Goal: Task Accomplishment & Management: Manage account settings

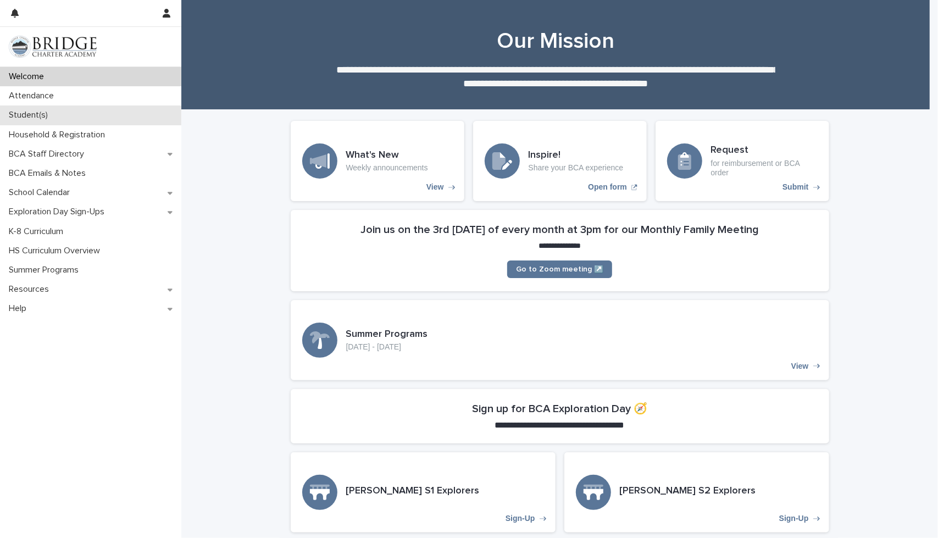
click at [69, 124] on div "Student(s)" at bounding box center [90, 114] width 181 height 19
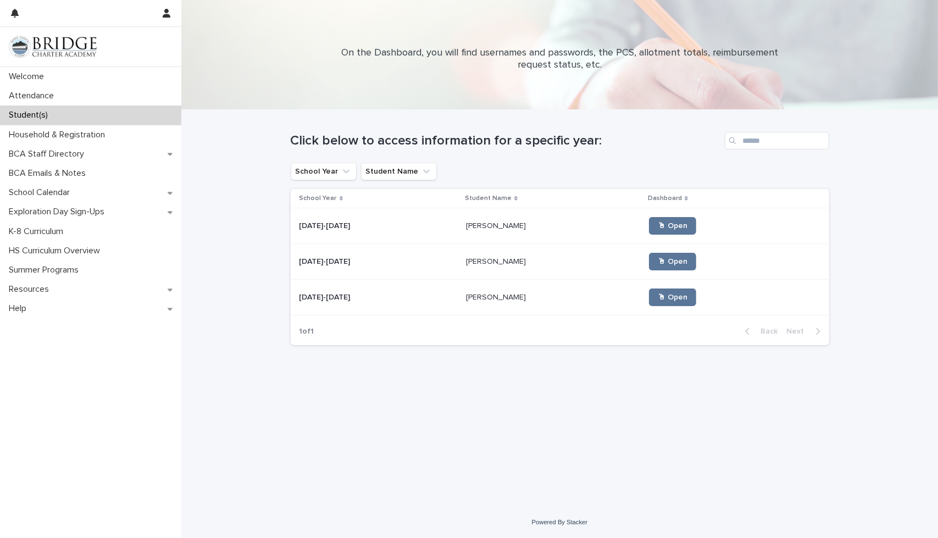
click at [425, 225] on p at bounding box center [378, 225] width 158 height 9
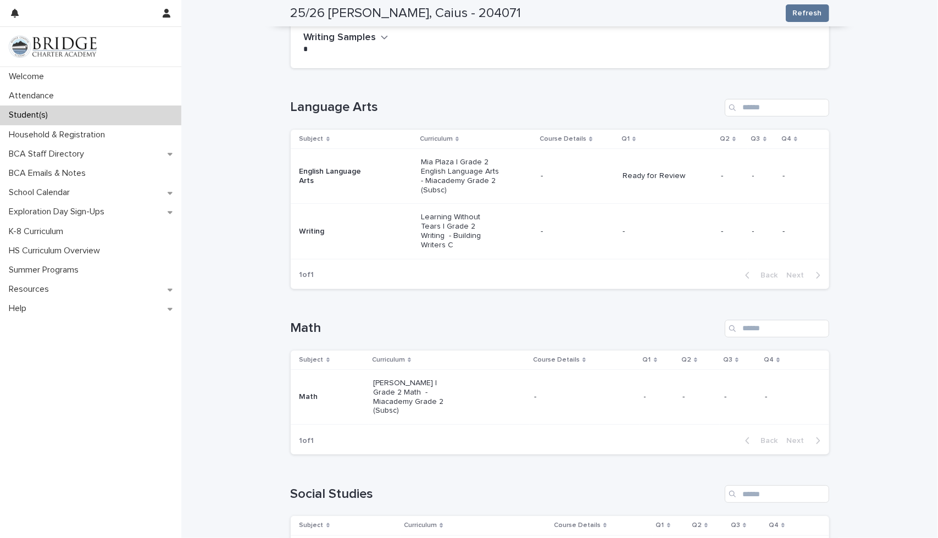
scroll to position [110, 0]
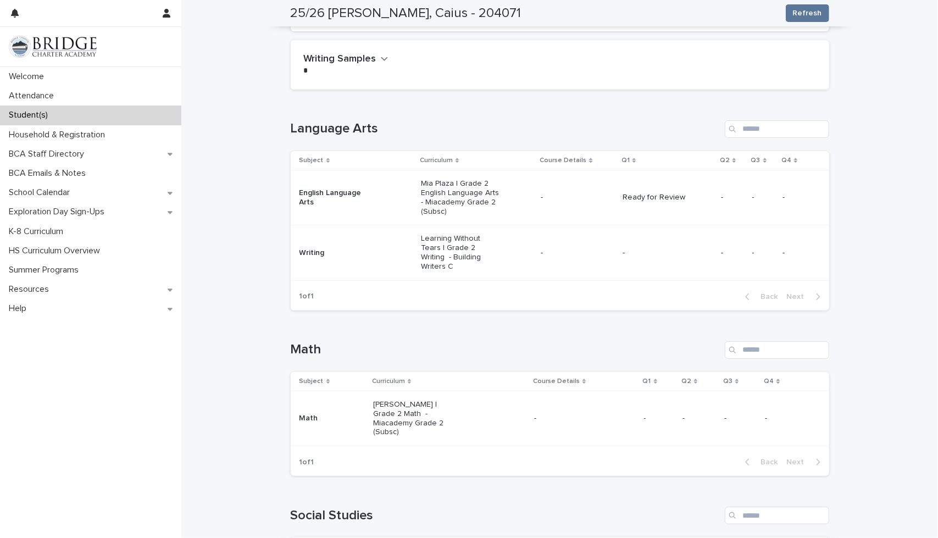
click at [649, 248] on p "-" at bounding box center [661, 252] width 79 height 9
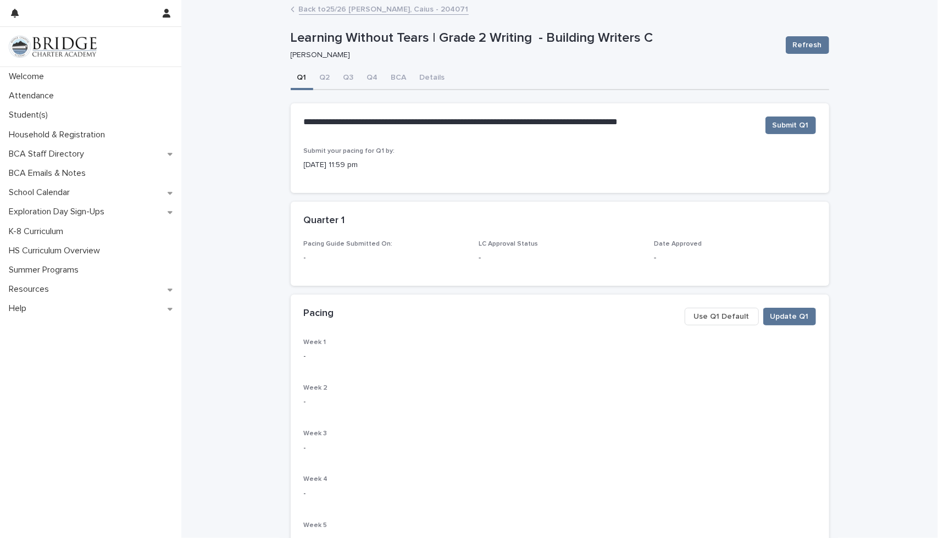
click at [724, 319] on span "Use Q1 Default" at bounding box center [721, 316] width 55 height 11
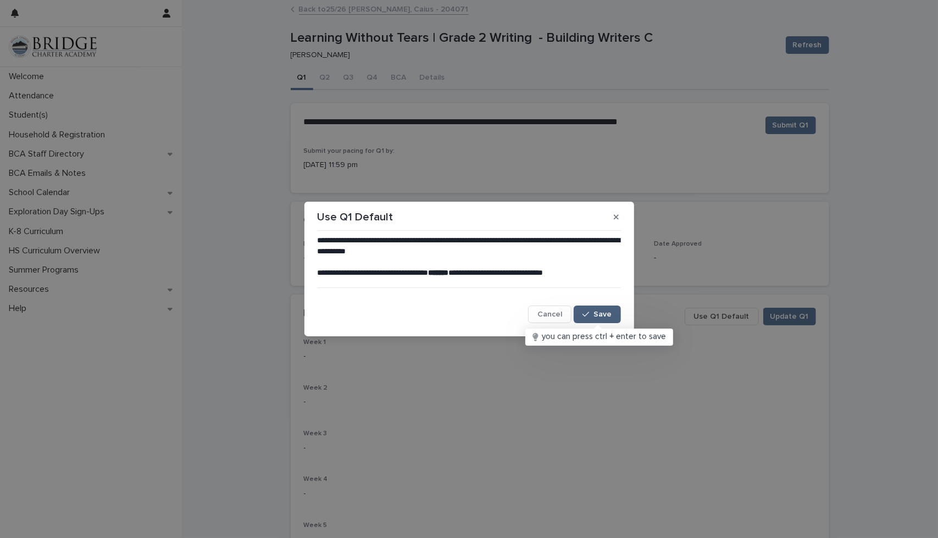
click at [591, 317] on div "button" at bounding box center [587, 314] width 11 height 8
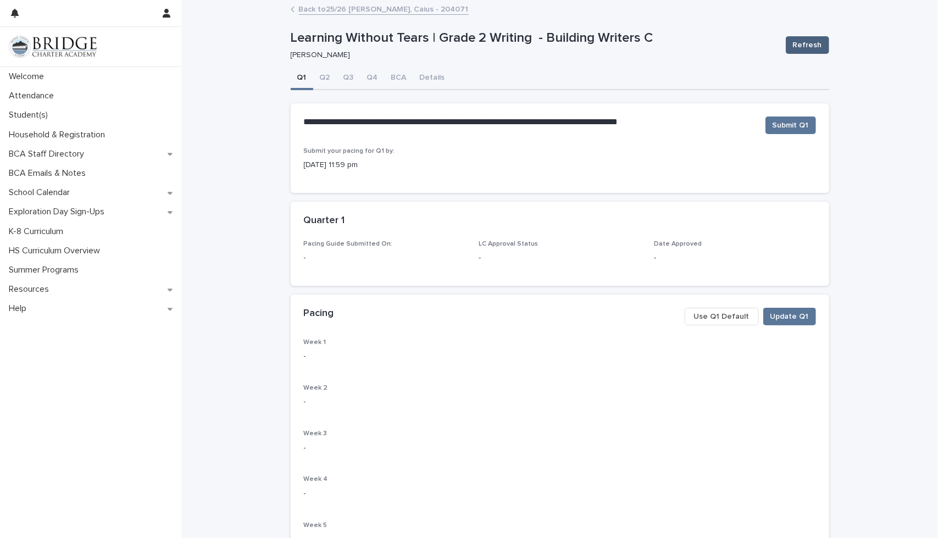
click at [796, 48] on span "Refresh" at bounding box center [807, 45] width 29 height 11
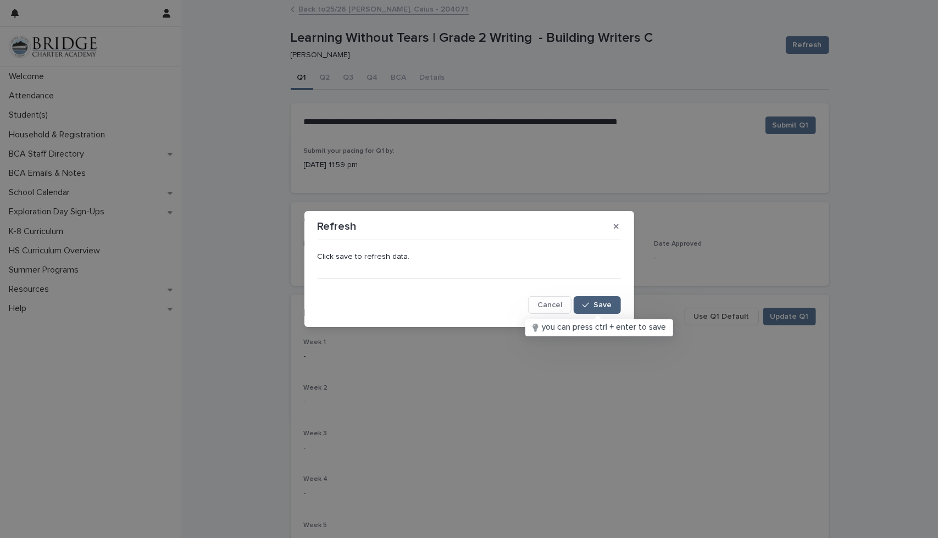
click at [595, 303] on span "Save" at bounding box center [603, 305] width 18 height 8
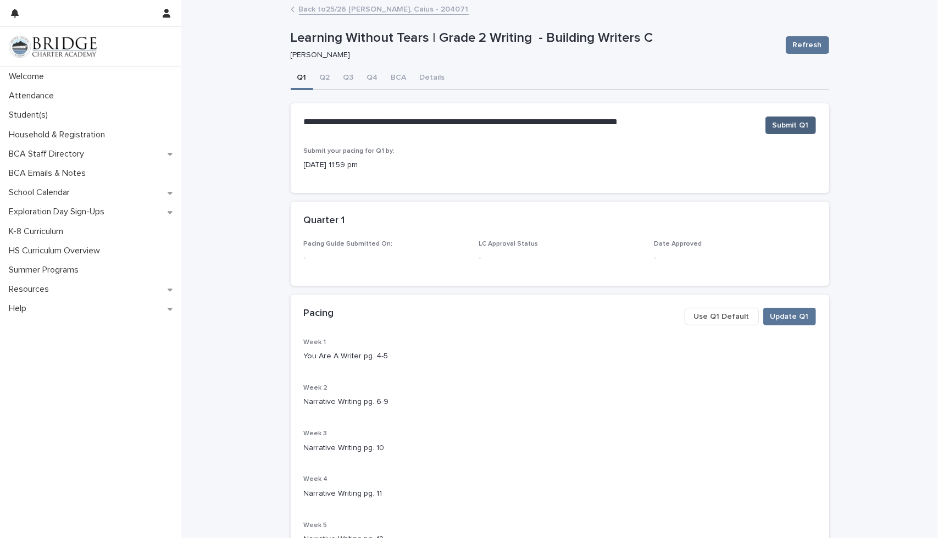
click at [795, 126] on span "Submit Q1" at bounding box center [790, 125] width 36 height 11
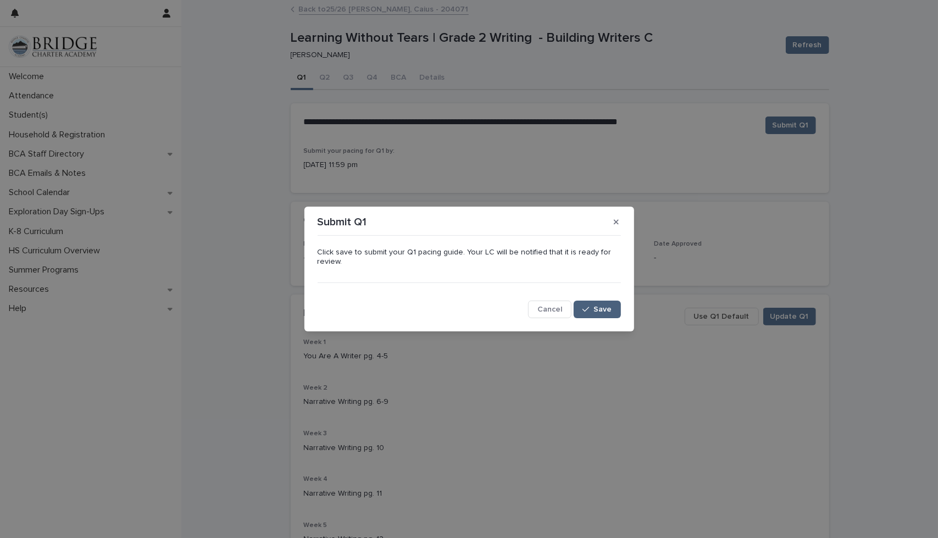
click at [595, 300] on button "Save" at bounding box center [597, 309] width 47 height 18
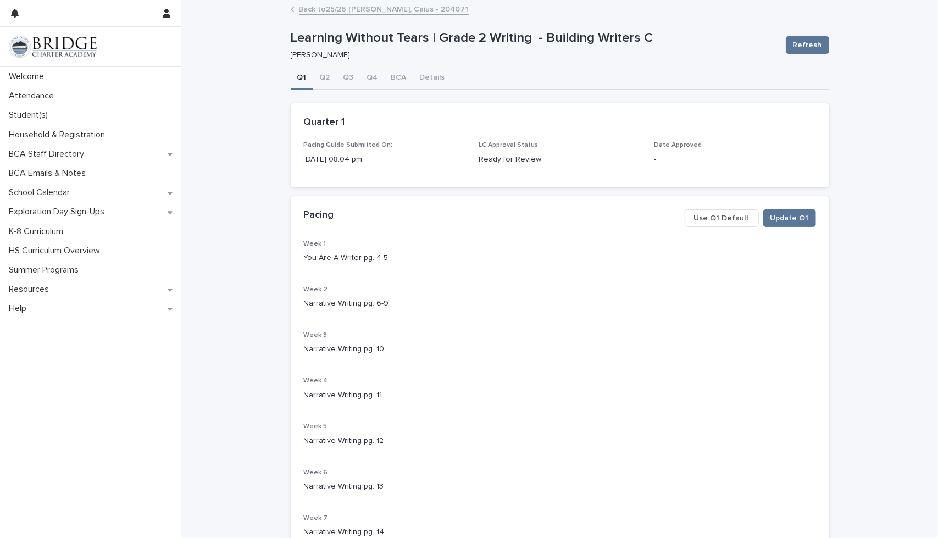
click at [355, 12] on link "Back to 25/26 [PERSON_NAME], Caius - 204071" at bounding box center [384, 8] width 170 height 13
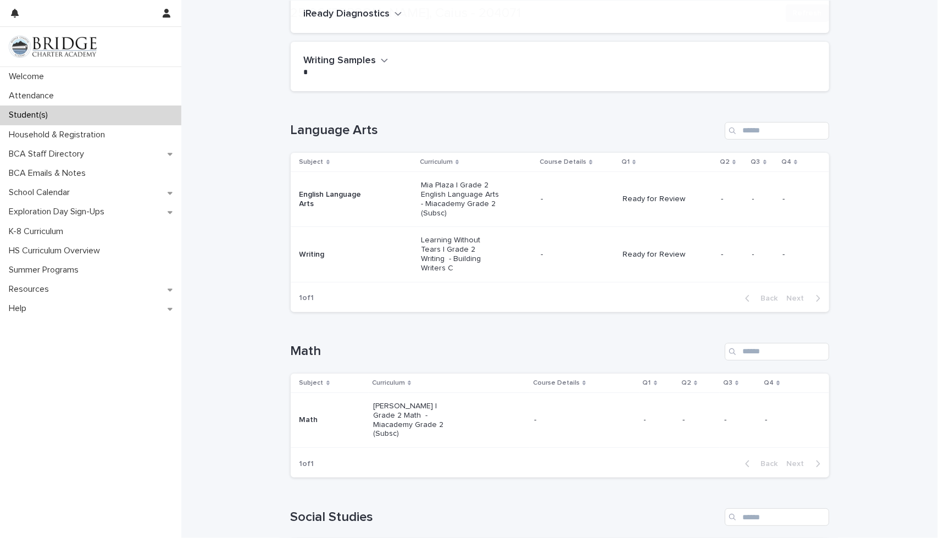
scroll to position [110, 0]
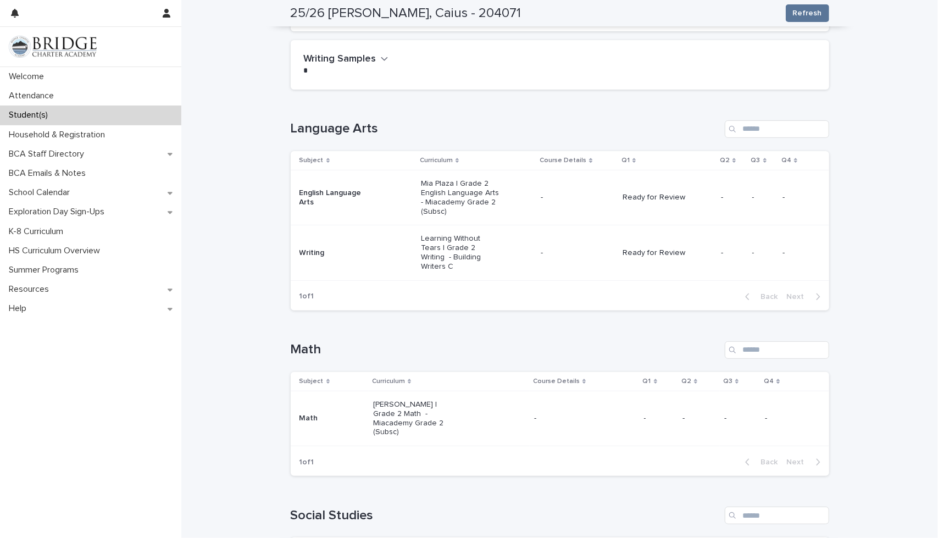
click at [665, 209] on td "Ready for Review" at bounding box center [667, 197] width 98 height 55
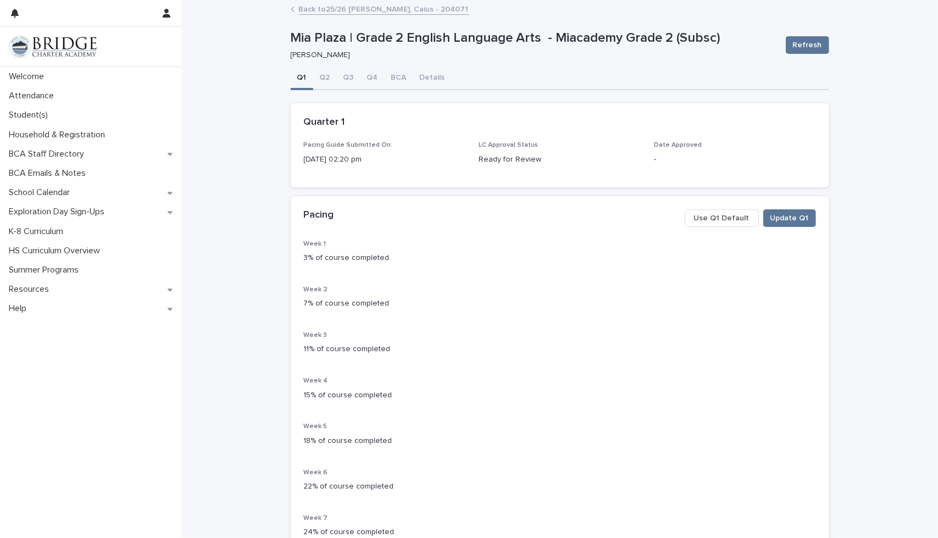
click at [337, 12] on link "Back to 25/26 [PERSON_NAME], Caius - 204071" at bounding box center [384, 8] width 170 height 13
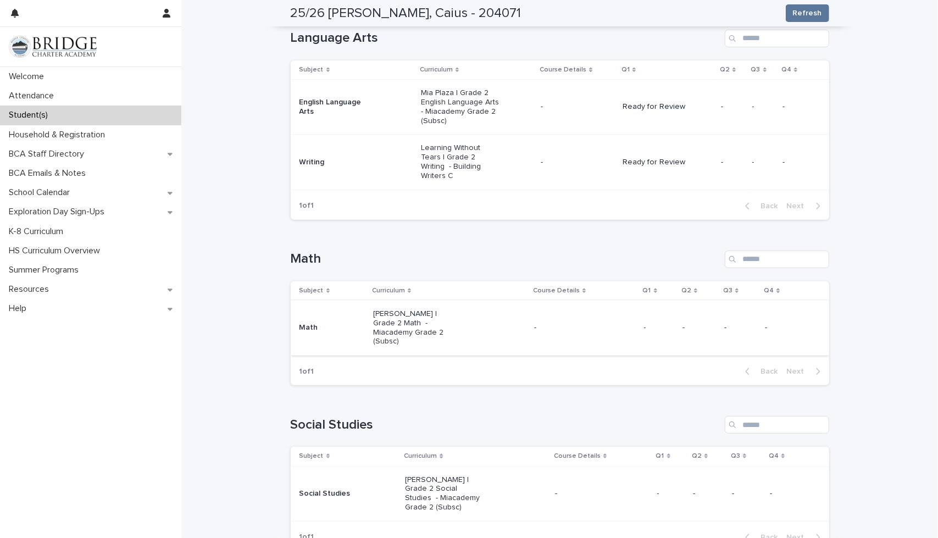
scroll to position [220, 0]
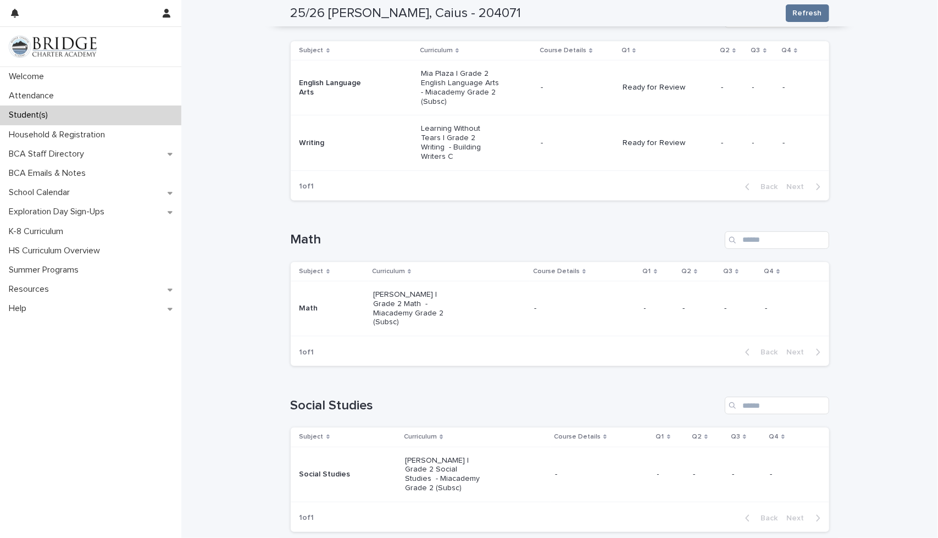
click at [510, 303] on div "[PERSON_NAME] | Grade 2 Math - Miacademy Grade 2 (Subsc)" at bounding box center [449, 309] width 152 height 46
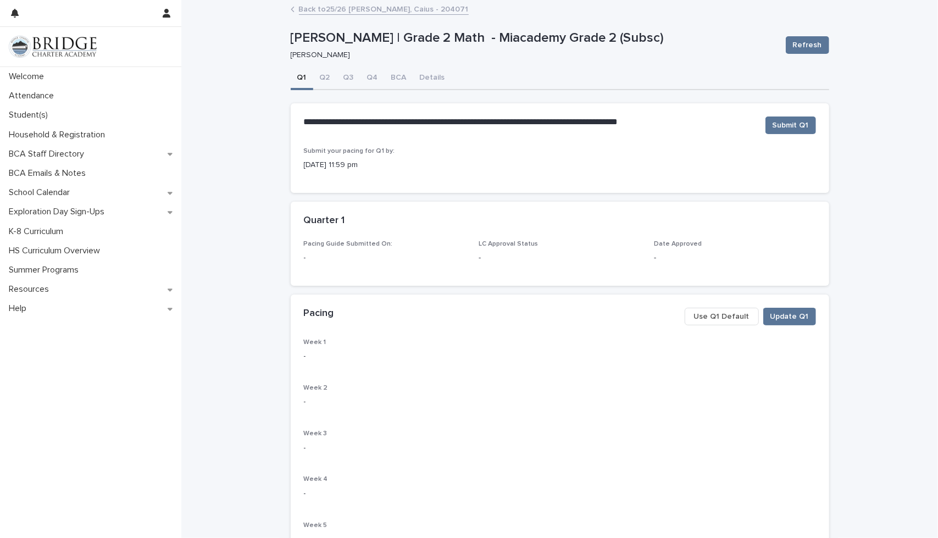
click at [730, 320] on span "Use Q1 Default" at bounding box center [721, 316] width 55 height 11
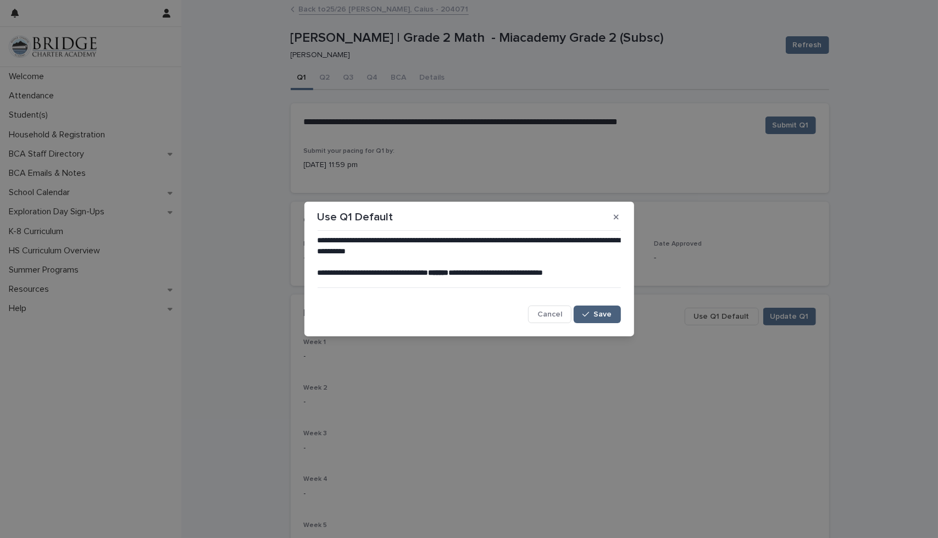
click at [589, 315] on icon "button" at bounding box center [585, 314] width 7 height 8
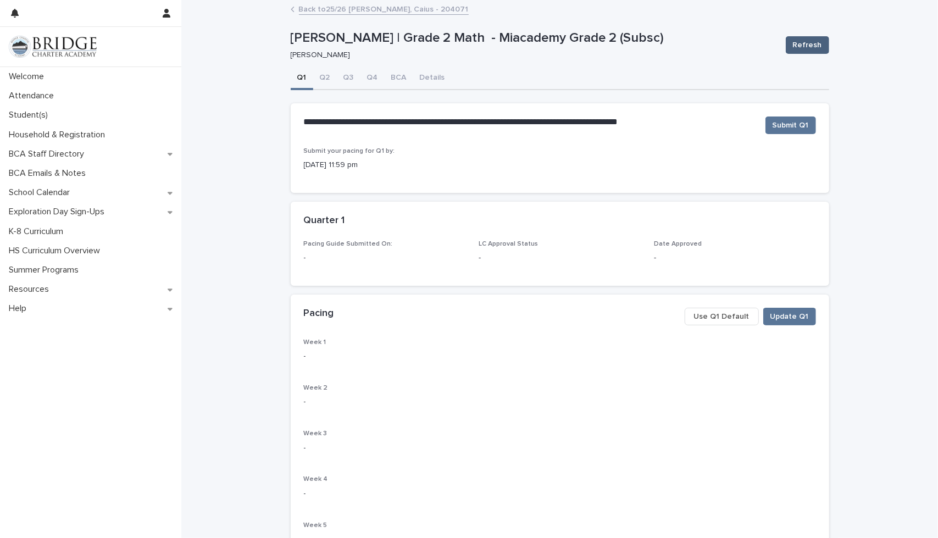
click at [811, 40] on span "Refresh" at bounding box center [807, 45] width 29 height 11
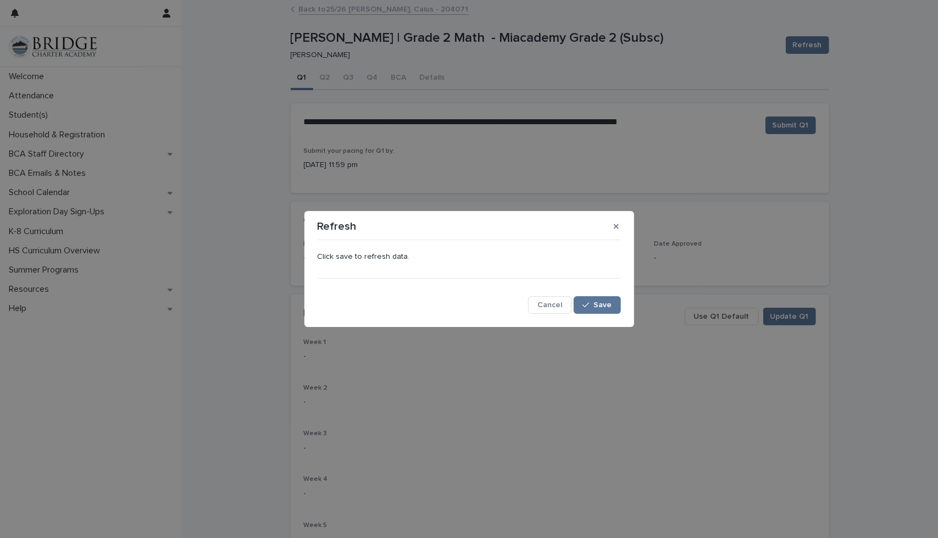
click at [586, 293] on div "Click save to refresh data. Cancel Save" at bounding box center [469, 278] width 303 height 69
click at [588, 294] on div "Click save to refresh data. Cancel Save" at bounding box center [469, 278] width 303 height 69
click at [589, 295] on div "Click save to refresh data. Cancel Save" at bounding box center [469, 278] width 303 height 69
click at [589, 297] on button "Save" at bounding box center [597, 305] width 47 height 18
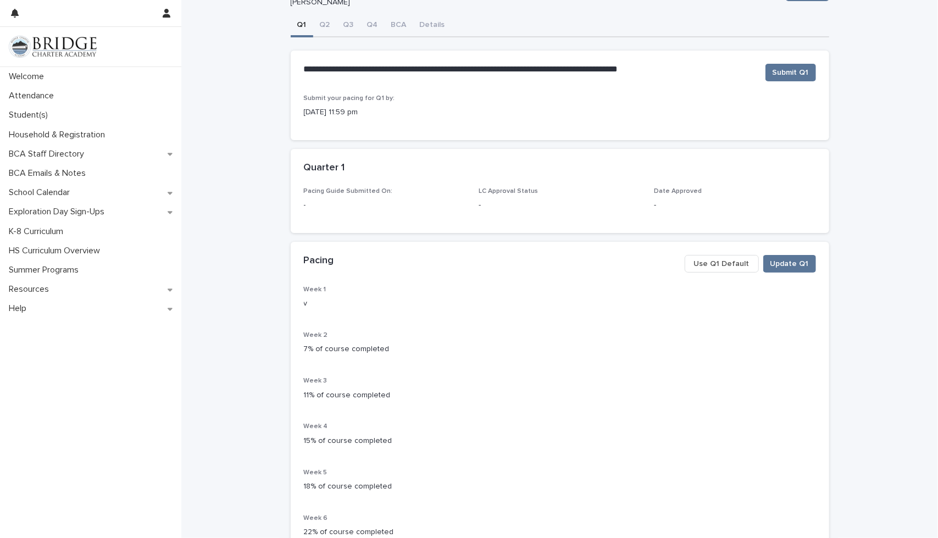
scroll to position [55, 0]
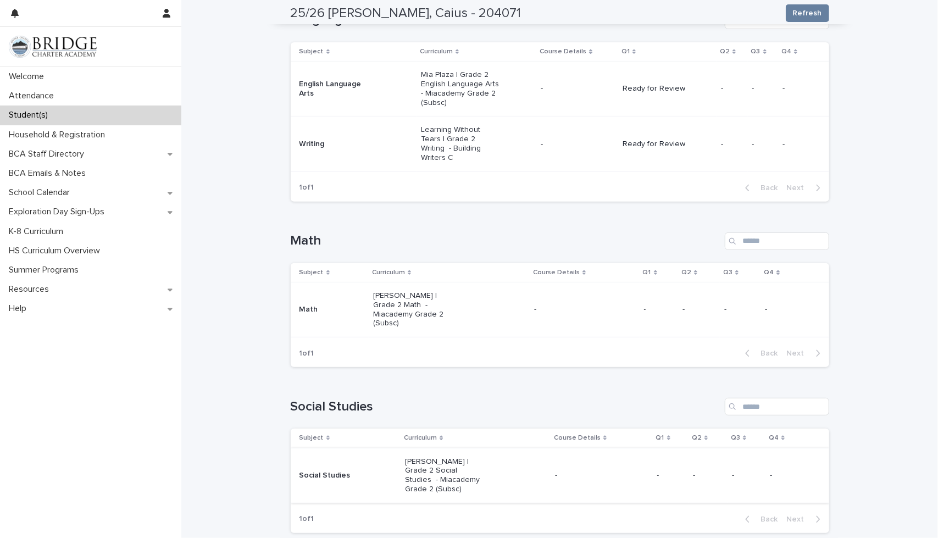
scroll to position [220, 0]
click at [545, 304] on p "-" at bounding box center [584, 308] width 101 height 9
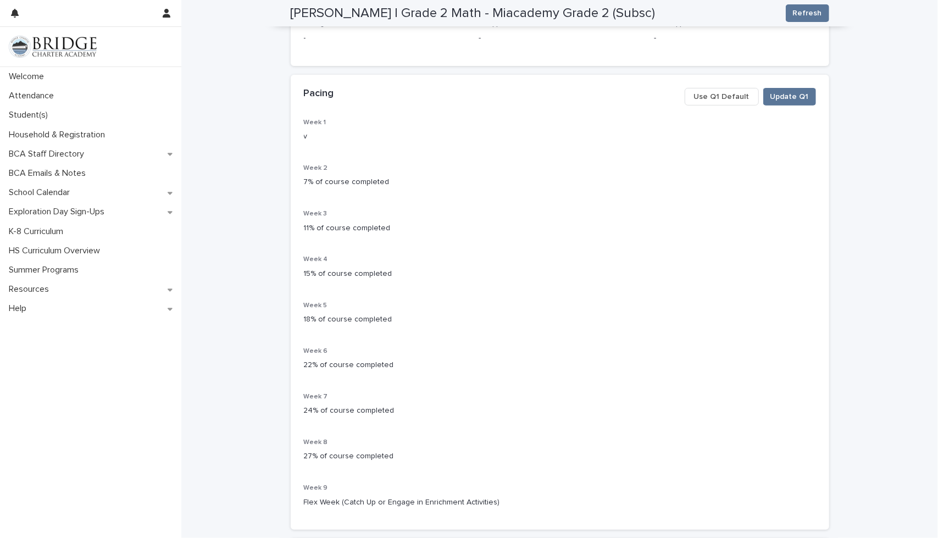
scroll to position [175, 0]
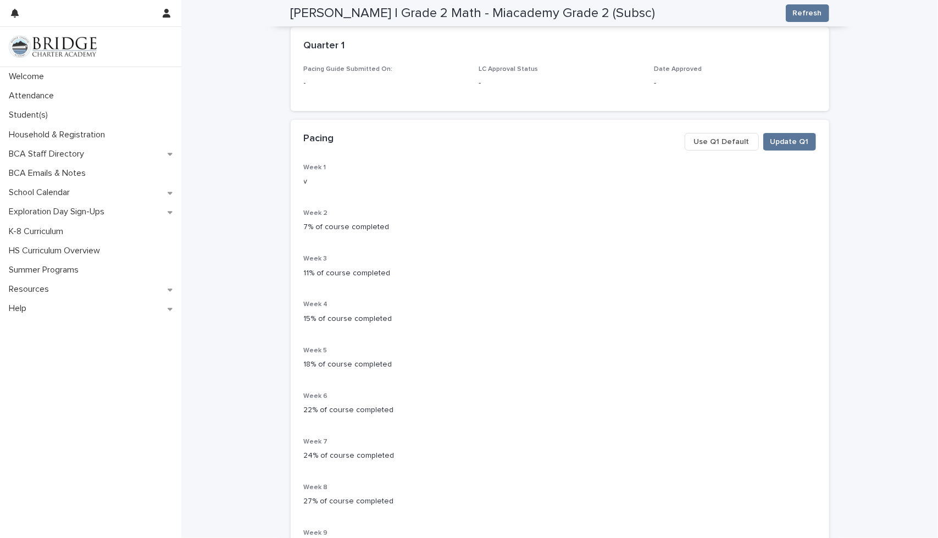
click at [727, 143] on span "Use Q1 Default" at bounding box center [721, 141] width 55 height 11
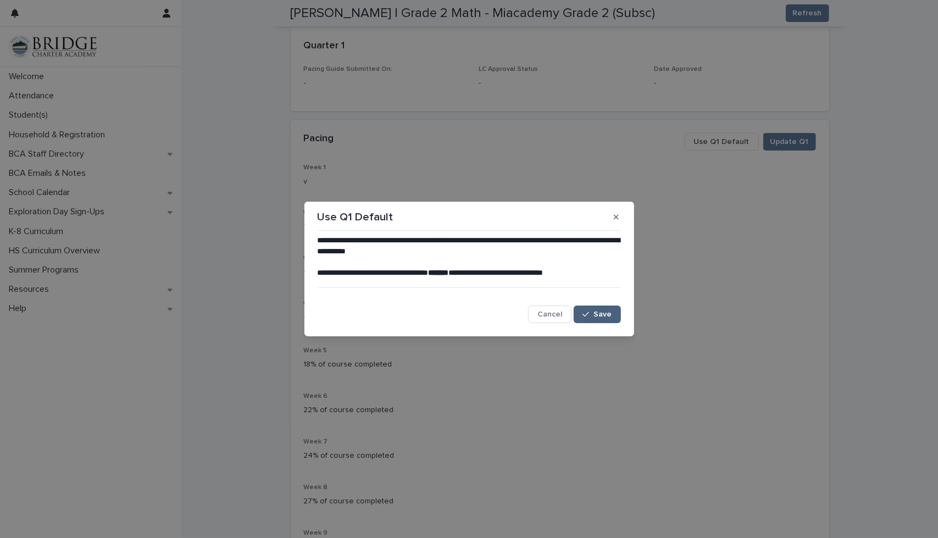
click at [600, 308] on button "Save" at bounding box center [597, 314] width 47 height 18
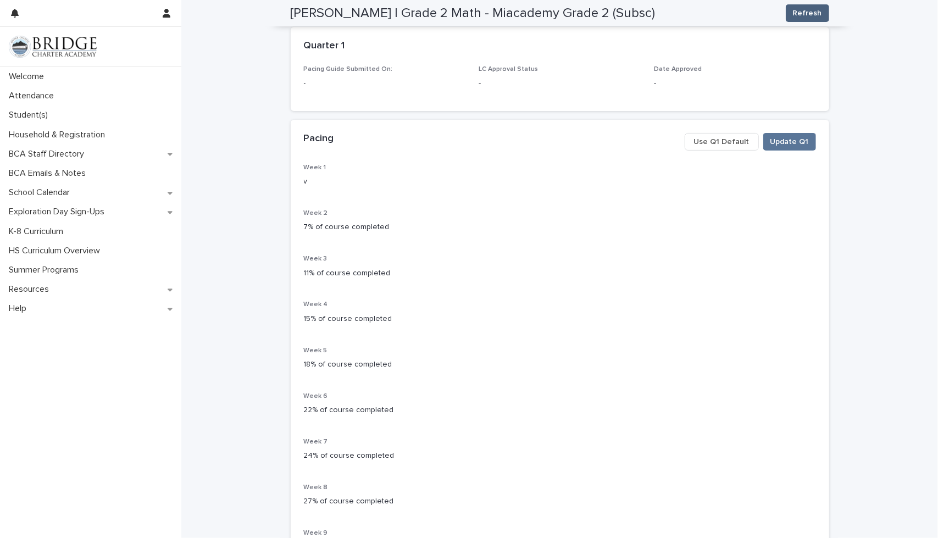
click at [807, 14] on span "Refresh" at bounding box center [807, 13] width 29 height 11
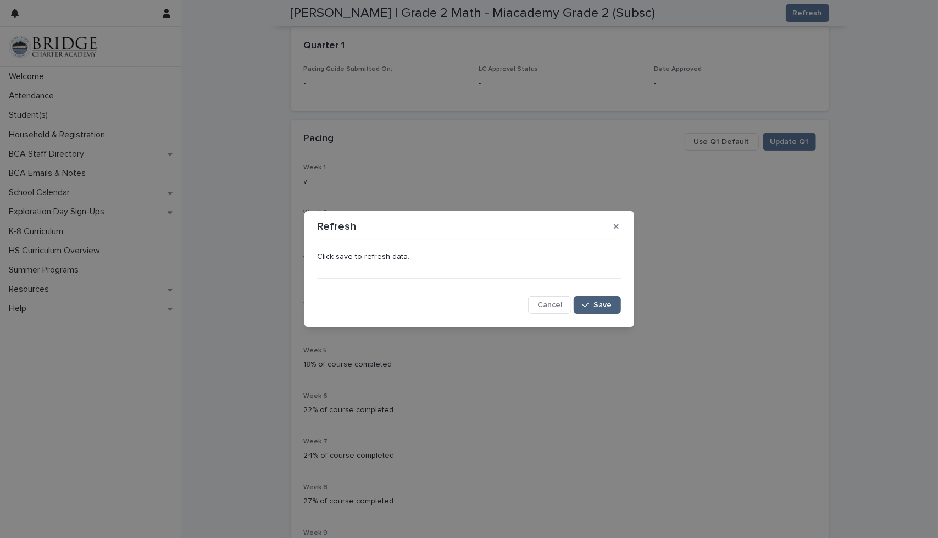
click at [593, 304] on div "button" at bounding box center [587, 305] width 11 height 8
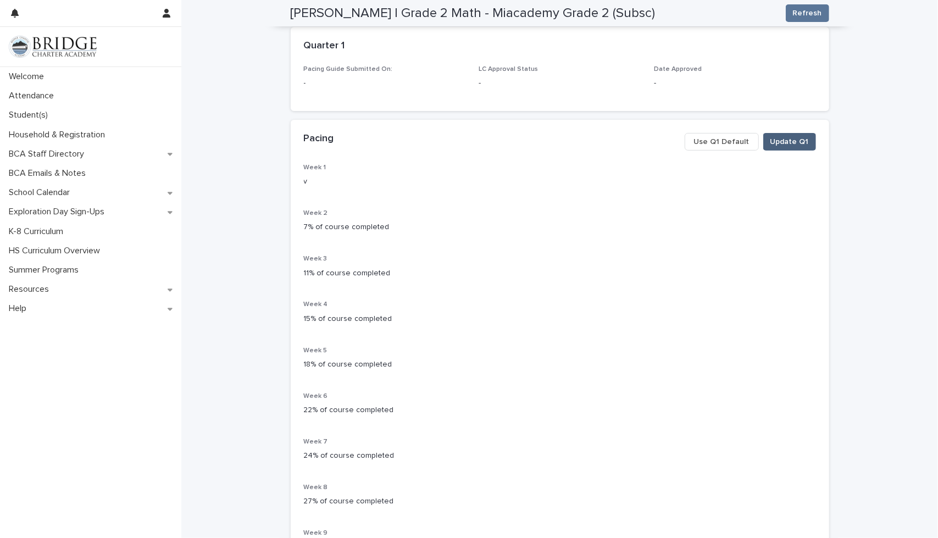
click at [780, 137] on span "Update Q1" at bounding box center [789, 141] width 38 height 11
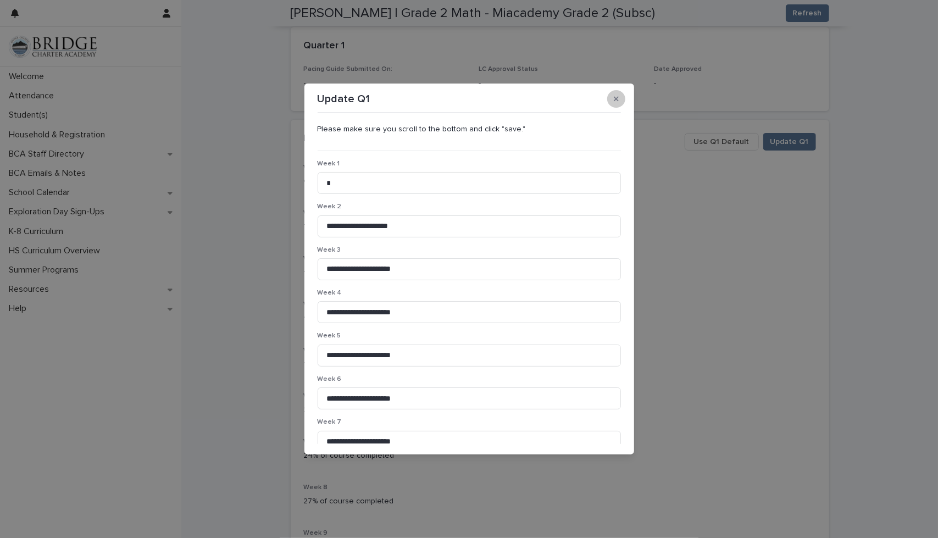
click at [617, 97] on icon "button" at bounding box center [616, 99] width 5 height 5
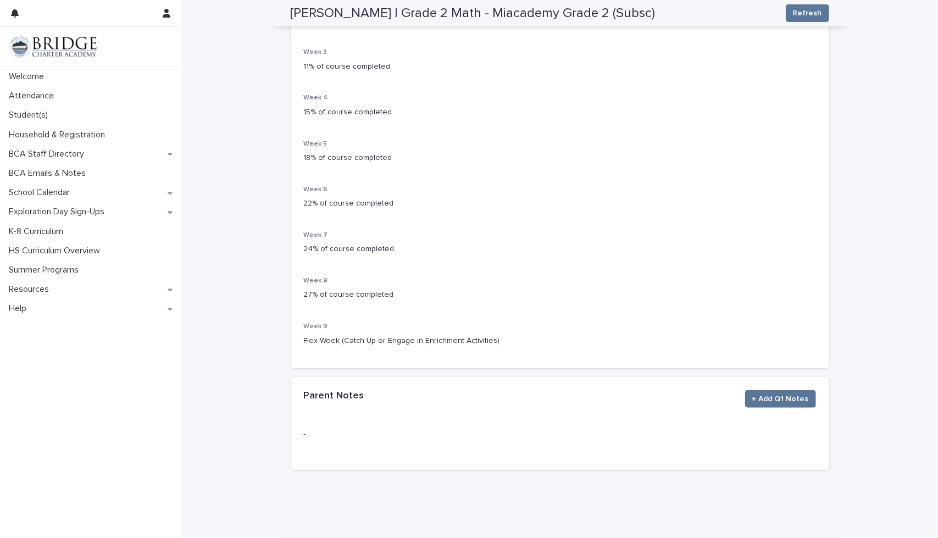
scroll to position [408, 0]
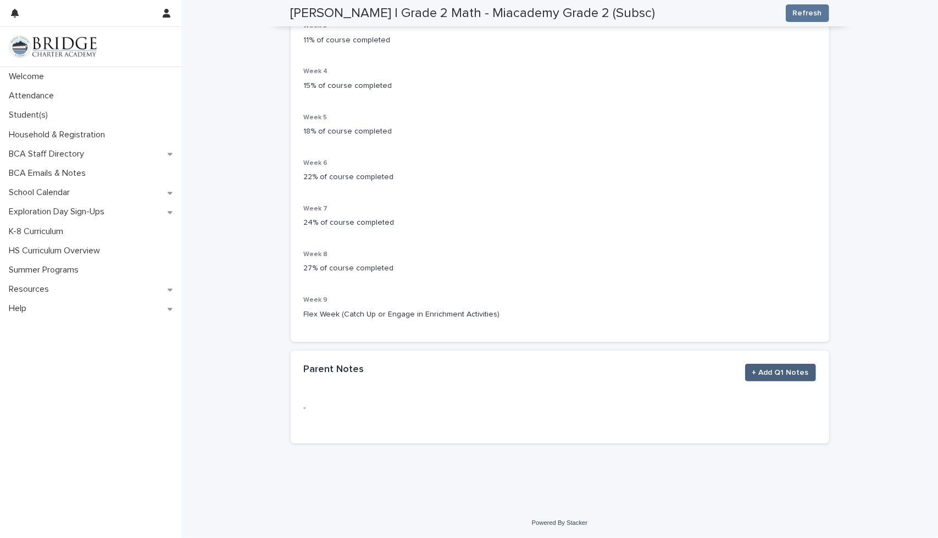
click at [789, 370] on span "+ Add Q1 Notes" at bounding box center [780, 372] width 57 height 11
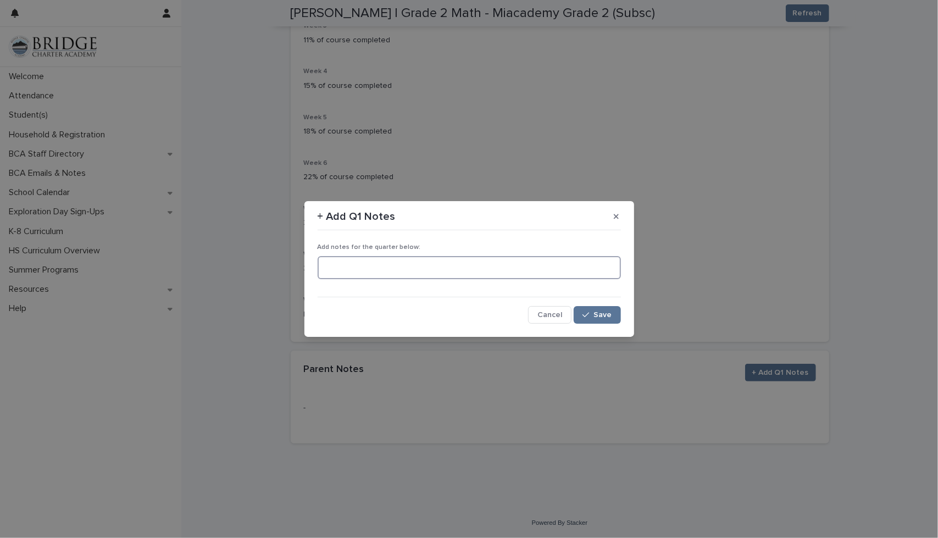
click at [342, 266] on textarea at bounding box center [469, 267] width 303 height 23
type textarea "**********"
click at [606, 314] on span "Save" at bounding box center [603, 315] width 18 height 8
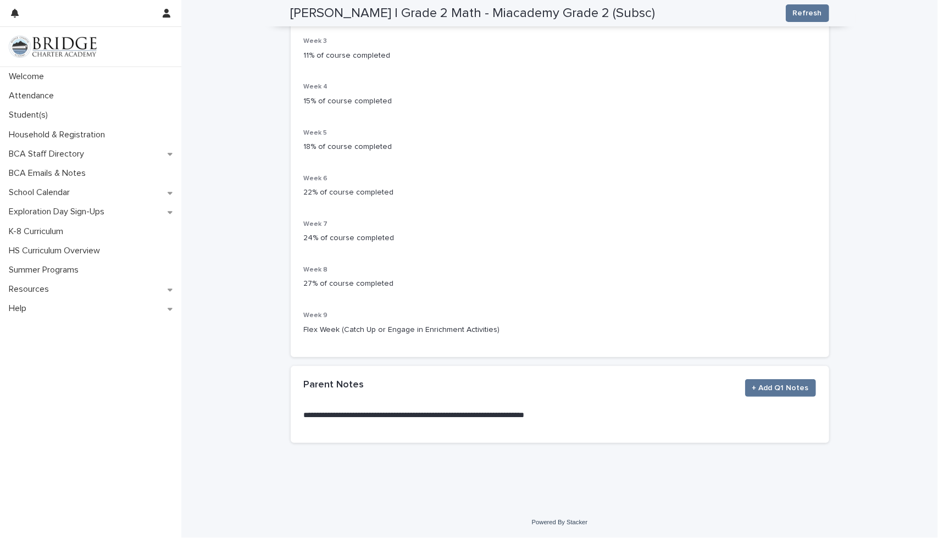
scroll to position [392, 0]
click at [794, 14] on span "Refresh" at bounding box center [807, 13] width 29 height 11
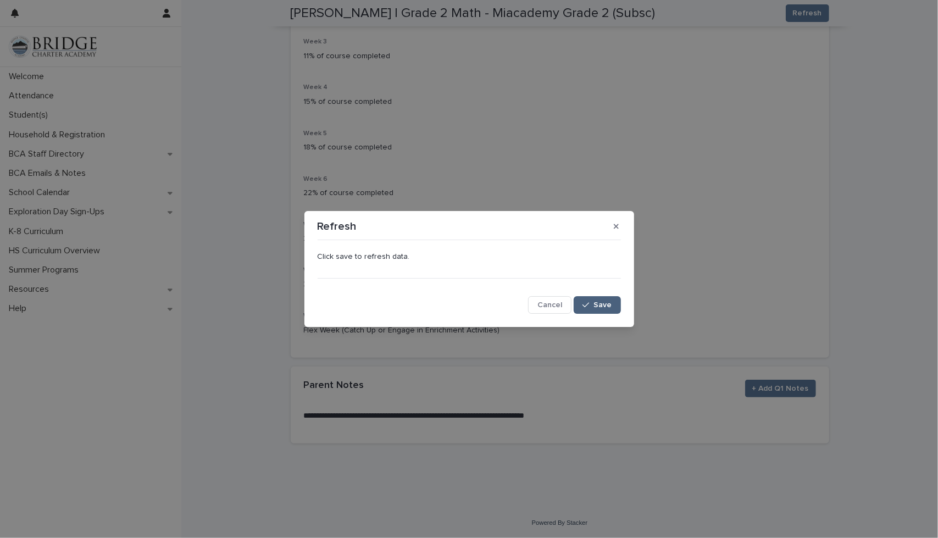
click at [603, 305] on span "Save" at bounding box center [603, 305] width 18 height 8
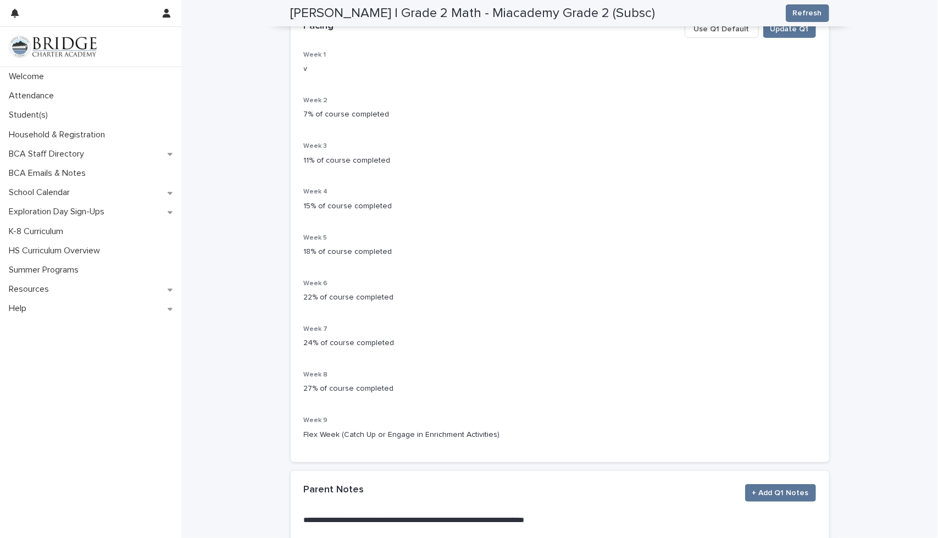
scroll to position [0, 0]
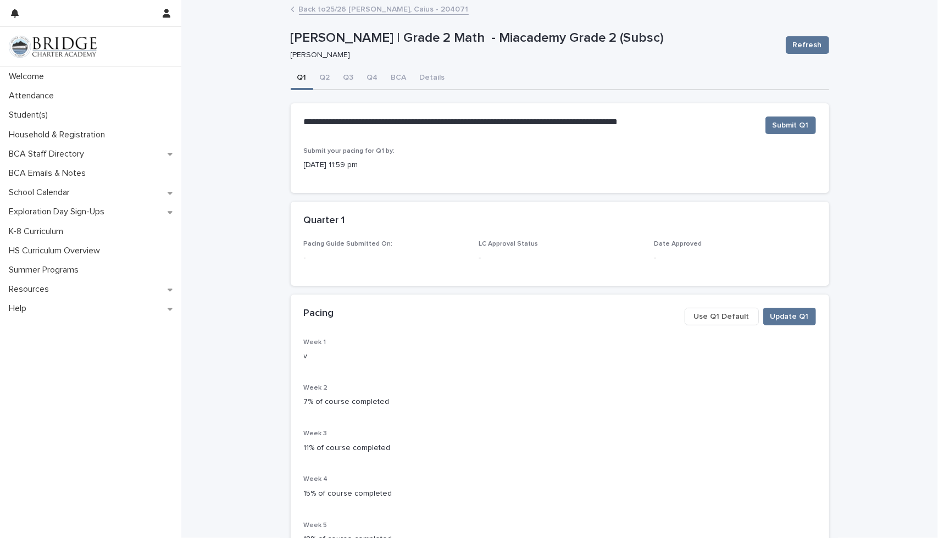
click at [719, 315] on span "Use Q1 Default" at bounding box center [721, 316] width 55 height 11
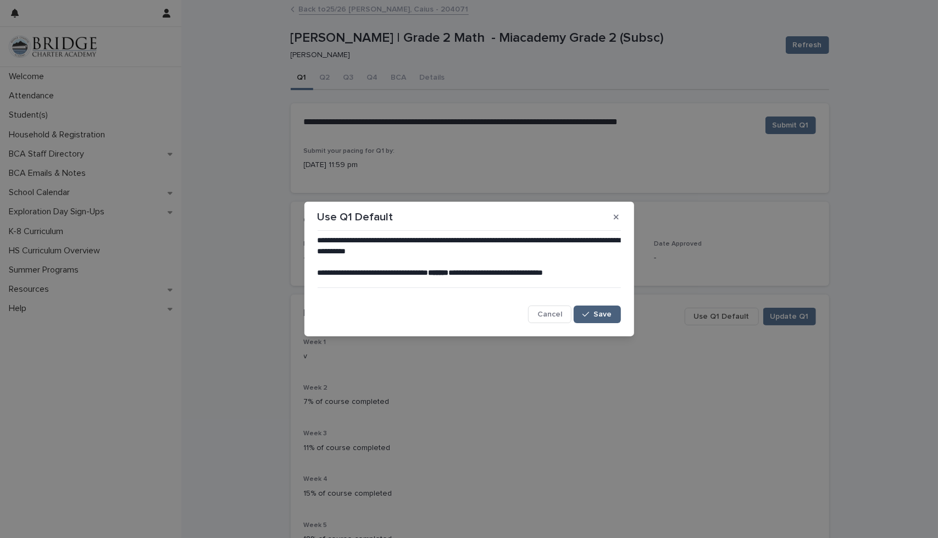
click at [603, 314] on span "Save" at bounding box center [603, 314] width 18 height 8
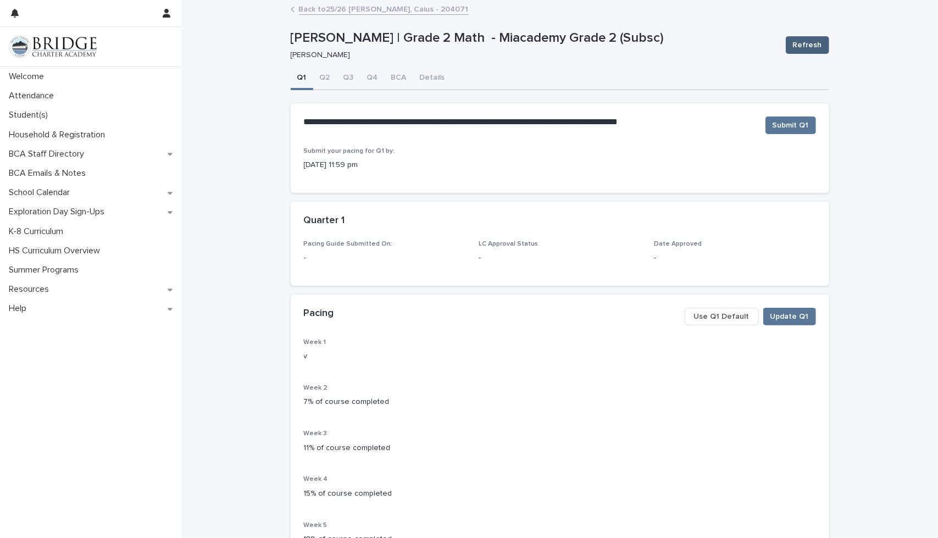
click at [805, 40] on span "Refresh" at bounding box center [807, 45] width 29 height 11
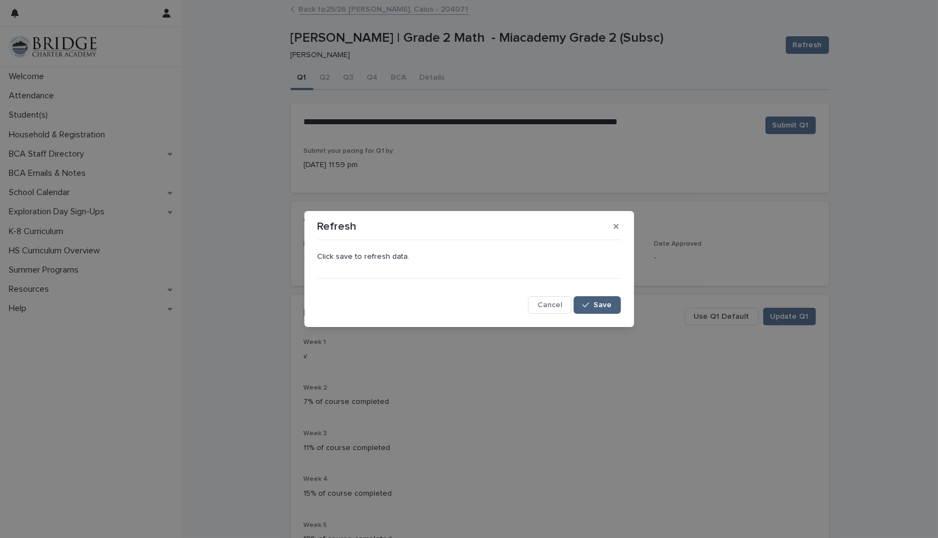
click at [606, 306] on span "Save" at bounding box center [603, 305] width 18 height 8
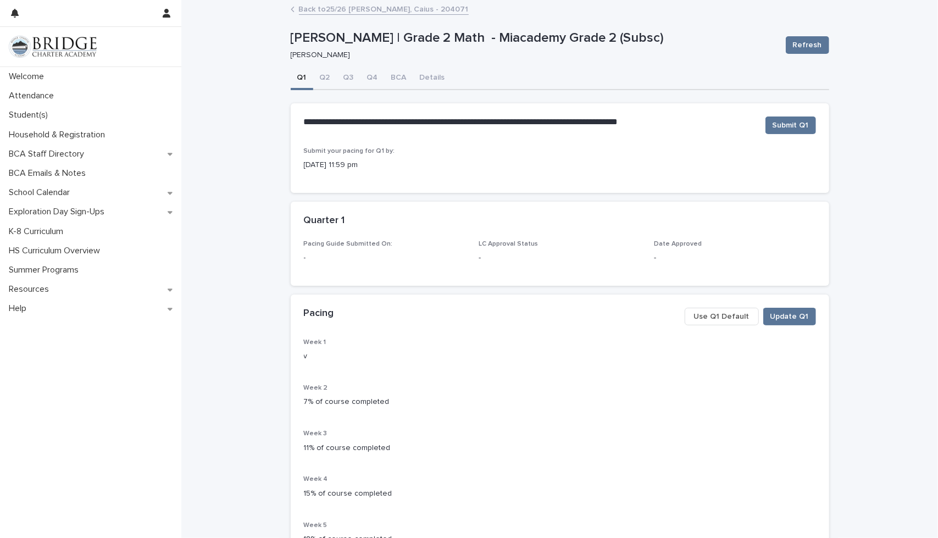
click at [304, 10] on link "Back to 25/26 [PERSON_NAME], Caius - 204071" at bounding box center [384, 8] width 170 height 13
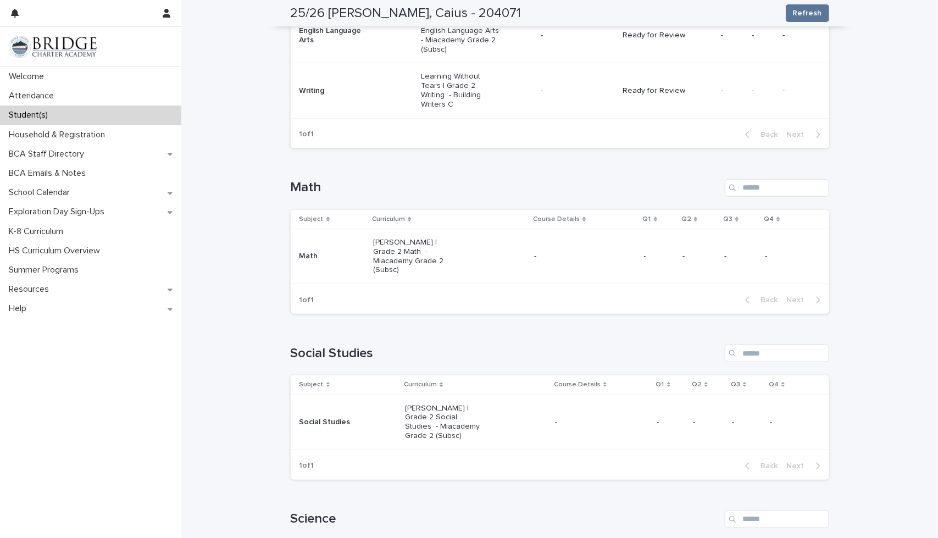
scroll to position [275, 0]
click at [420, 239] on p "[PERSON_NAME] | Grade 2 Math - Miacademy Grade 2 (Subsc)" at bounding box center [412, 253] width 79 height 37
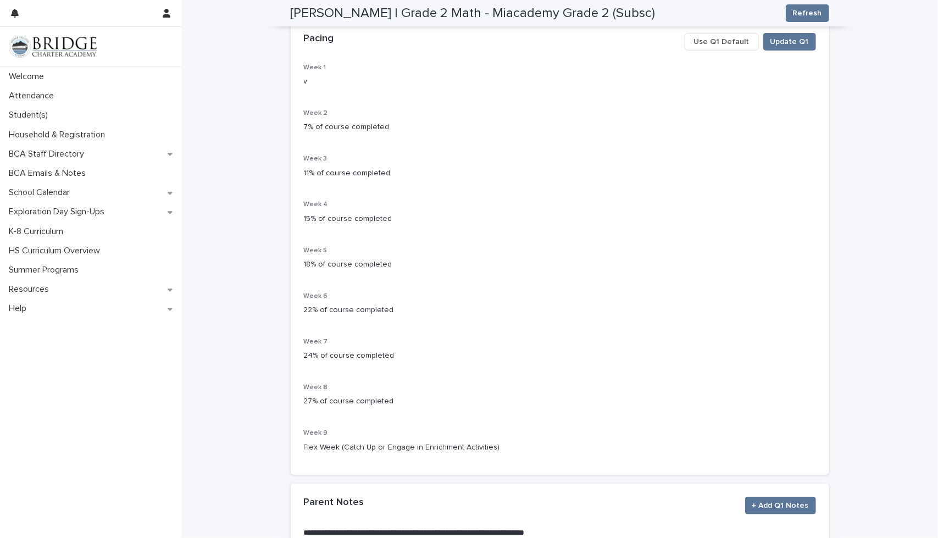
scroll to position [229, 0]
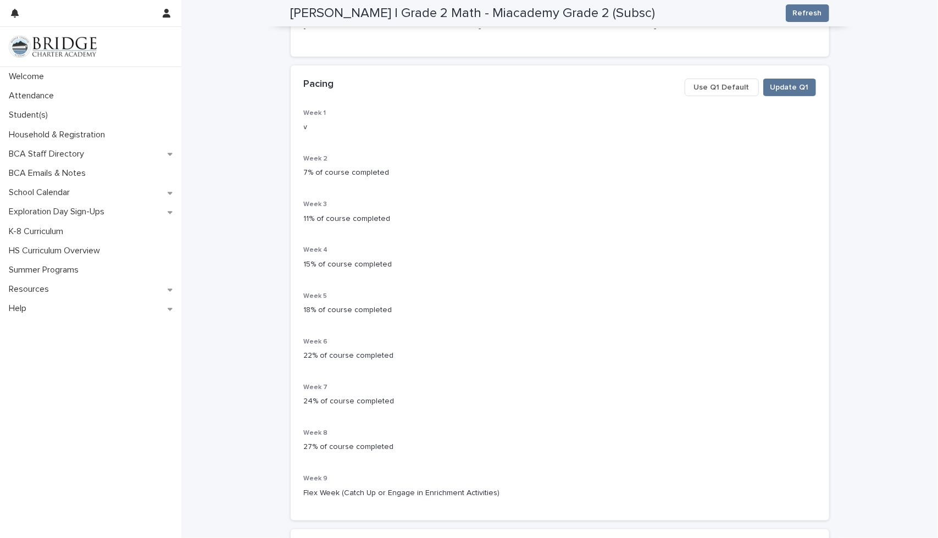
click at [719, 82] on span "Use Q1 Default" at bounding box center [721, 87] width 55 height 11
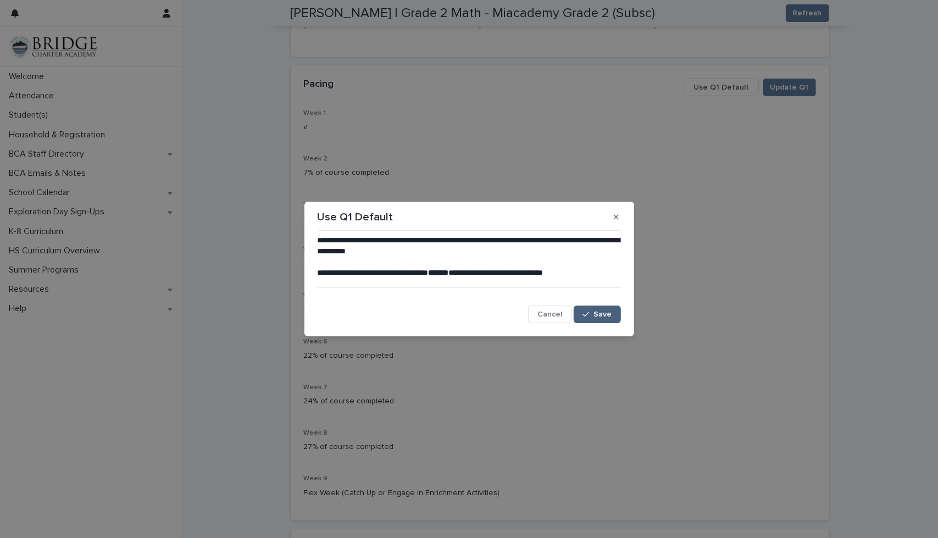
click at [595, 311] on span "Save" at bounding box center [603, 314] width 18 height 8
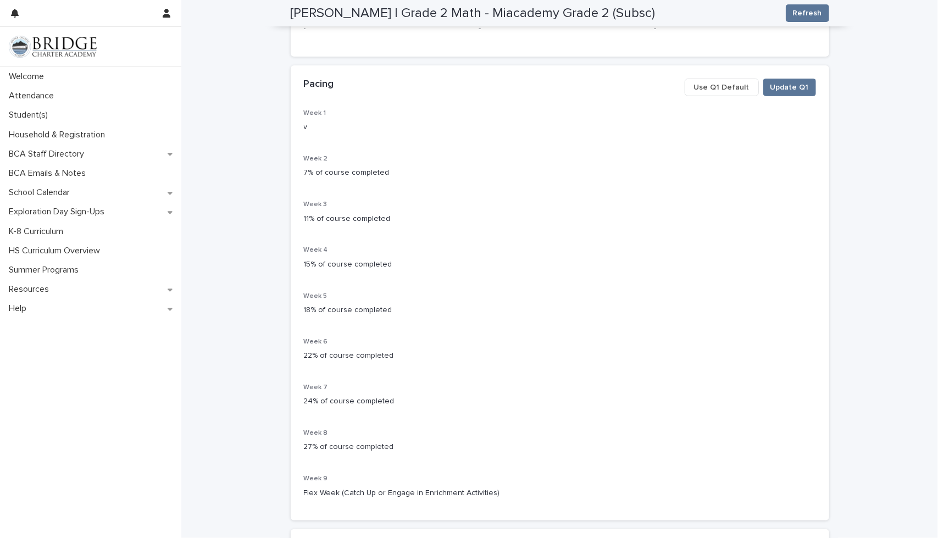
click at [795, 13] on span "Refresh" at bounding box center [807, 13] width 29 height 11
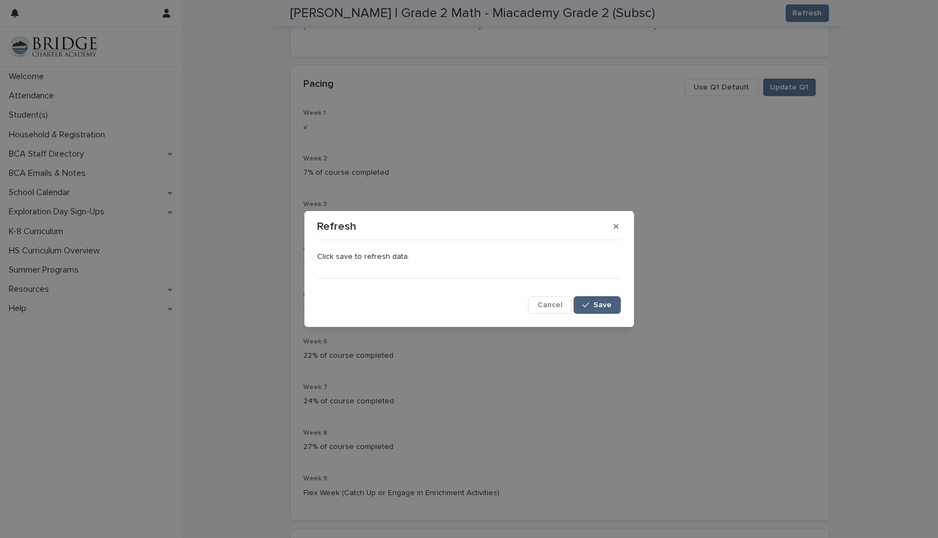
click at [601, 302] on span "Save" at bounding box center [603, 305] width 18 height 8
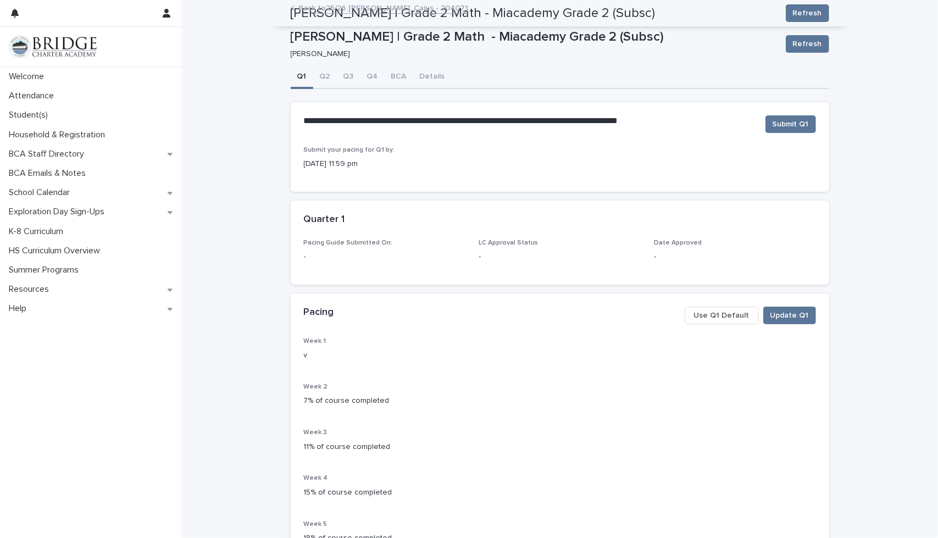
scroll to position [0, 0]
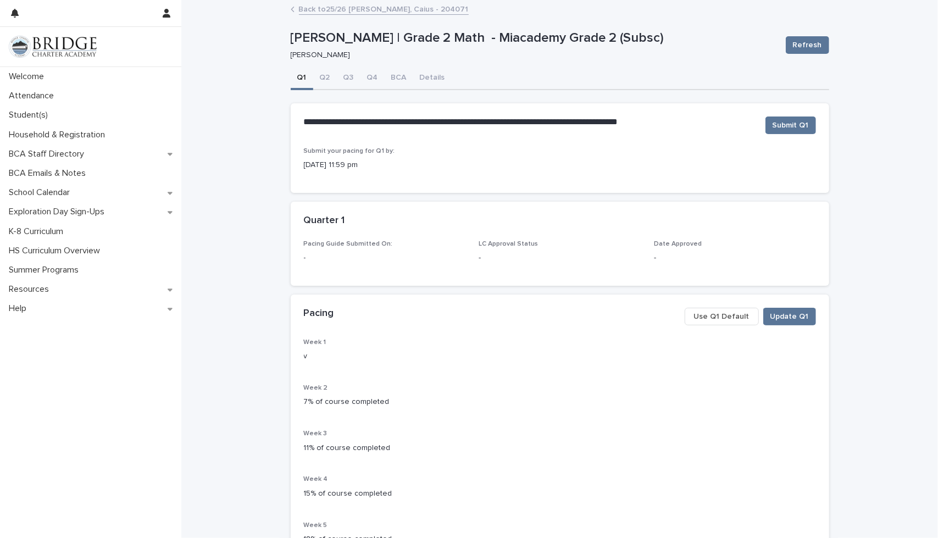
click at [314, 10] on link "Back to 25/26 [PERSON_NAME], Caius - 204071" at bounding box center [384, 8] width 170 height 13
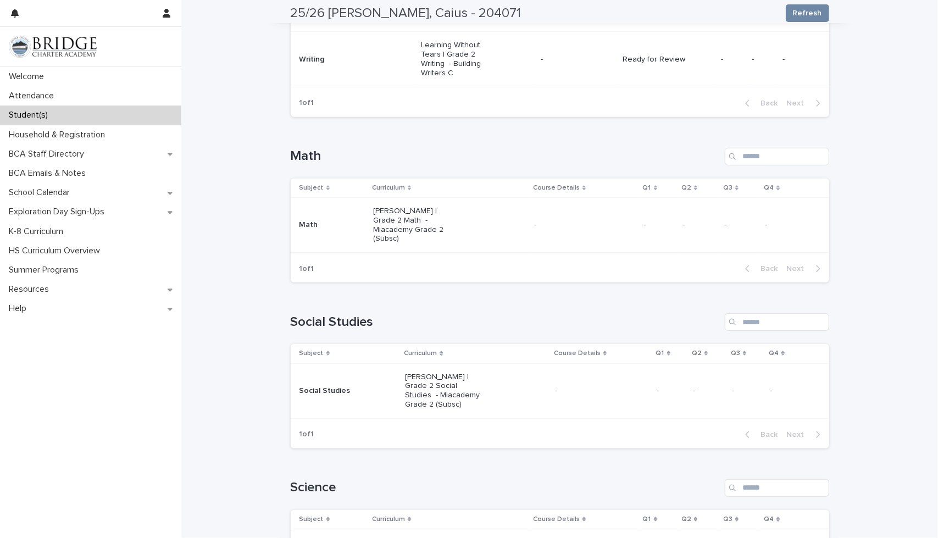
scroll to position [330, 0]
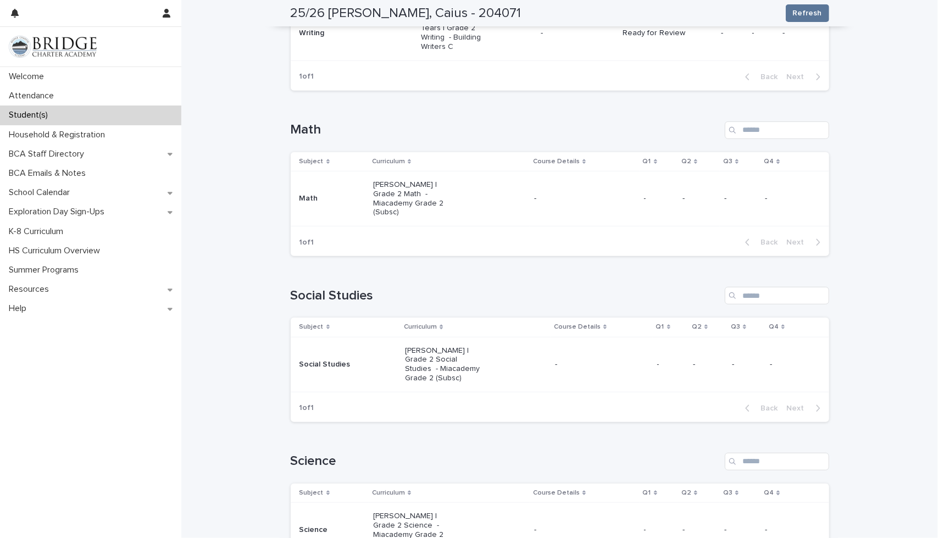
click at [555, 360] on p "-" at bounding box center [601, 364] width 93 height 9
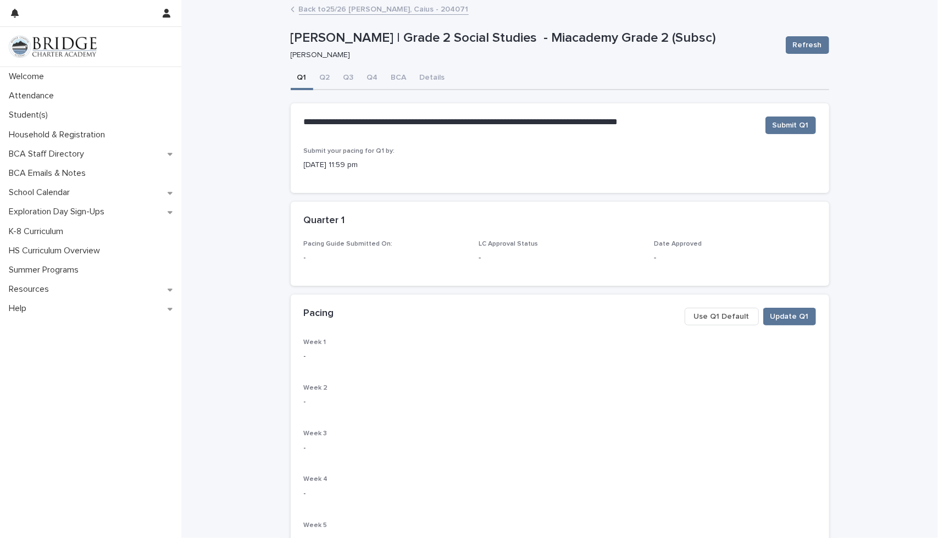
click at [723, 320] on span "Use Q1 Default" at bounding box center [721, 316] width 55 height 11
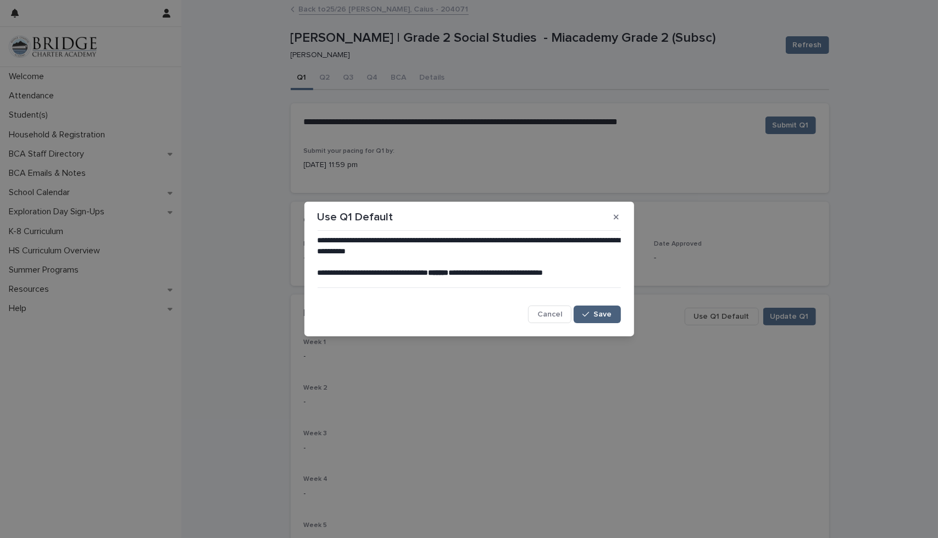
click at [593, 314] on div "button" at bounding box center [587, 314] width 11 height 8
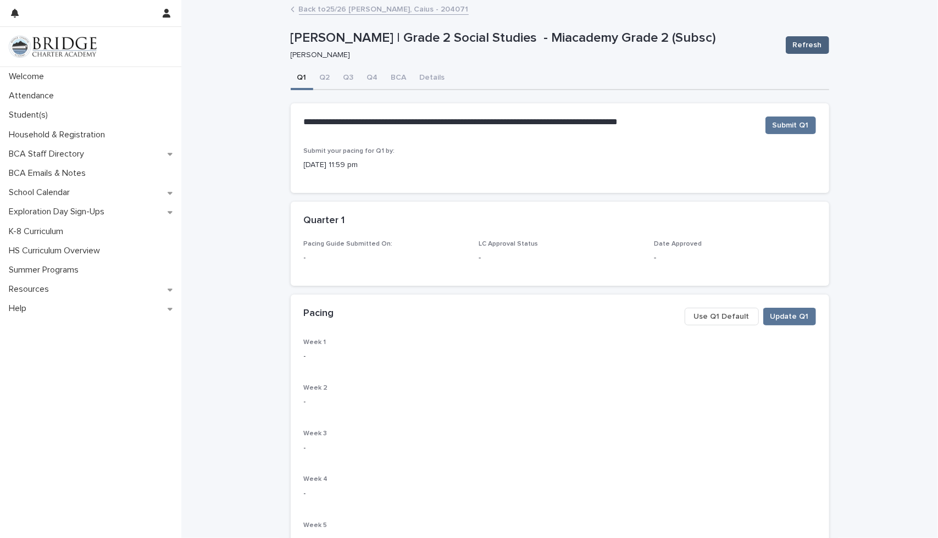
click at [798, 38] on button "Refresh" at bounding box center [807, 45] width 43 height 18
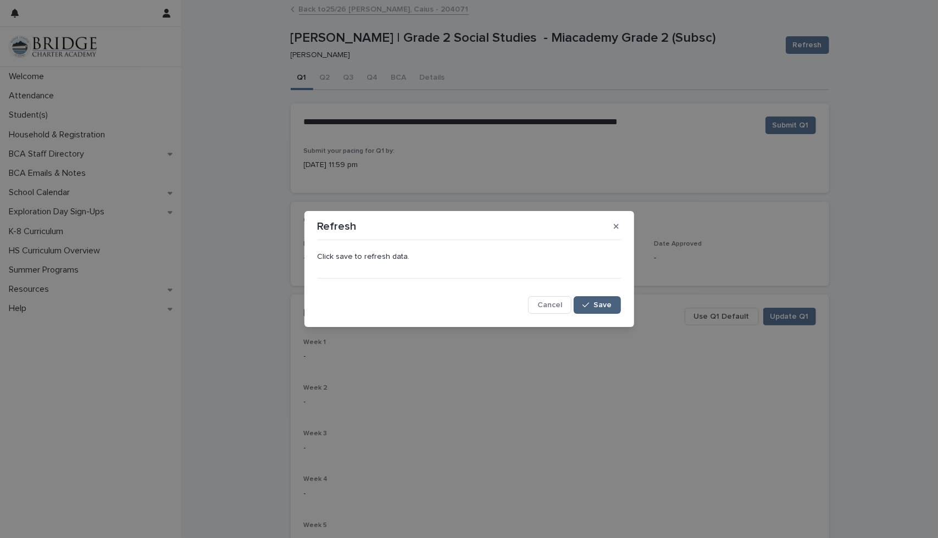
click at [609, 303] on span "Save" at bounding box center [603, 305] width 18 height 8
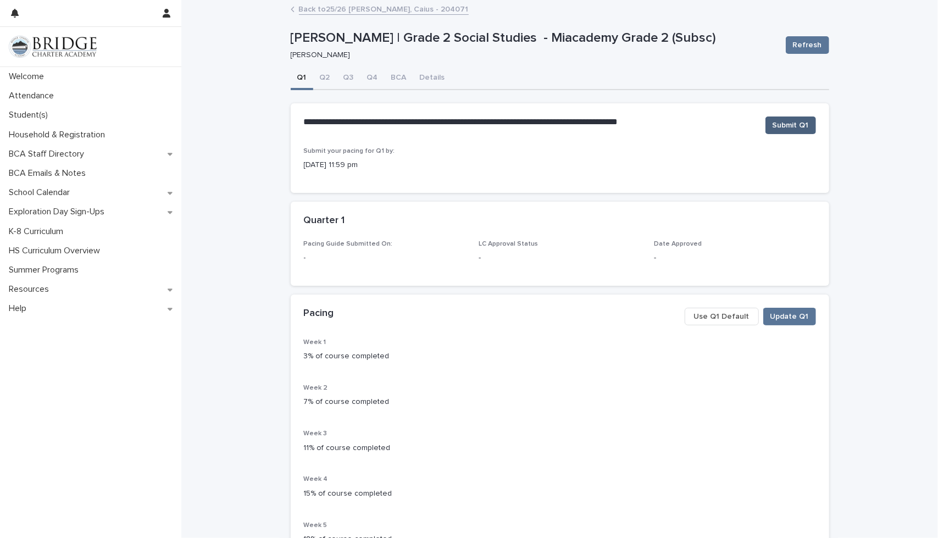
click at [784, 123] on span "Submit Q1" at bounding box center [790, 125] width 36 height 11
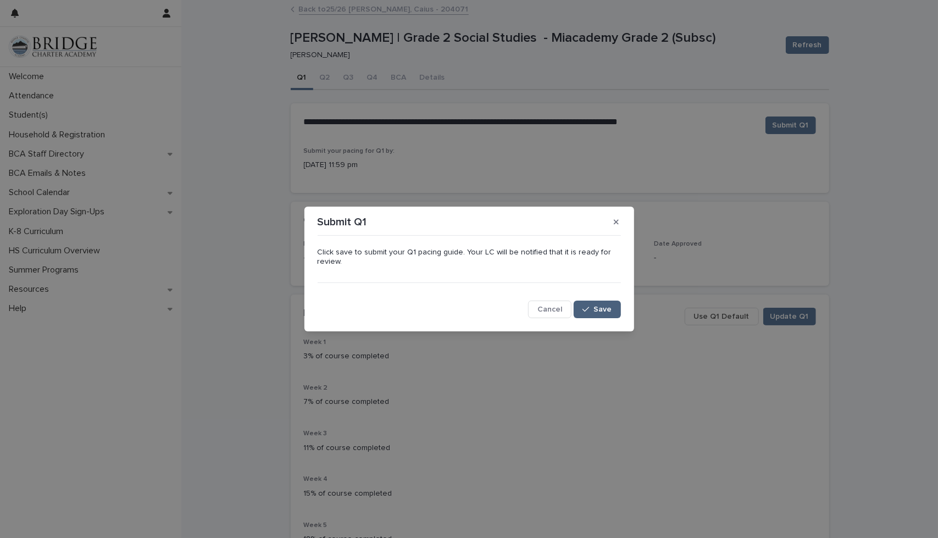
click at [595, 313] on span "Save" at bounding box center [603, 309] width 18 height 8
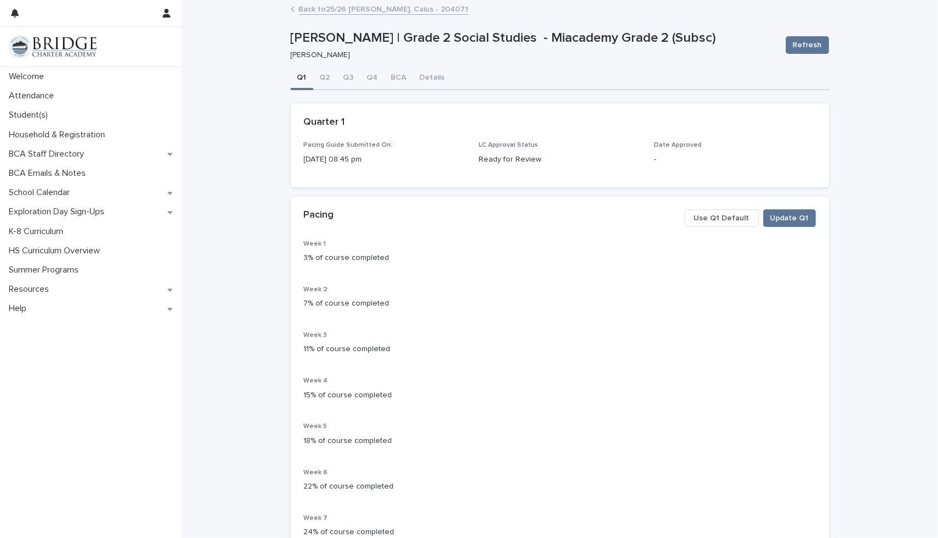
click at [310, 9] on link "Back to 25/26 [PERSON_NAME], Caius - 204071" at bounding box center [384, 8] width 170 height 13
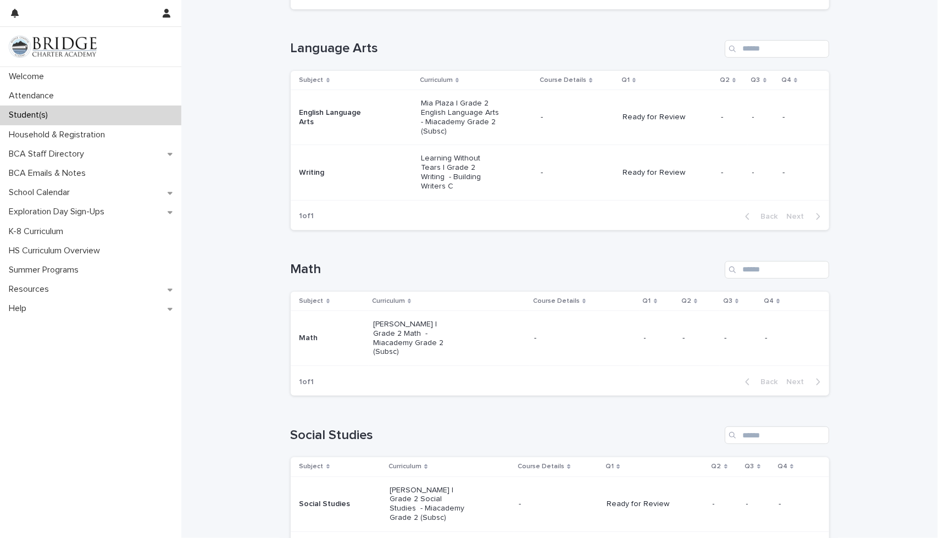
scroll to position [275, 0]
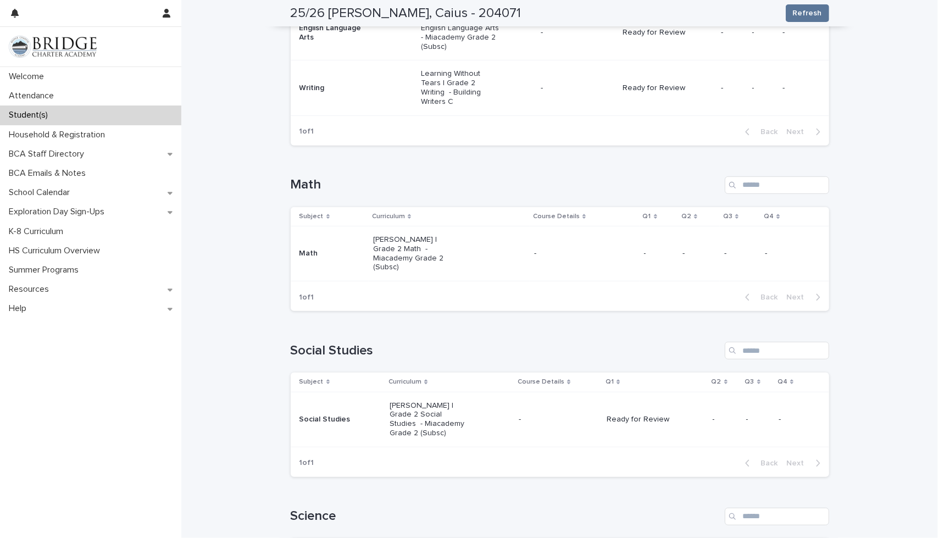
click at [379, 240] on p "[PERSON_NAME] | Grade 2 Math - Miacademy Grade 2 (Subsc)" at bounding box center [412, 253] width 79 height 37
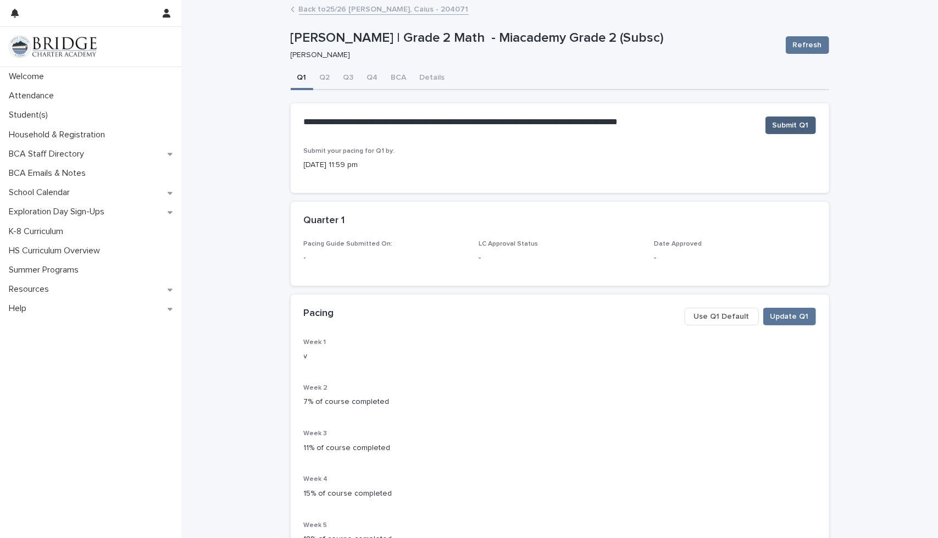
click at [789, 125] on span "Submit Q1" at bounding box center [790, 125] width 36 height 11
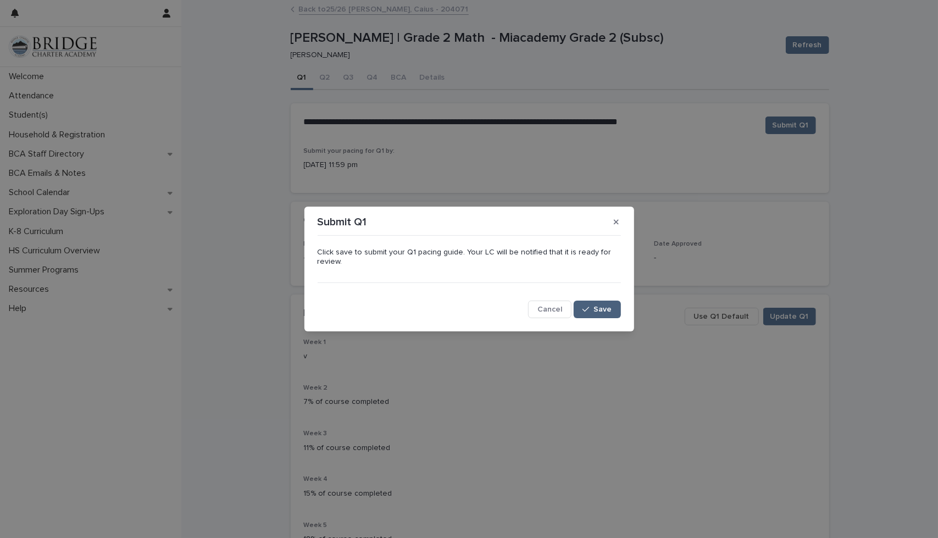
click at [614, 307] on button "Save" at bounding box center [597, 309] width 47 height 18
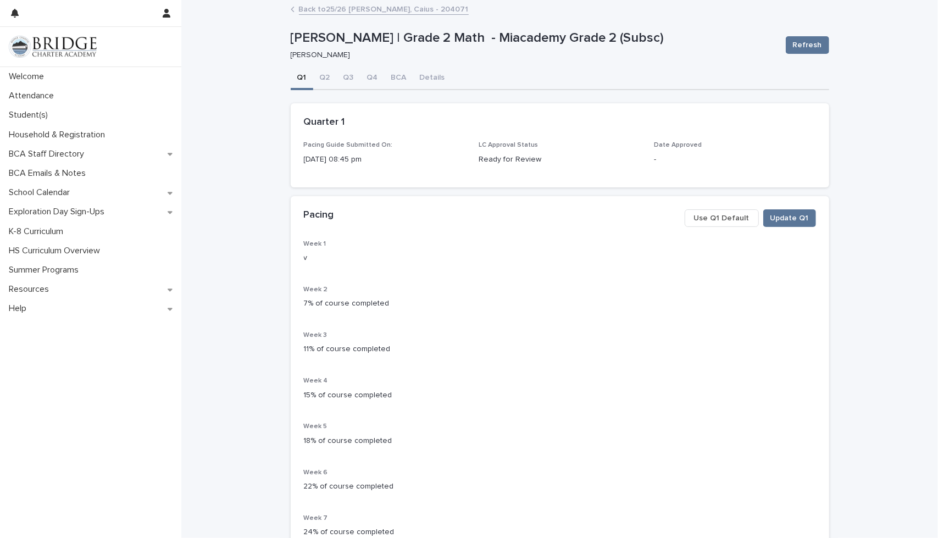
click at [332, 9] on link "Back to 25/26 [PERSON_NAME], Caius - 204071" at bounding box center [384, 8] width 170 height 13
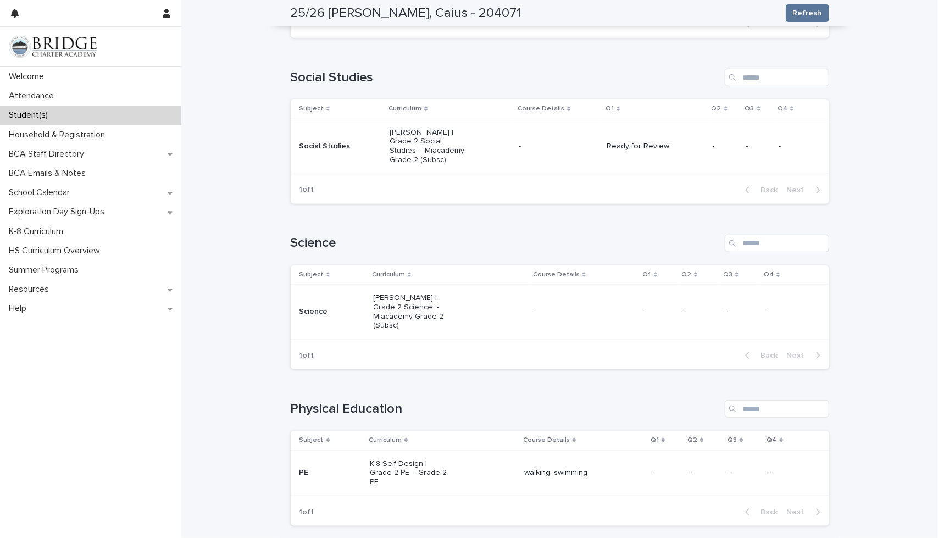
scroll to position [549, 0]
click at [437, 292] on p "[PERSON_NAME] | Grade 2 Science - Miacademy Grade 2 (Subsc)" at bounding box center [412, 310] width 79 height 37
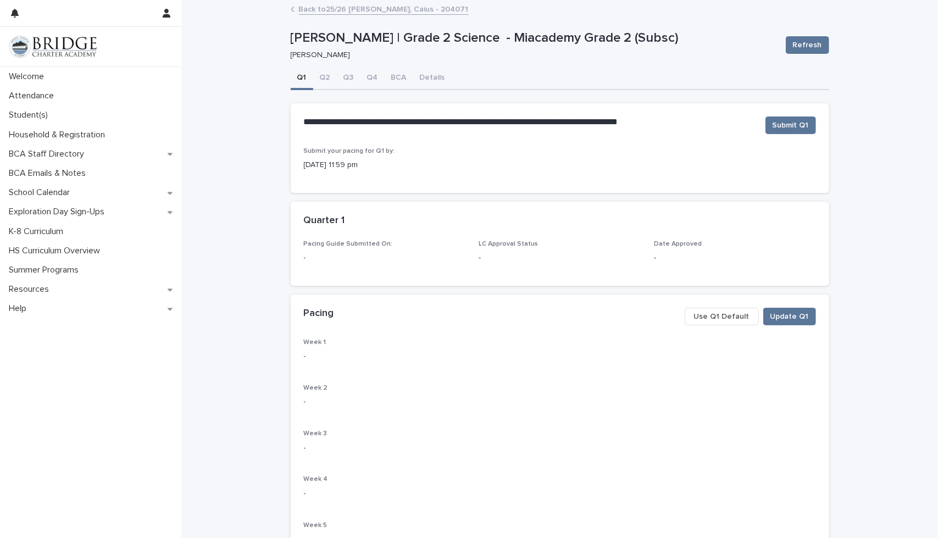
click at [717, 318] on span "Use Q1 Default" at bounding box center [721, 316] width 55 height 11
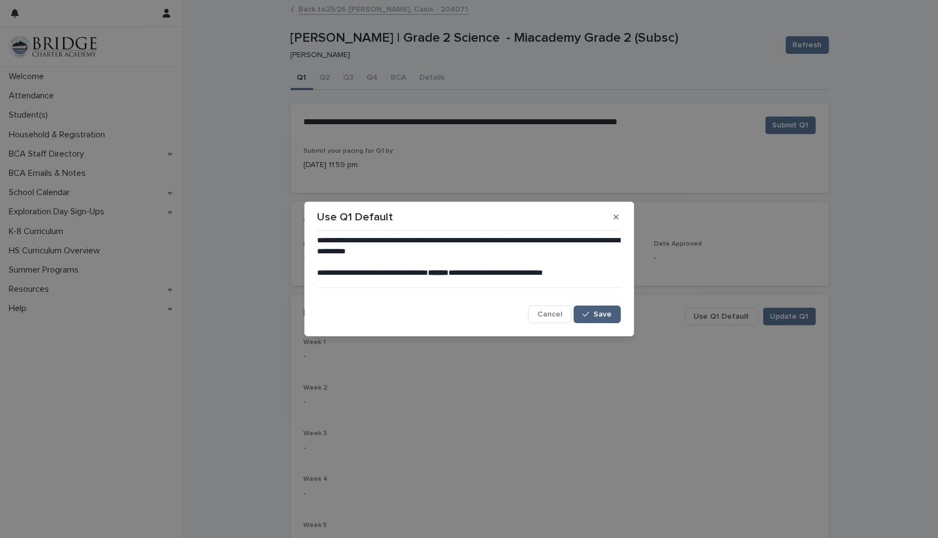
click at [609, 314] on span "Save" at bounding box center [603, 314] width 18 height 8
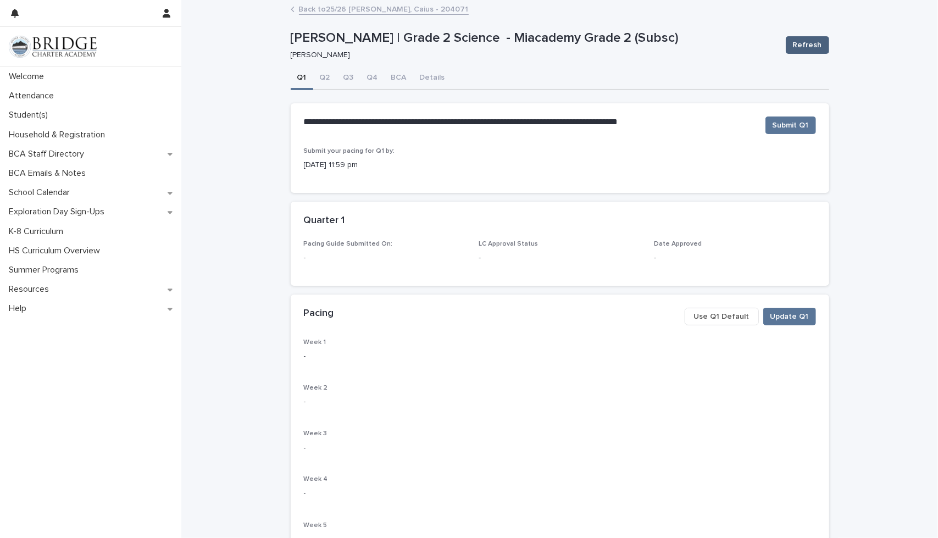
click at [804, 41] on span "Refresh" at bounding box center [807, 45] width 29 height 11
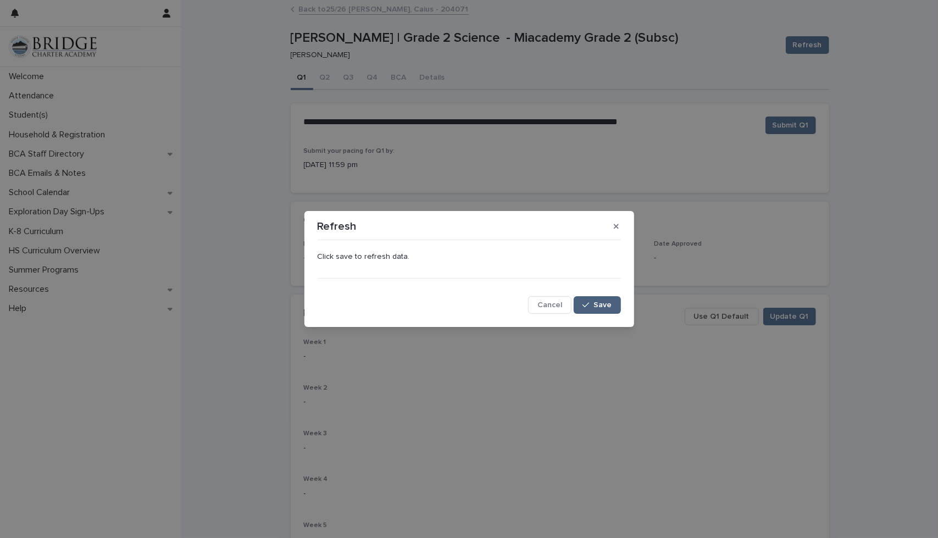
click at [600, 303] on span "Save" at bounding box center [603, 305] width 18 height 8
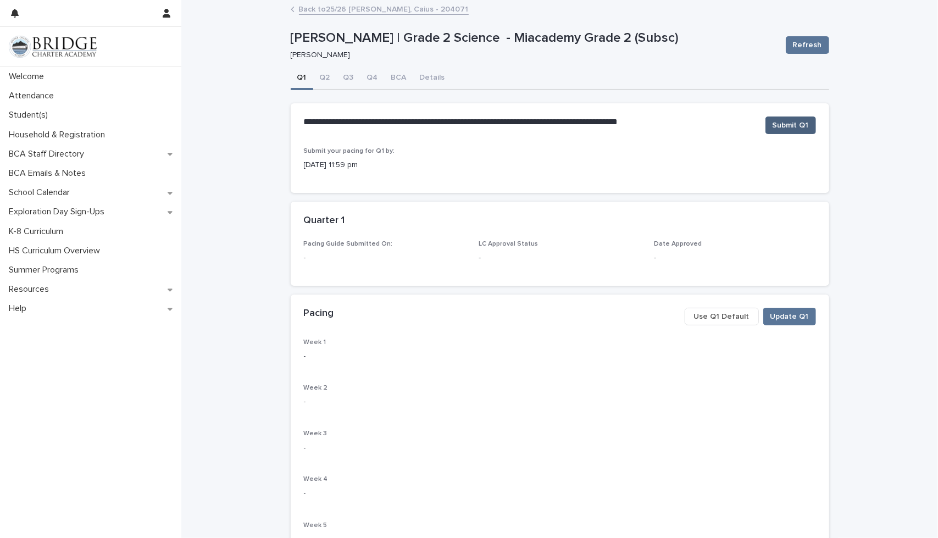
click at [800, 123] on span "Submit Q1" at bounding box center [790, 125] width 36 height 11
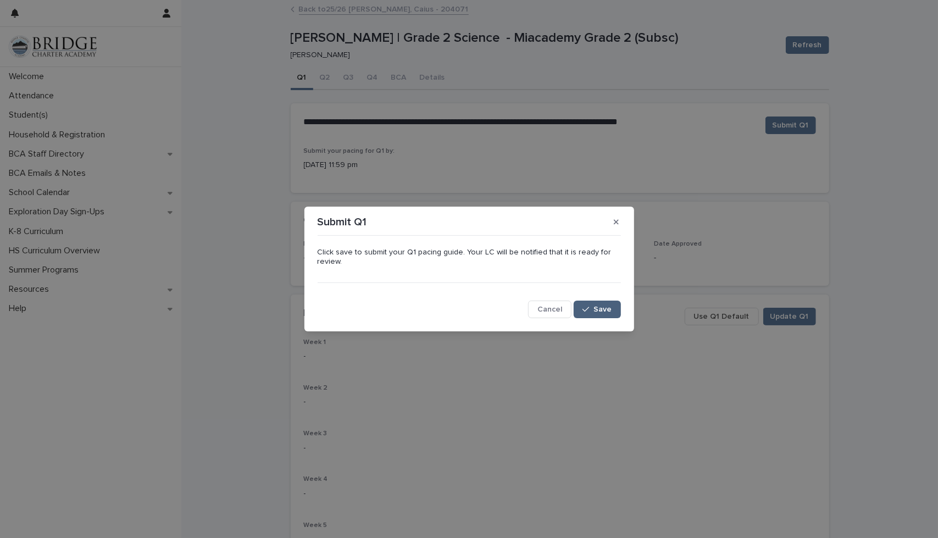
click at [589, 308] on icon "button" at bounding box center [585, 309] width 7 height 5
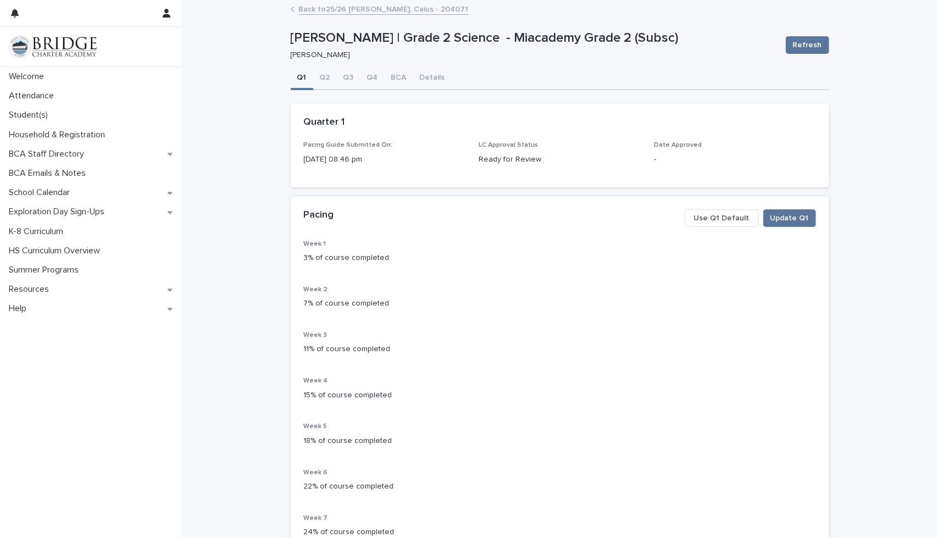
click at [345, 8] on link "Back to 25/26 [PERSON_NAME], Caius - 204071" at bounding box center [384, 8] width 170 height 13
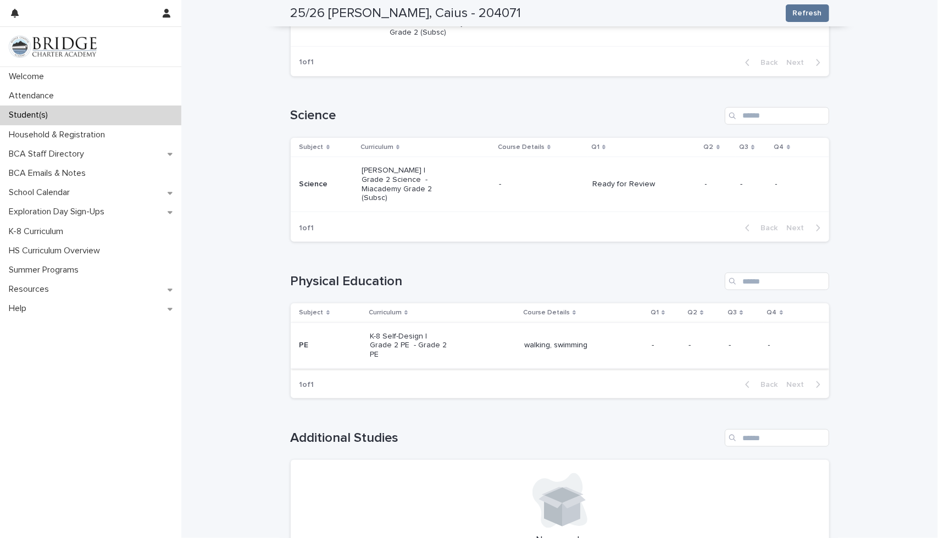
scroll to position [714, 0]
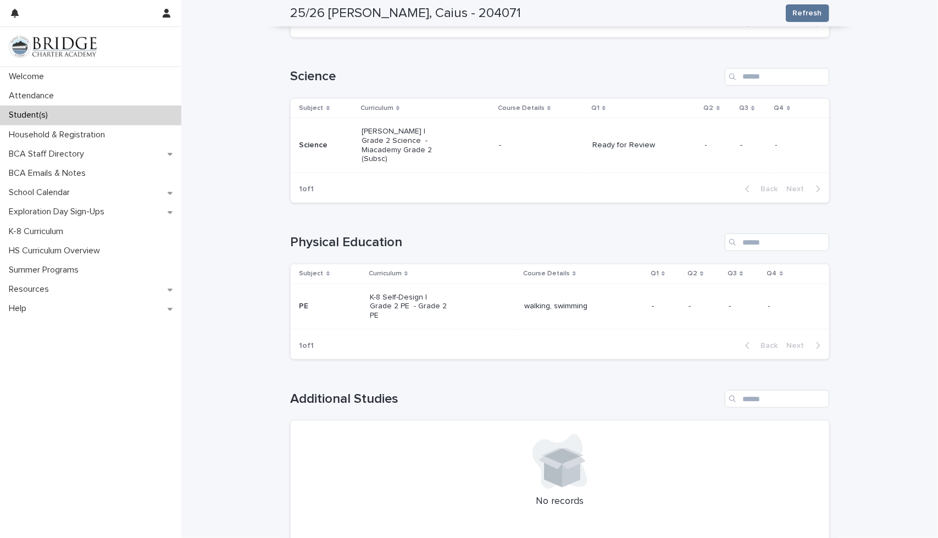
click at [411, 293] on p "K-8 Self-Design | Grade 2 PE - Grade 2 PE" at bounding box center [409, 306] width 79 height 27
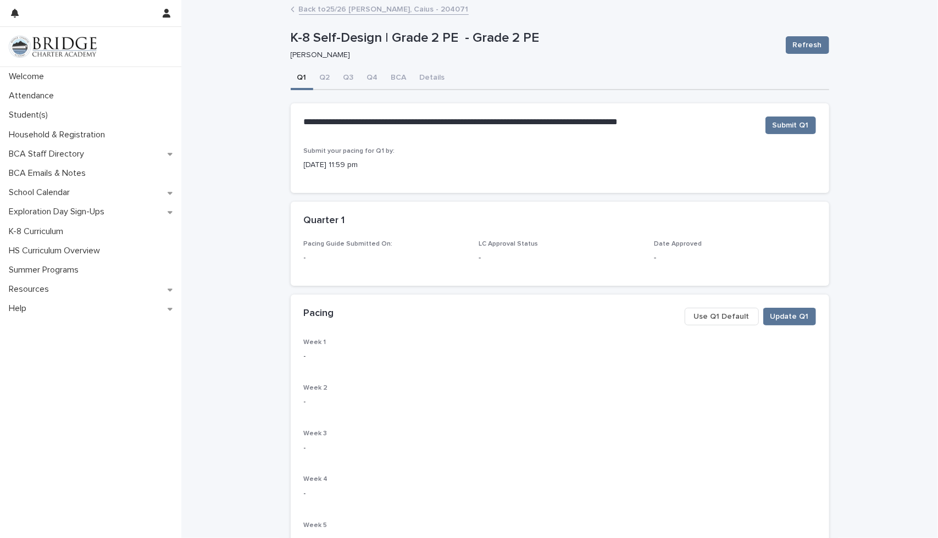
click at [712, 315] on span "Use Q1 Default" at bounding box center [721, 316] width 55 height 11
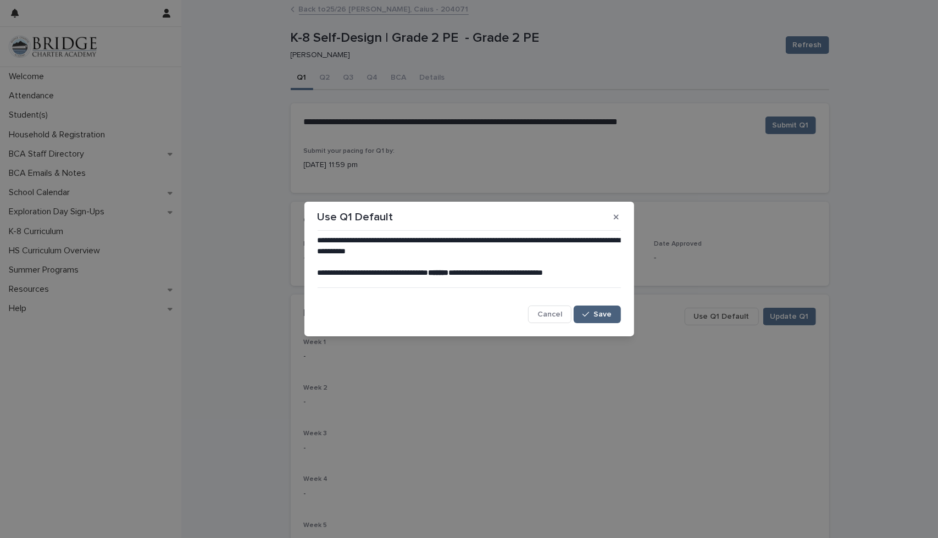
click at [605, 315] on span "Save" at bounding box center [603, 314] width 18 height 8
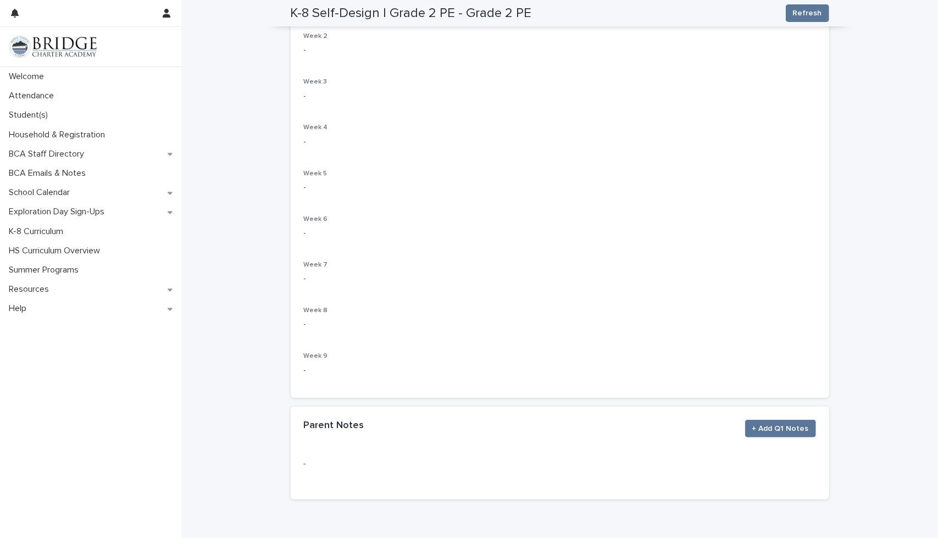
scroll to position [408, 0]
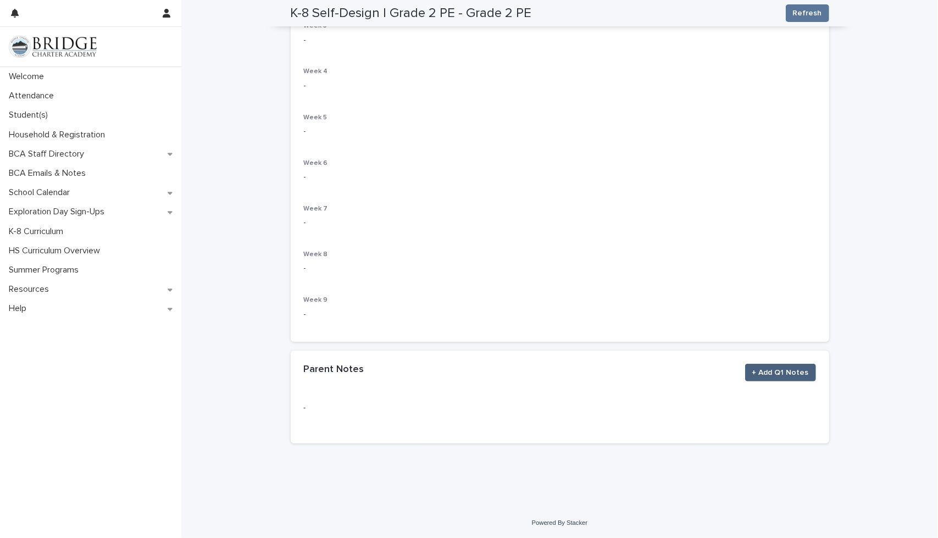
click at [770, 370] on span "+ Add Q1 Notes" at bounding box center [780, 372] width 57 height 11
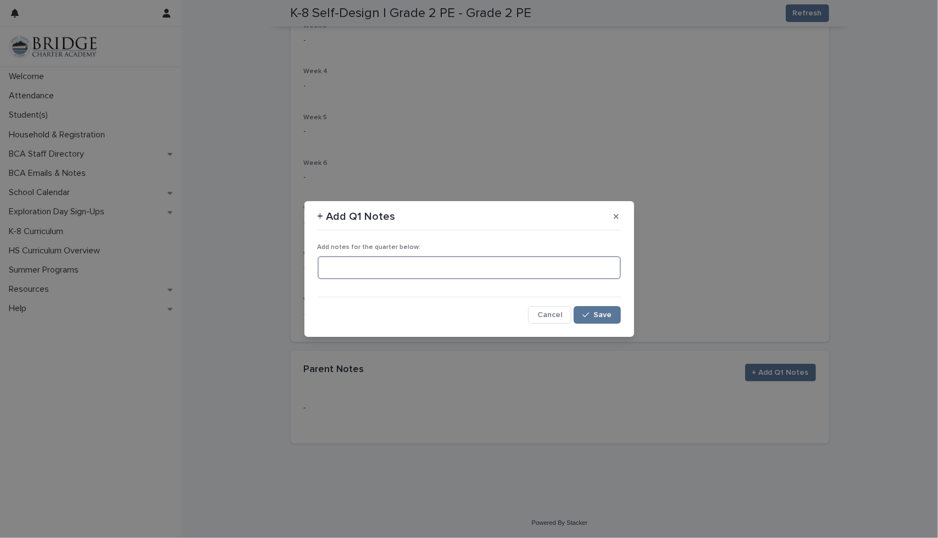
click at [390, 262] on textarea at bounding box center [469, 267] width 303 height 23
type textarea "**********"
click at [606, 313] on span "Save" at bounding box center [603, 315] width 18 height 8
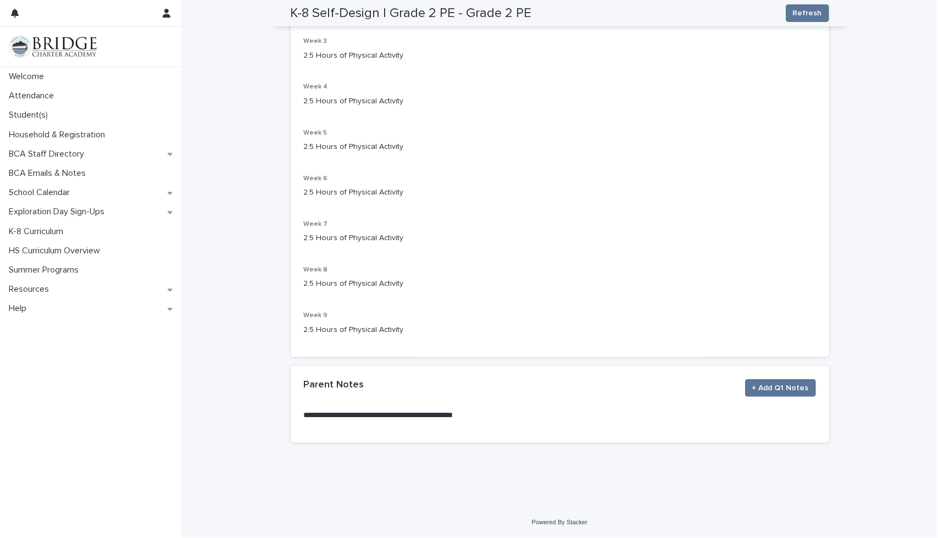
scroll to position [392, 0]
click at [769, 387] on span "+ Add Q1 Notes" at bounding box center [780, 388] width 57 height 11
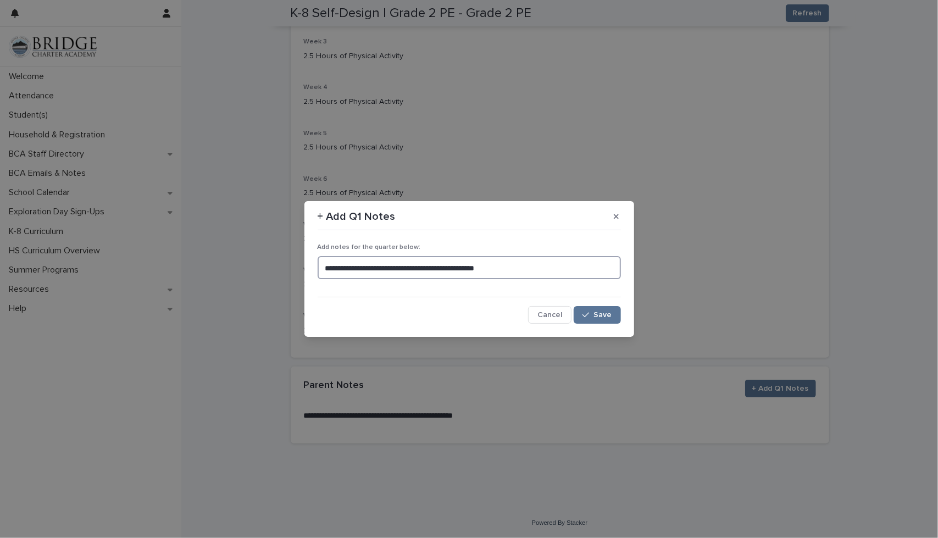
click at [556, 270] on textarea "**********" at bounding box center [469, 267] width 303 height 23
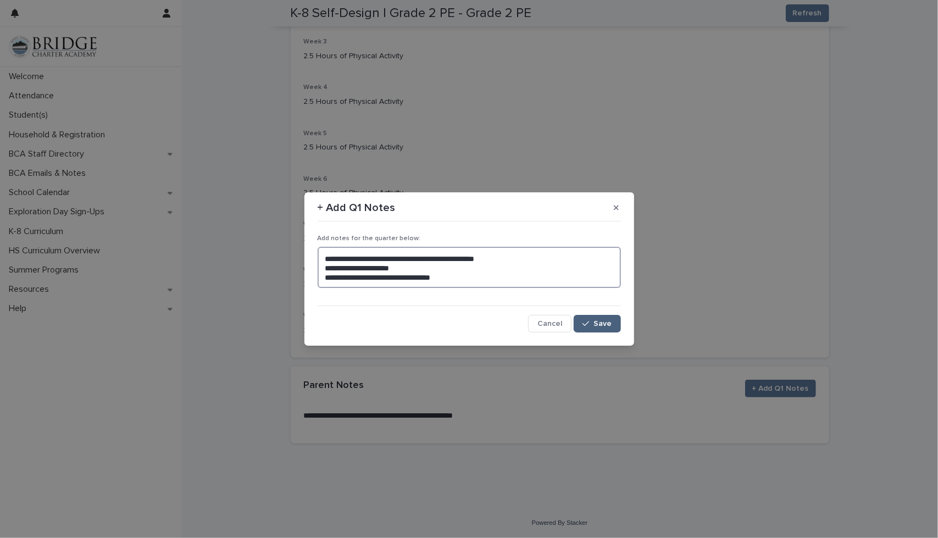
type textarea "**********"
click at [598, 322] on span "Save" at bounding box center [603, 324] width 18 height 8
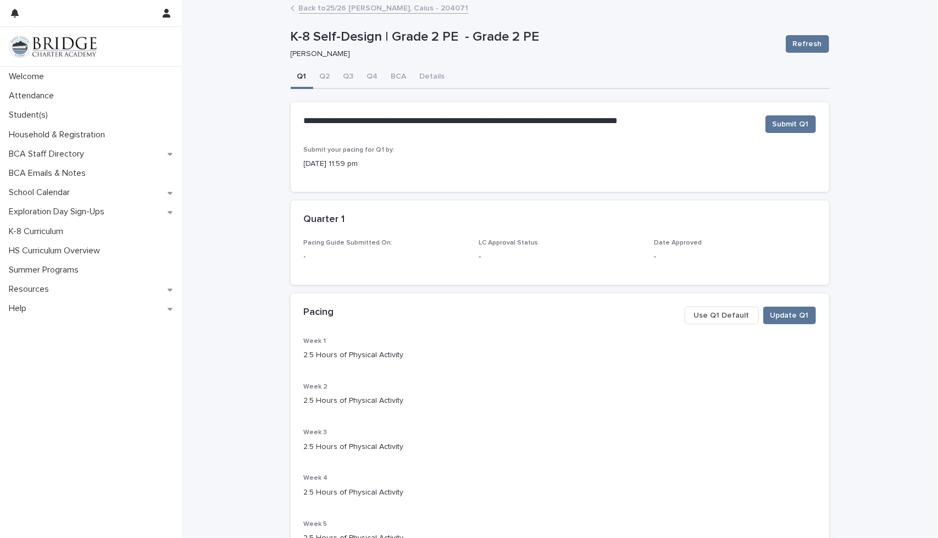
scroll to position [0, 0]
click at [799, 42] on span "Refresh" at bounding box center [807, 45] width 29 height 11
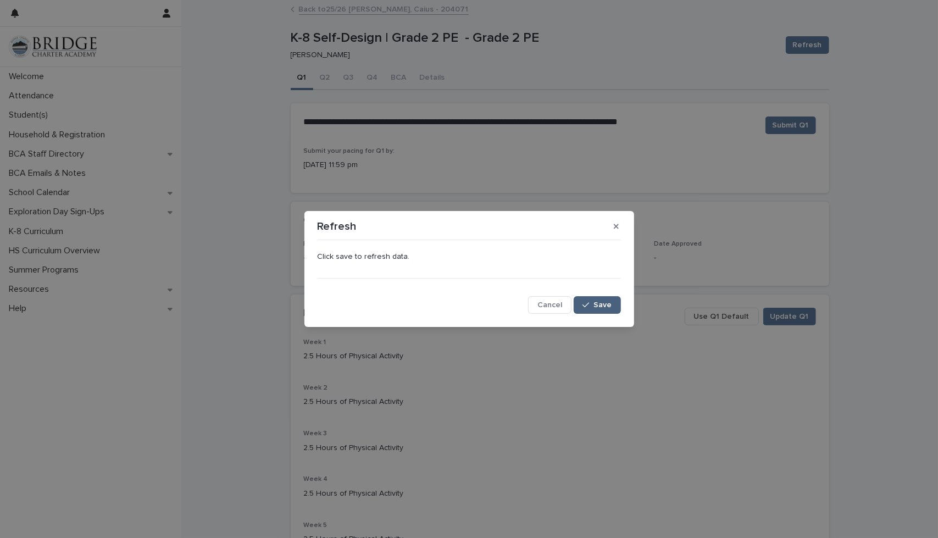
click at [589, 305] on icon "button" at bounding box center [585, 305] width 7 height 8
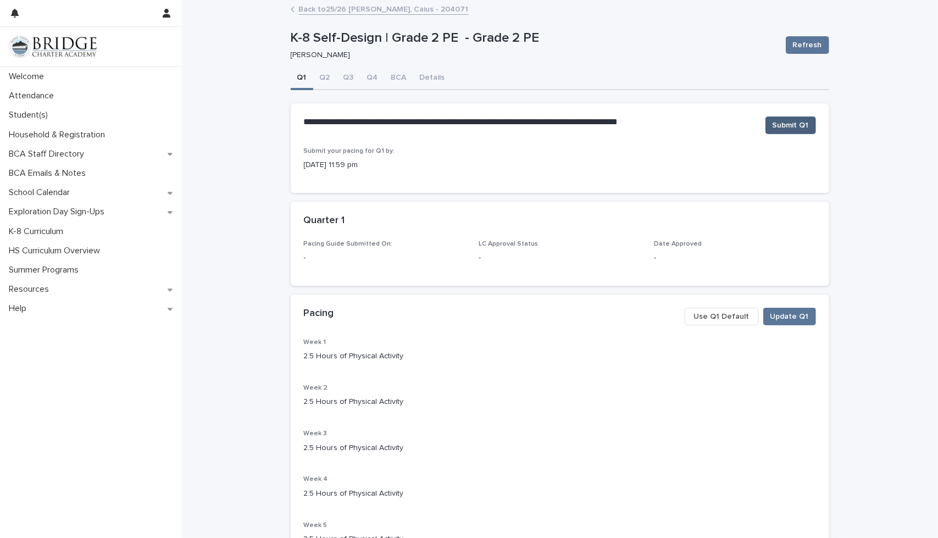
click at [781, 121] on span "Submit Q1" at bounding box center [790, 125] width 36 height 11
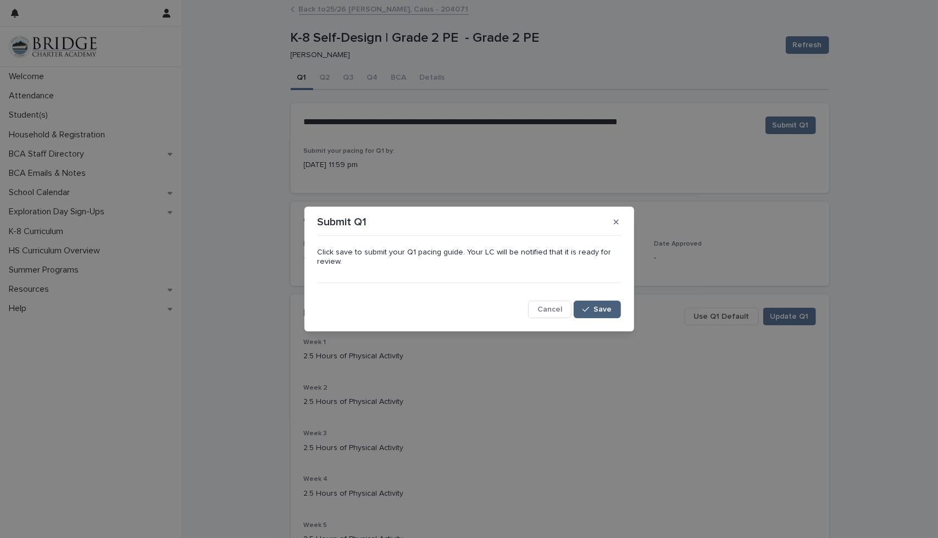
click at [600, 302] on button "Save" at bounding box center [597, 309] width 47 height 18
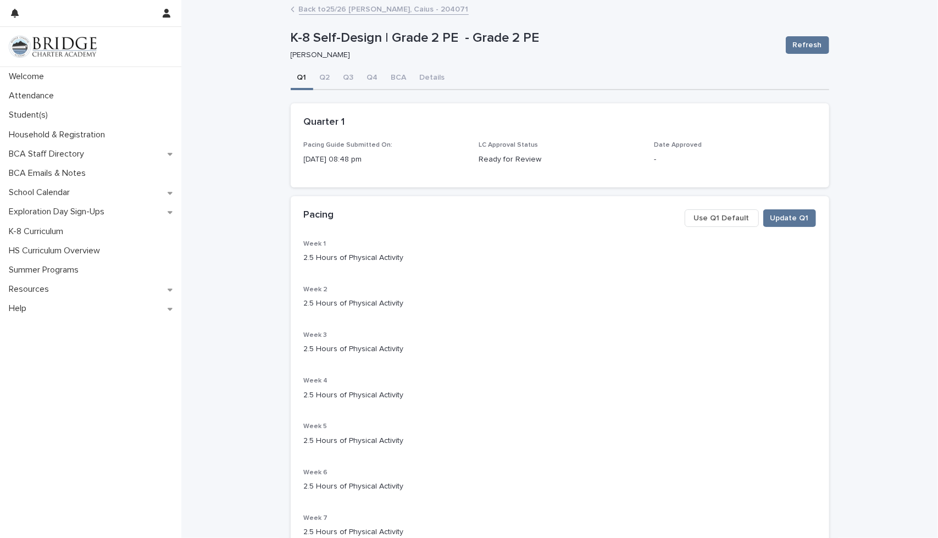
click at [299, 13] on link "Back to 25/26 [PERSON_NAME], Caius - 204071" at bounding box center [384, 8] width 170 height 13
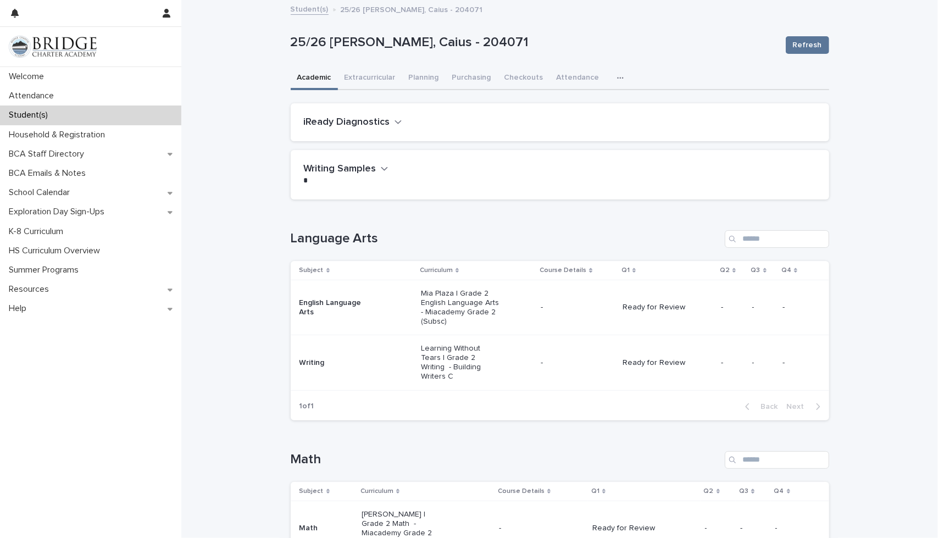
click at [303, 6] on link "Student(s)" at bounding box center [310, 8] width 38 height 13
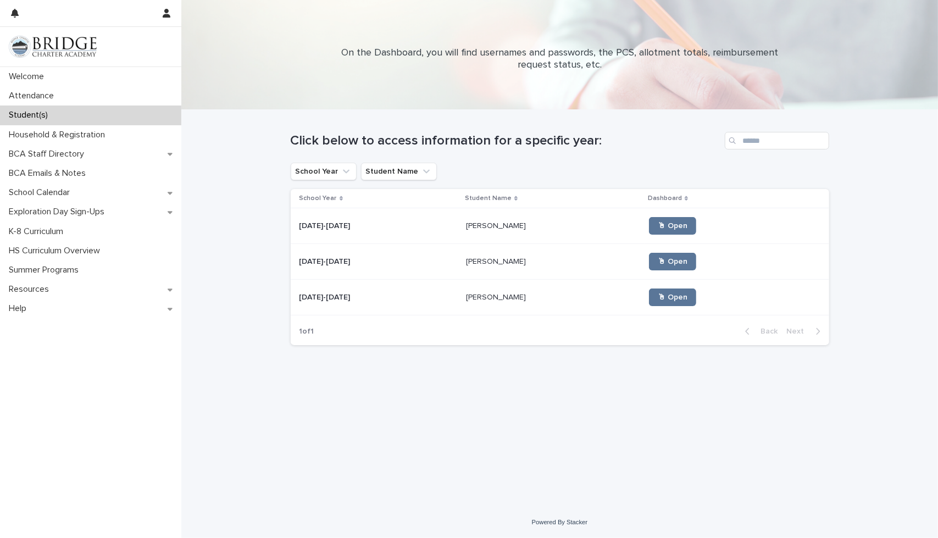
click at [466, 262] on p "[PERSON_NAME]" at bounding box center [497, 261] width 62 height 12
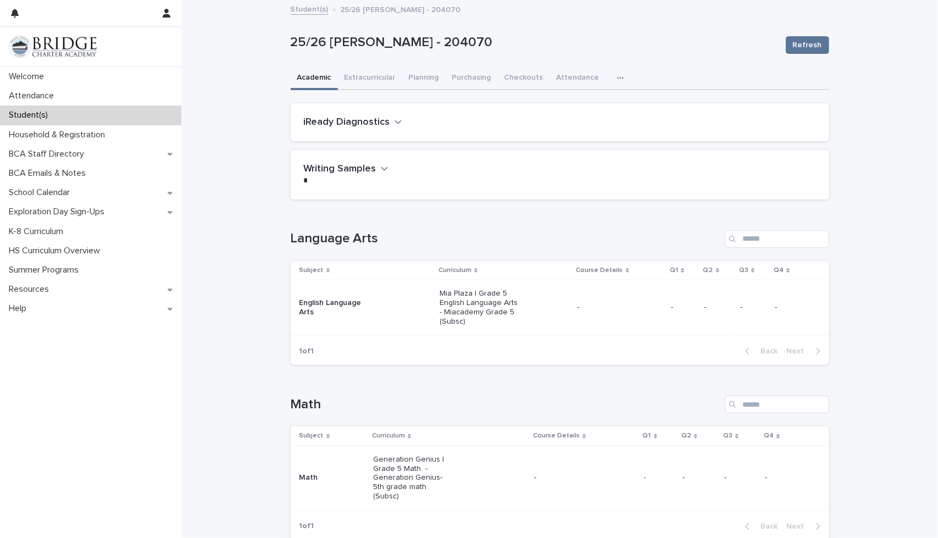
click at [467, 297] on p "Mia Plaza | Grade 5 English Language Arts - Miacademy Grade 5 (Subsc)" at bounding box center [478, 307] width 79 height 37
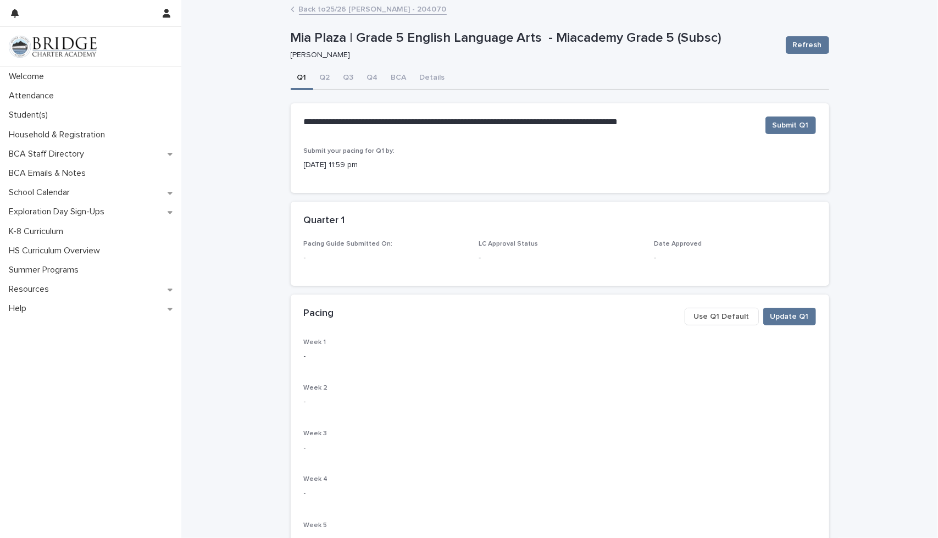
click at [706, 314] on span "Use Q1 Default" at bounding box center [721, 316] width 55 height 11
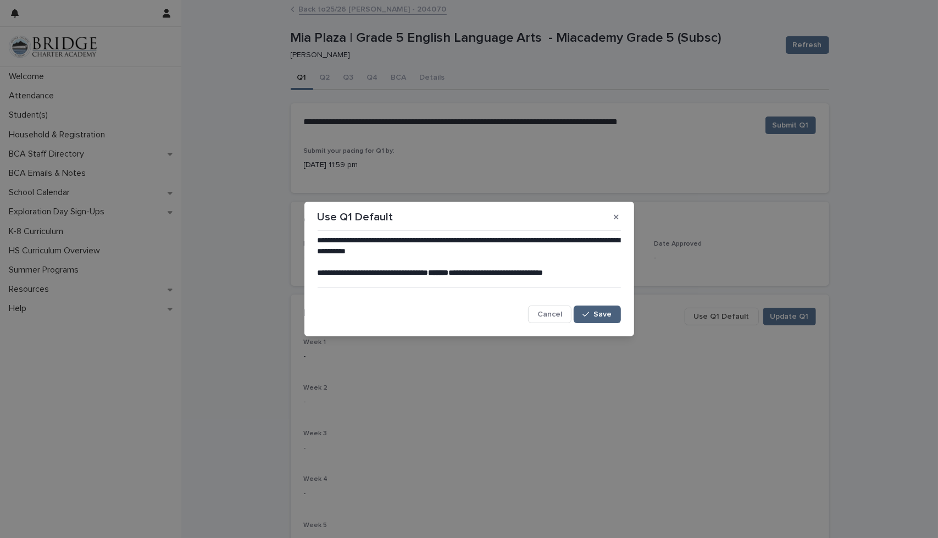
click at [581, 314] on button "Save" at bounding box center [597, 314] width 47 height 18
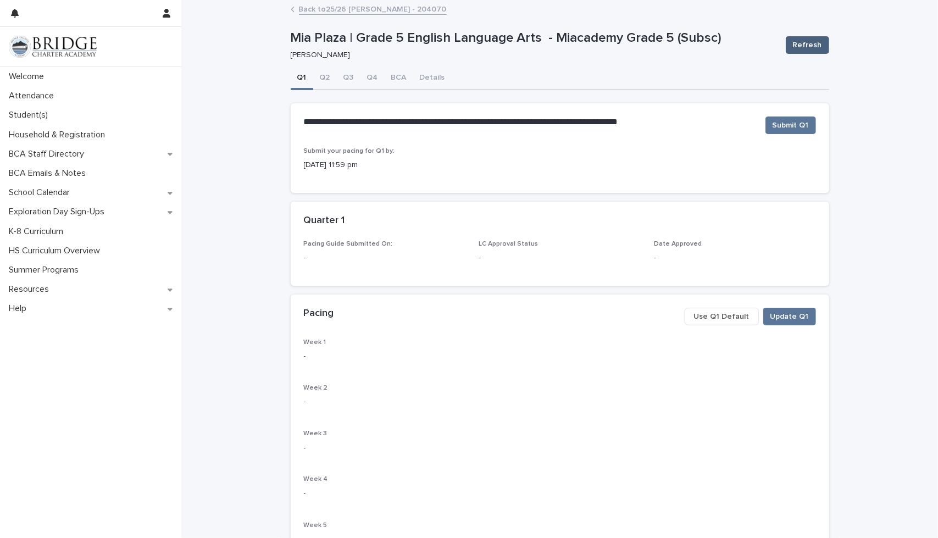
click at [812, 44] on span "Refresh" at bounding box center [807, 45] width 29 height 11
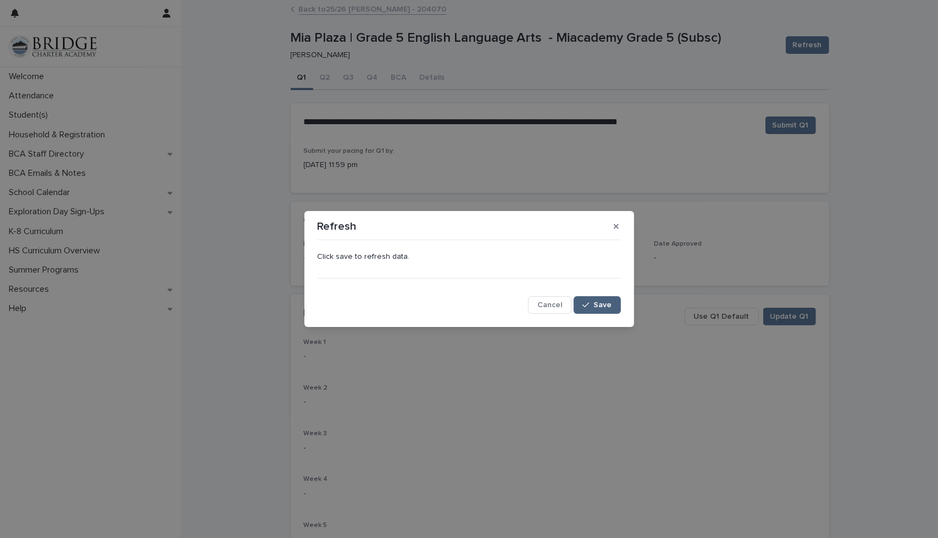
click at [601, 303] on span "Save" at bounding box center [603, 305] width 18 height 8
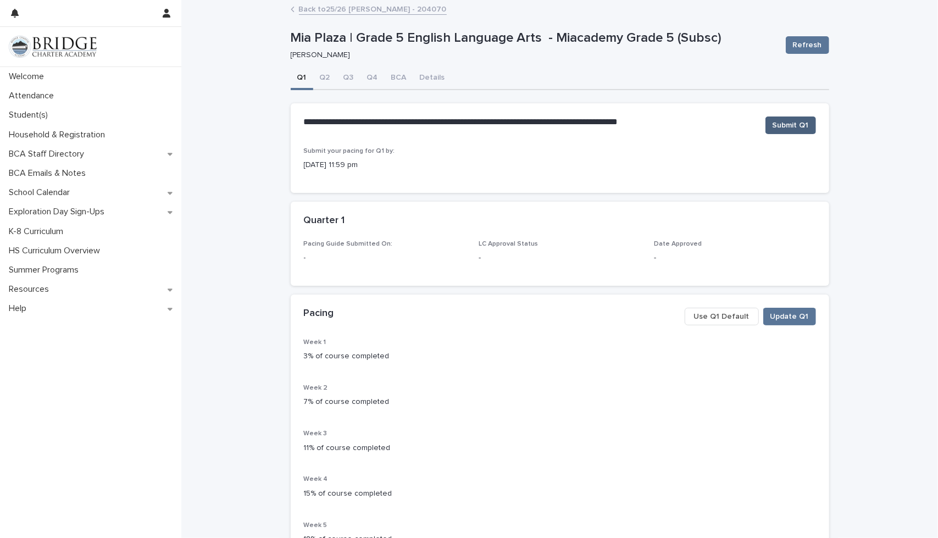
click at [786, 124] on span "Submit Q1" at bounding box center [790, 125] width 36 height 11
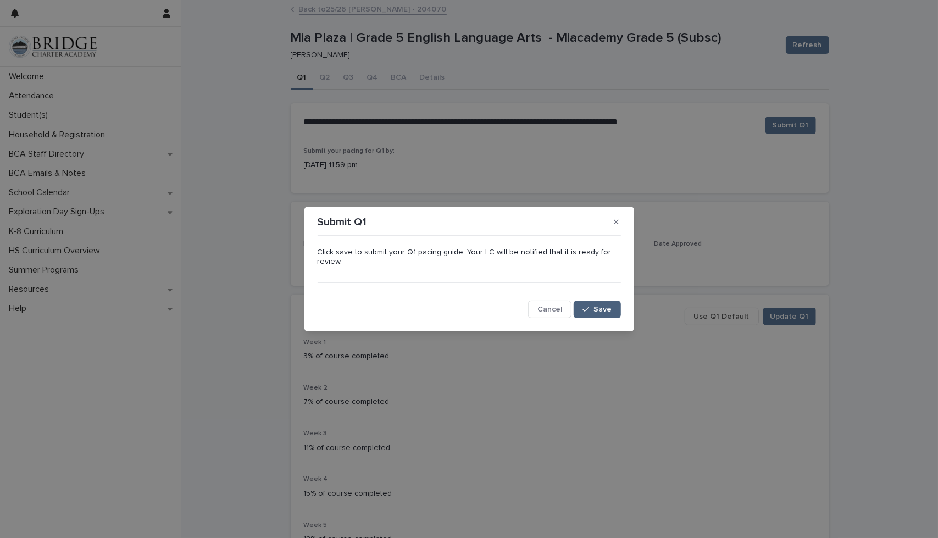
click at [604, 310] on span "Save" at bounding box center [603, 309] width 18 height 8
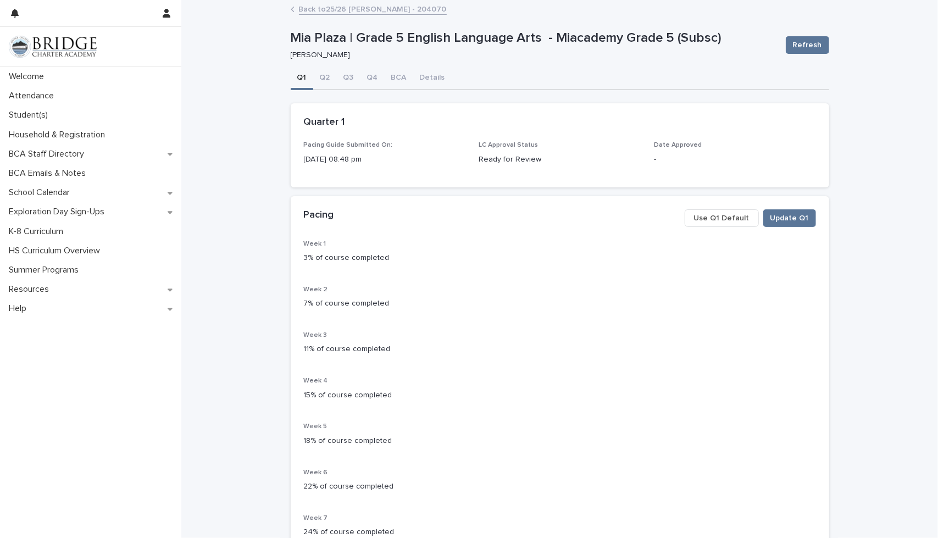
click at [305, 8] on link "Back to 25/26 [PERSON_NAME] - 204070" at bounding box center [373, 8] width 148 height 13
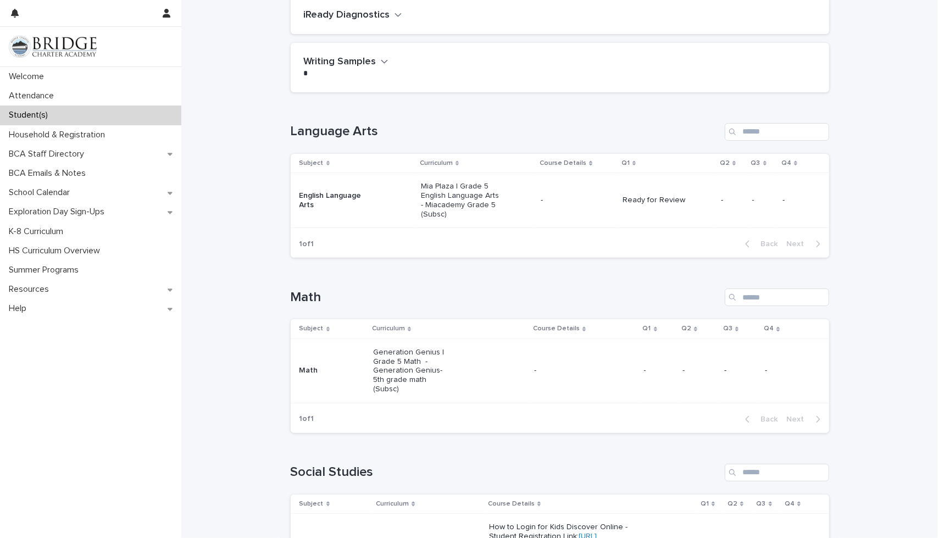
scroll to position [110, 0]
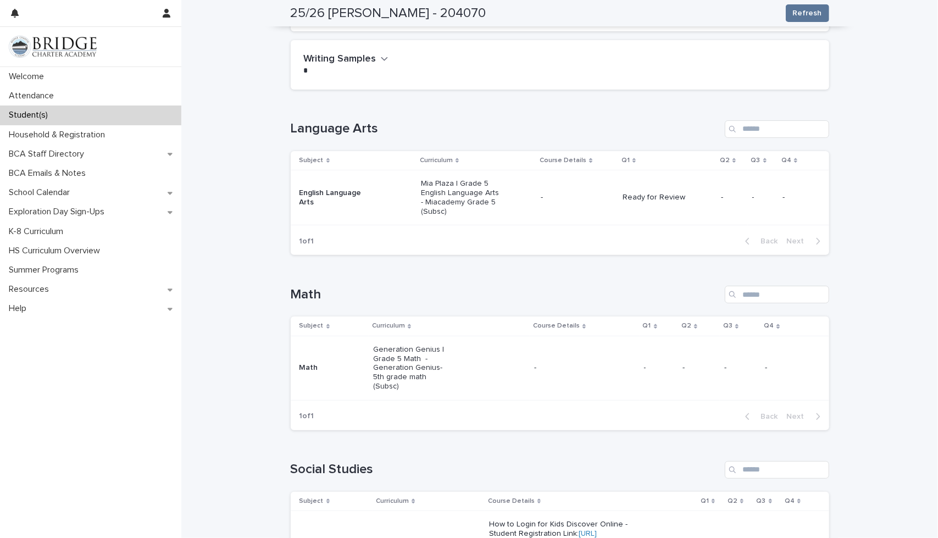
click at [404, 369] on p "Generation Genius | Grade 5 Math - Generation Genius- 5th grade math (Subsc)" at bounding box center [412, 368] width 79 height 46
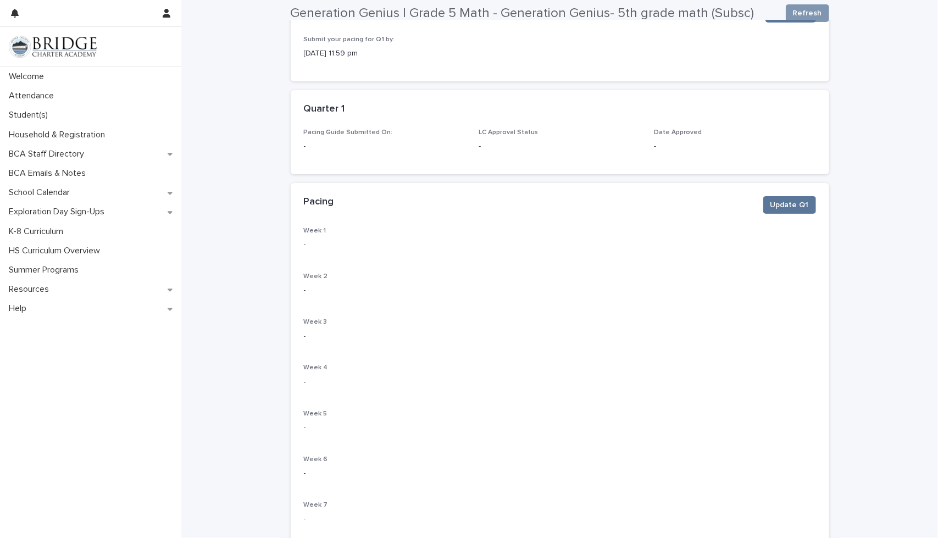
scroll to position [165, 0]
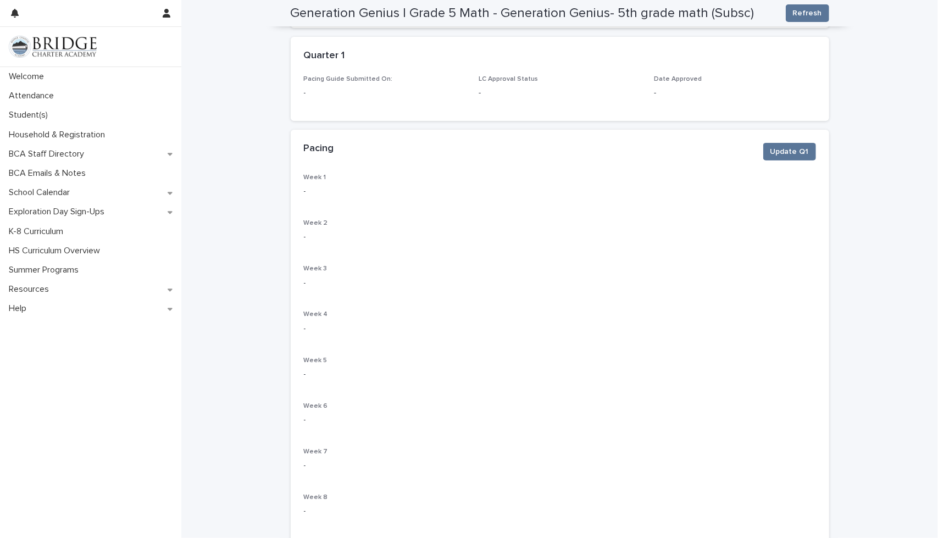
click at [741, 151] on div "Pacing" at bounding box center [529, 149] width 450 height 12
click at [787, 148] on span "Update Q1" at bounding box center [789, 151] width 38 height 11
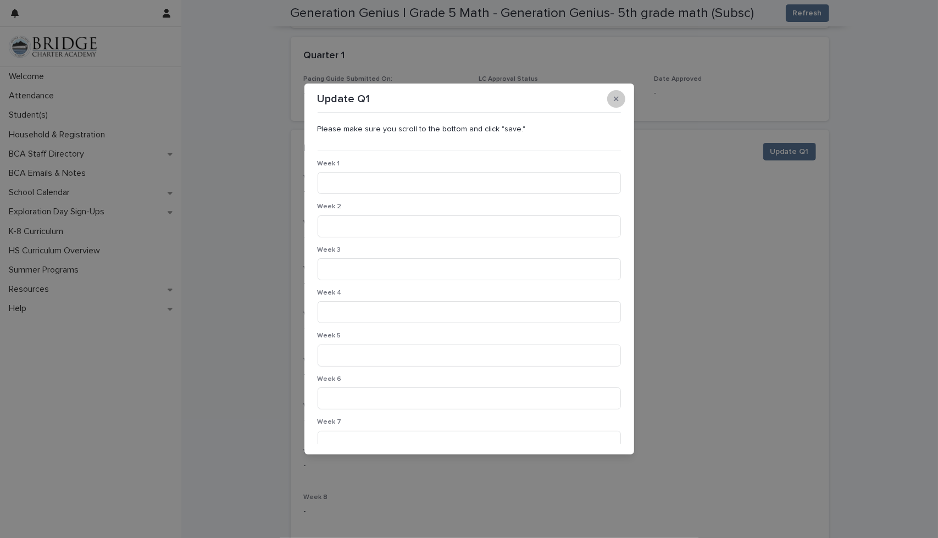
click at [615, 98] on icon "button" at bounding box center [616, 99] width 5 height 5
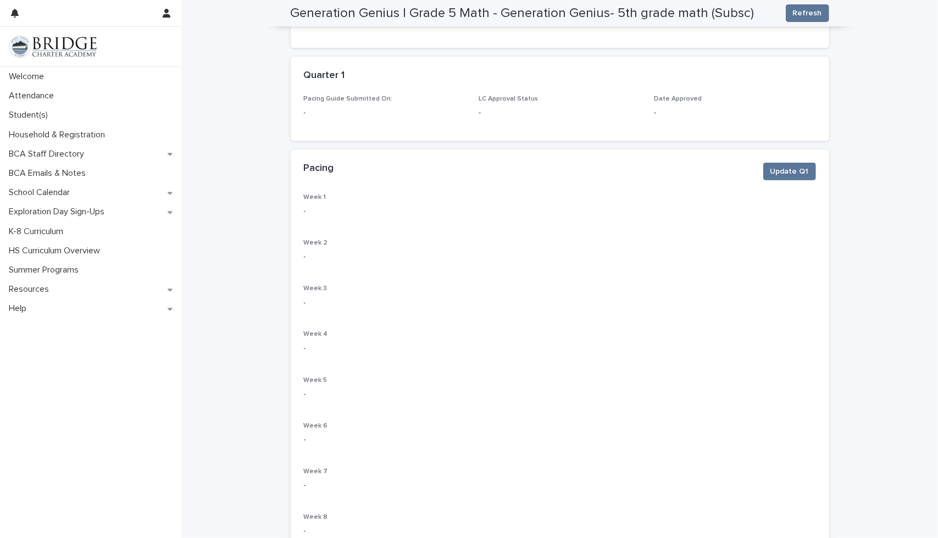
scroll to position [0, 0]
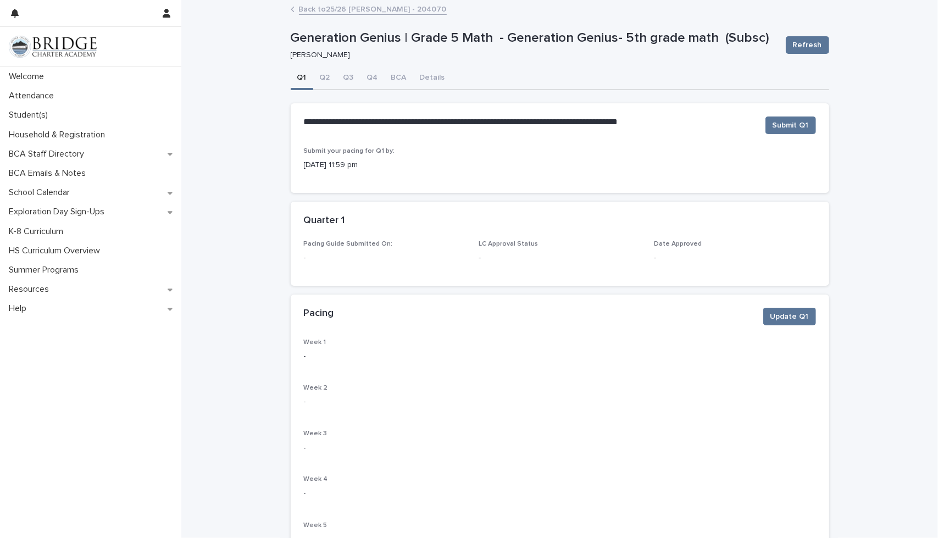
click at [337, 4] on link "Back to 25/26 [PERSON_NAME] - 204070" at bounding box center [373, 8] width 148 height 13
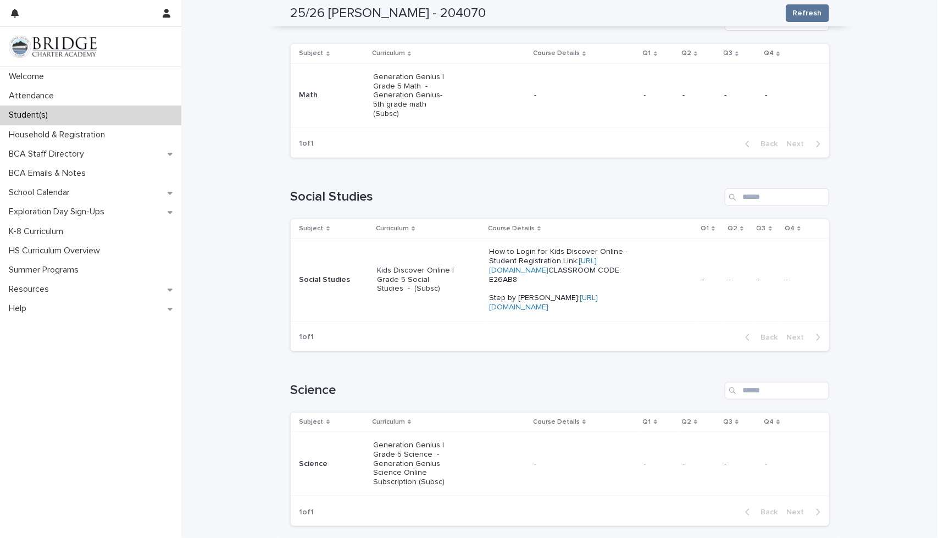
scroll to position [385, 0]
click at [406, 291] on p "Kids Discover Online | Grade 5 Social Studies - (Subsc)" at bounding box center [416, 277] width 79 height 27
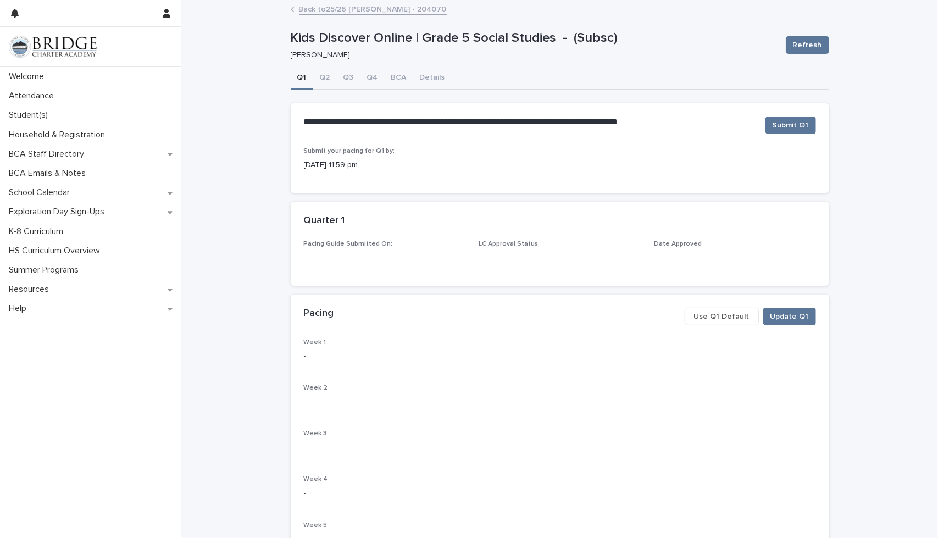
click at [720, 319] on span "Use Q1 Default" at bounding box center [721, 316] width 55 height 11
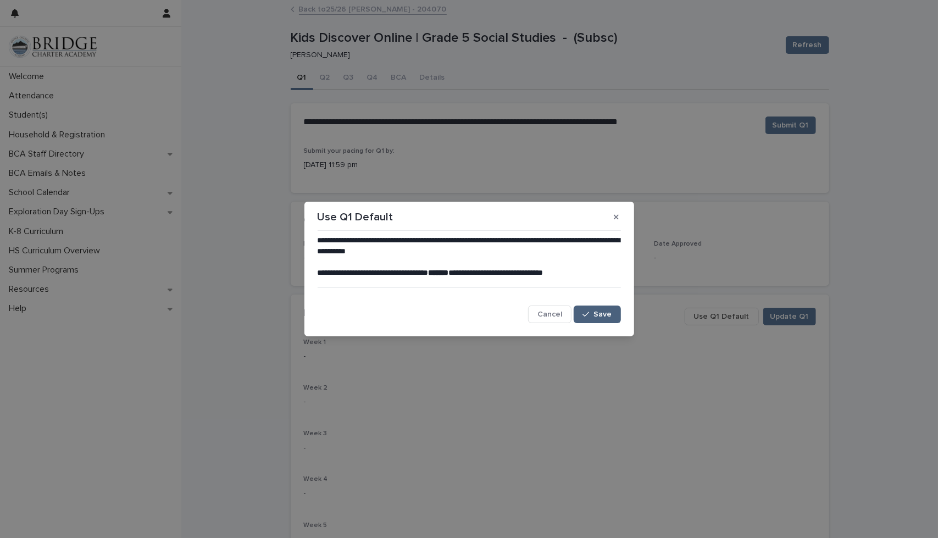
click at [588, 310] on button "Save" at bounding box center [597, 314] width 47 height 18
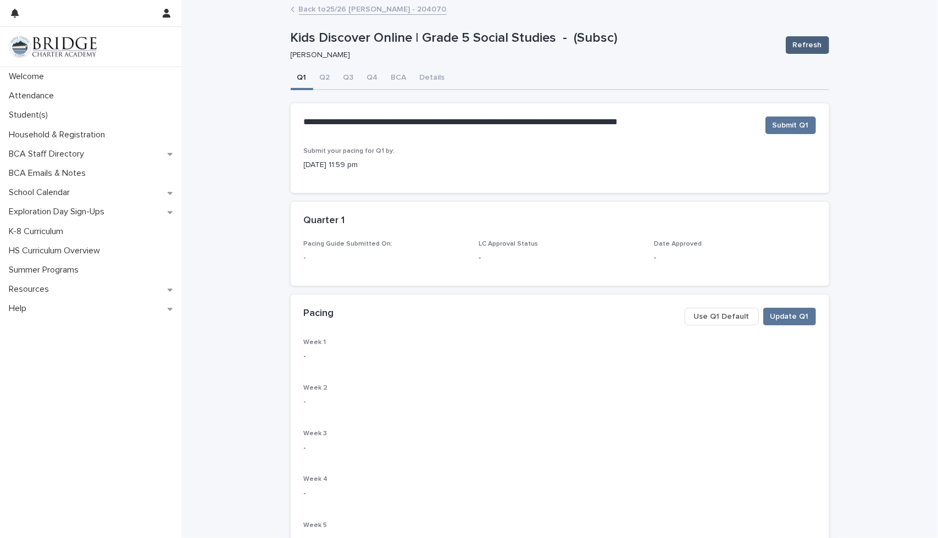
click at [803, 37] on button "Refresh" at bounding box center [807, 45] width 43 height 18
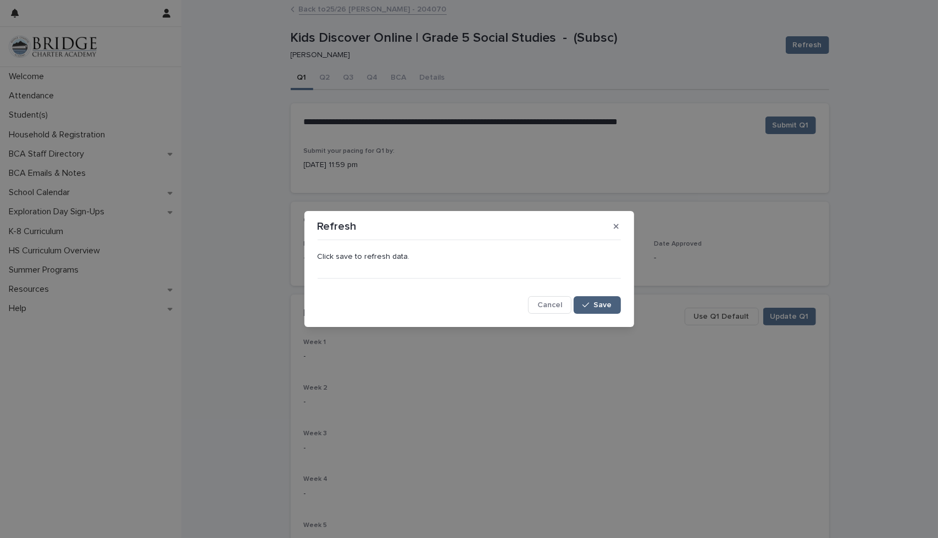
click at [610, 307] on span "Save" at bounding box center [603, 305] width 18 height 8
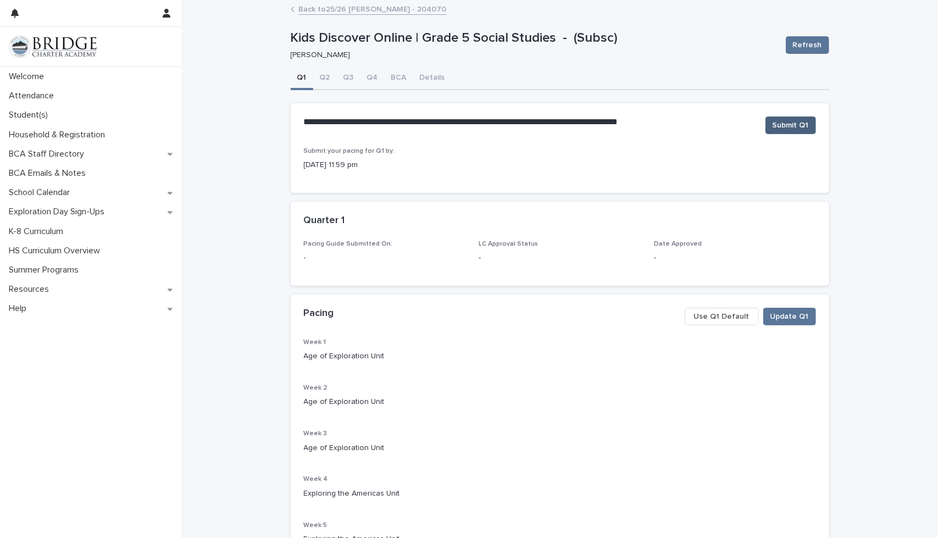
click at [779, 127] on span "Submit Q1" at bounding box center [790, 125] width 36 height 11
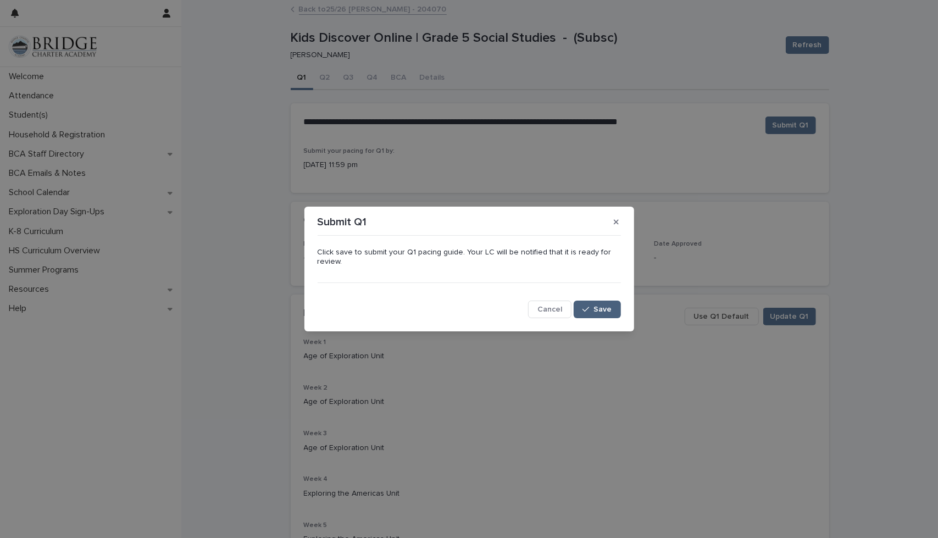
click at [595, 309] on span "Save" at bounding box center [603, 309] width 18 height 8
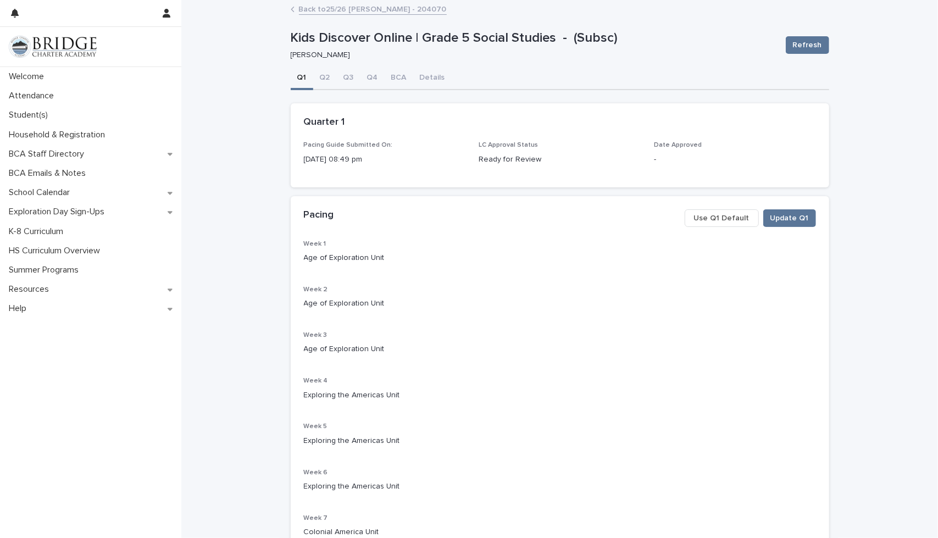
click at [340, 9] on link "Back to 25/26 [PERSON_NAME] - 204070" at bounding box center [373, 8] width 148 height 13
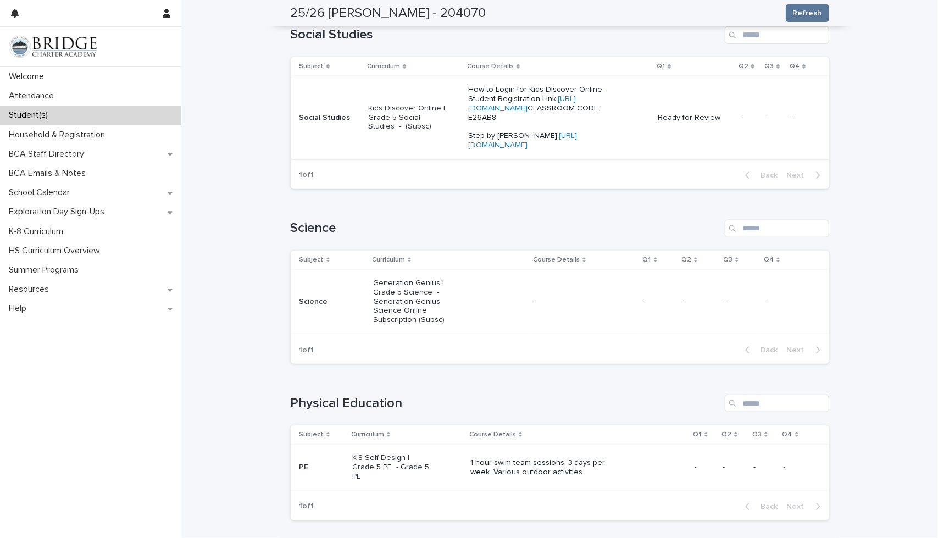
scroll to position [549, 0]
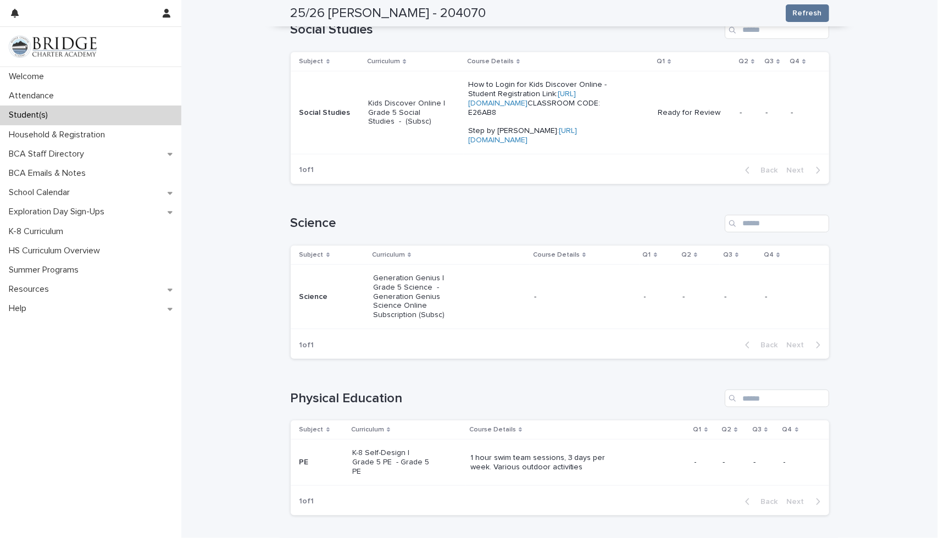
click at [453, 324] on div "Generation Genius | Grade 5 Science - Generation Genius Science Online Subscrip…" at bounding box center [449, 296] width 152 height 55
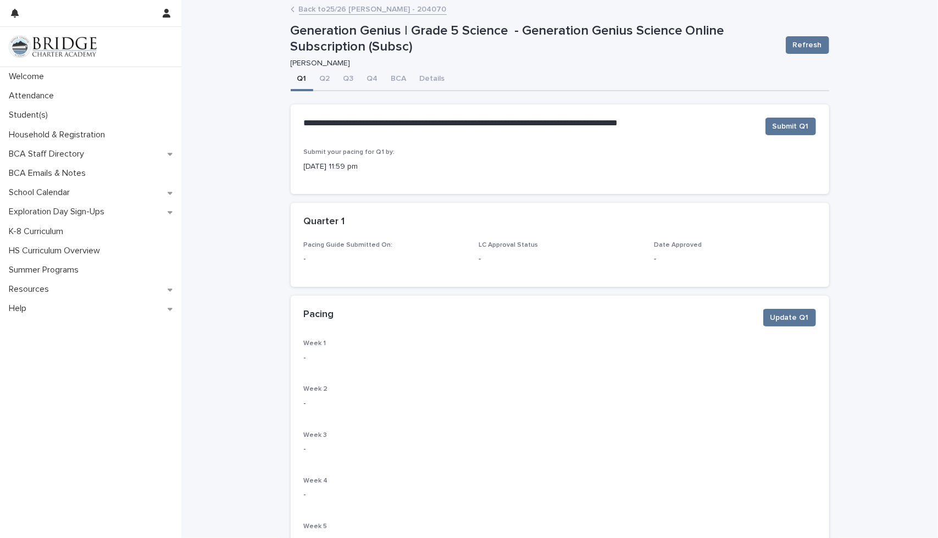
click at [728, 321] on div "Pacing Update Q1" at bounding box center [560, 318] width 512 height 18
click at [350, 2] on link "Back to 25/26 [PERSON_NAME] - 204070" at bounding box center [373, 8] width 148 height 13
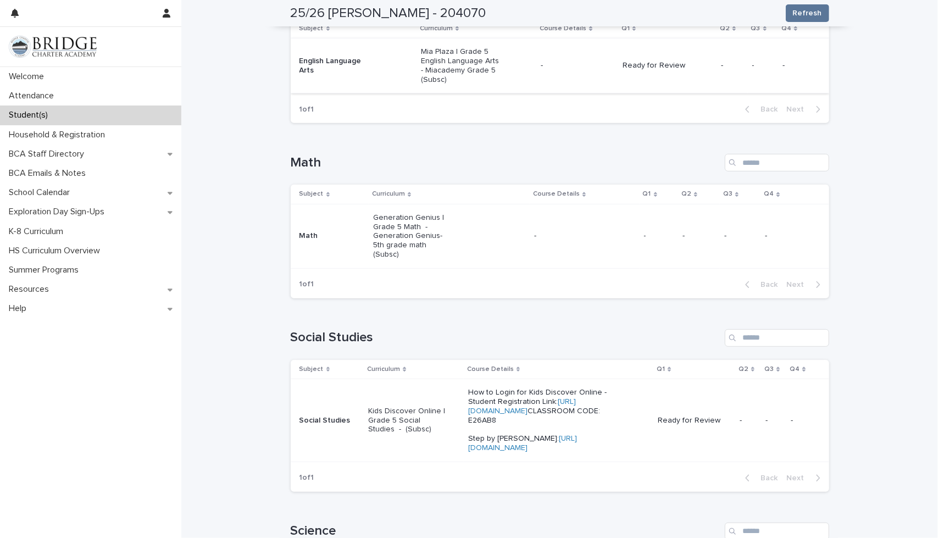
scroll to position [275, 0]
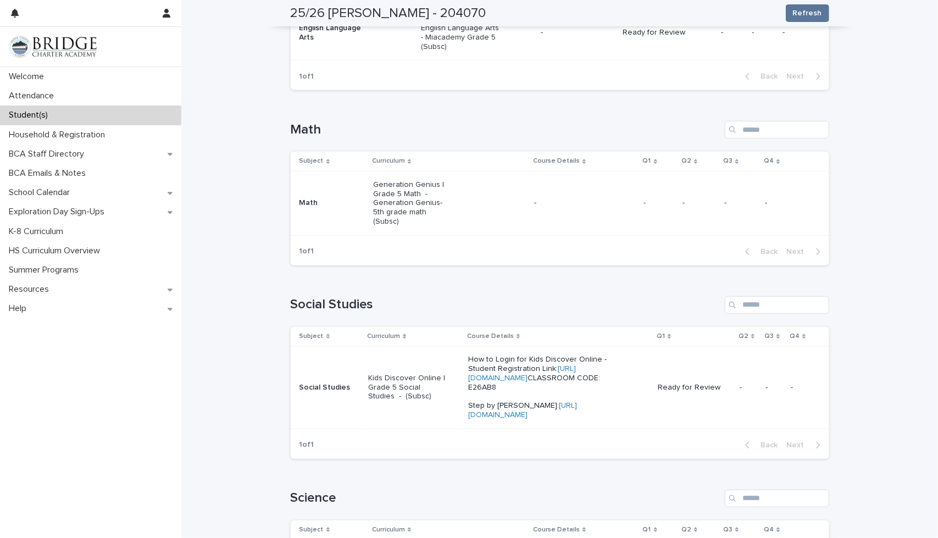
click at [394, 405] on div "Kids Discover Online | Grade 5 Social Studies - (Subsc)" at bounding box center [413, 387] width 91 height 36
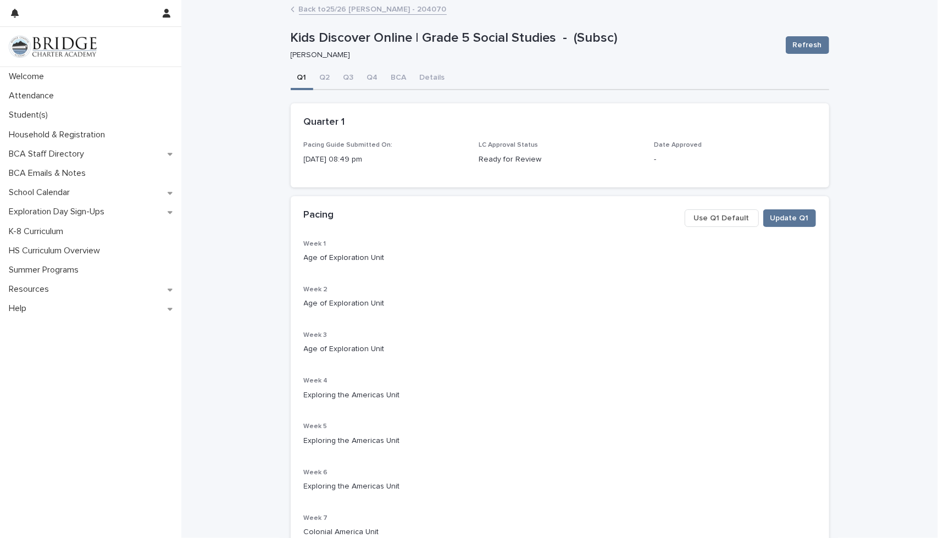
click at [327, 14] on link "Back to 25/26 [PERSON_NAME] - 204070" at bounding box center [373, 8] width 148 height 13
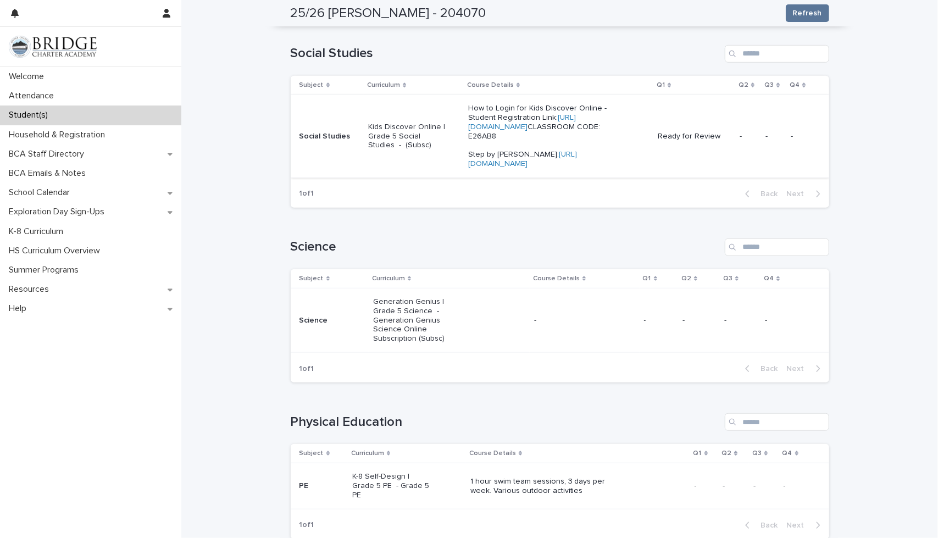
scroll to position [604, 0]
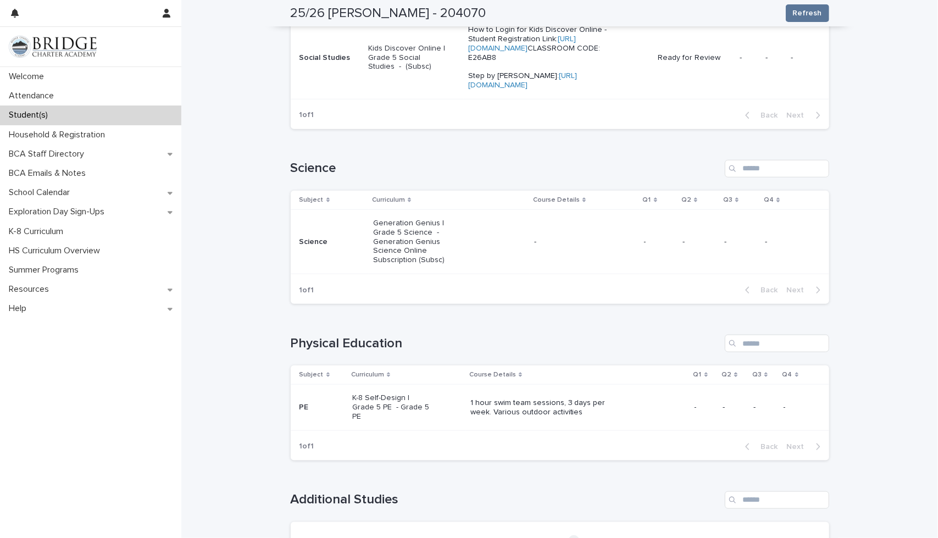
click at [461, 269] on div "Generation Genius | Grade 5 Science - Generation Genius Science Online Subscrip…" at bounding box center [449, 241] width 152 height 55
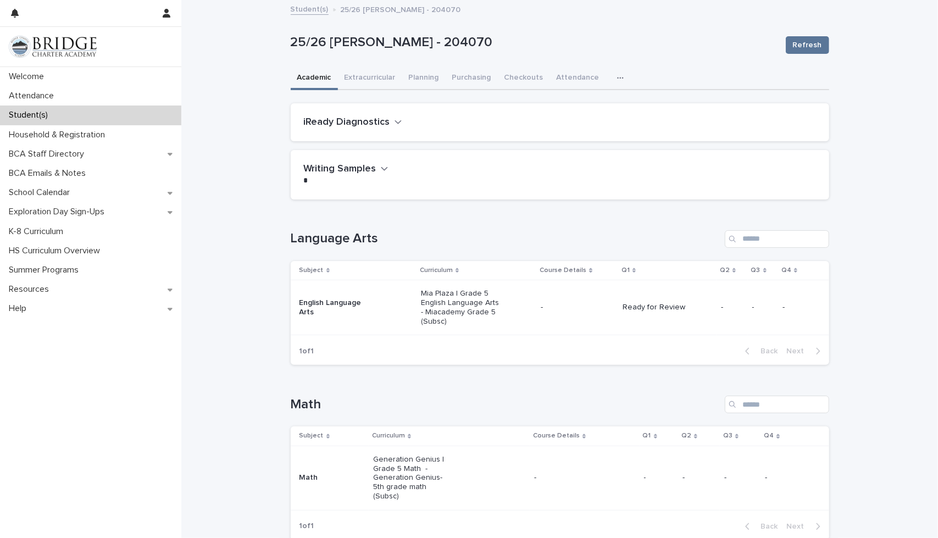
click at [375, 166] on button "Writing Samples" at bounding box center [346, 169] width 85 height 12
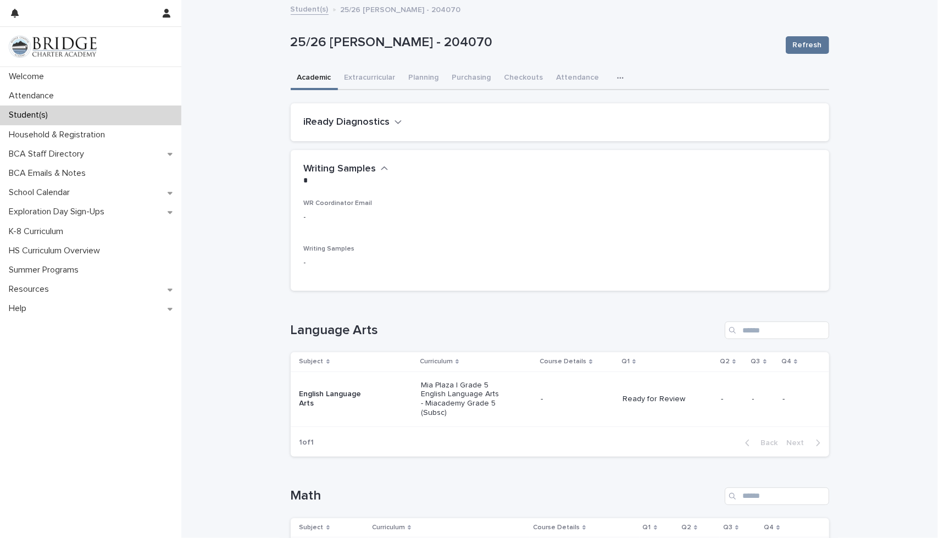
click at [381, 170] on icon "button" at bounding box center [385, 169] width 8 height 10
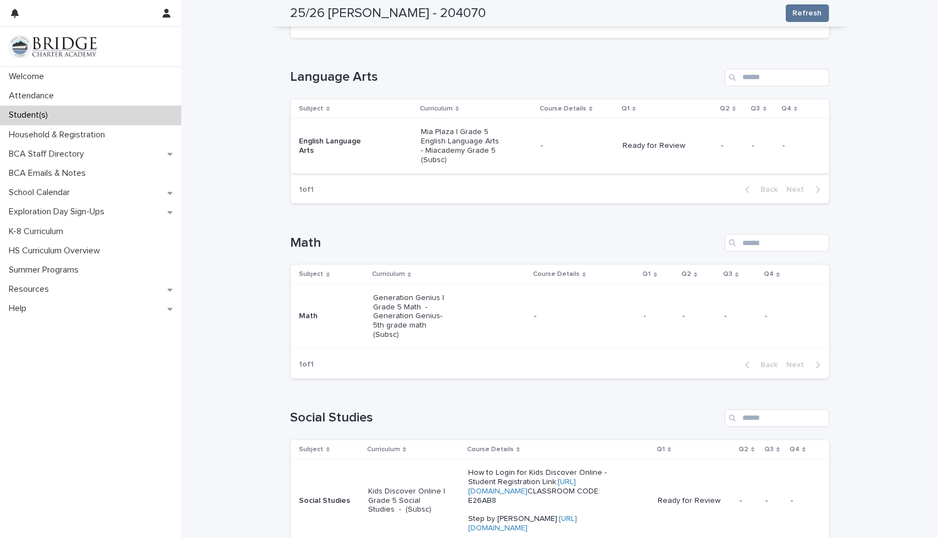
scroll to position [165, 0]
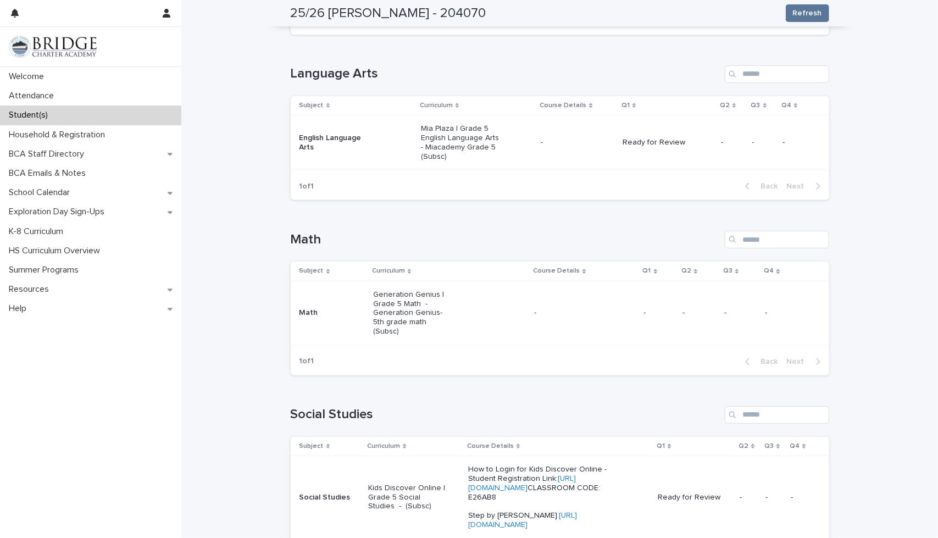
click at [453, 310] on div "Generation Genius | Grade 5 Math - Generation Genius- 5th grade math (Subsc)" at bounding box center [449, 313] width 152 height 55
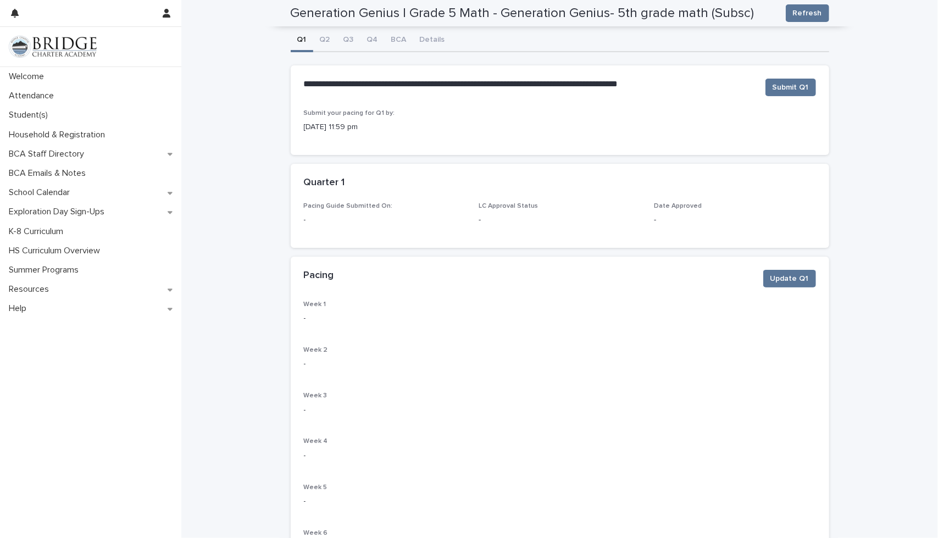
scroll to position [10, 0]
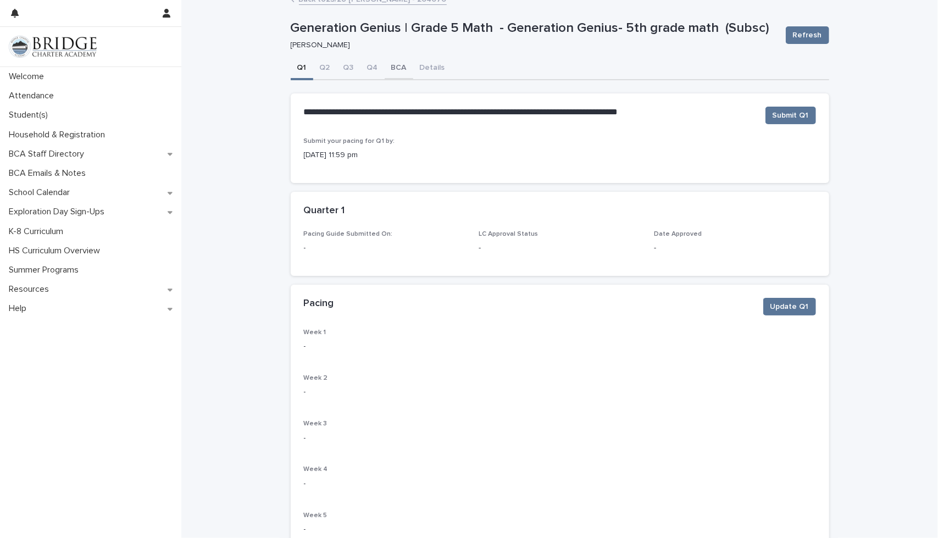
click at [391, 68] on button "BCA" at bounding box center [399, 68] width 29 height 23
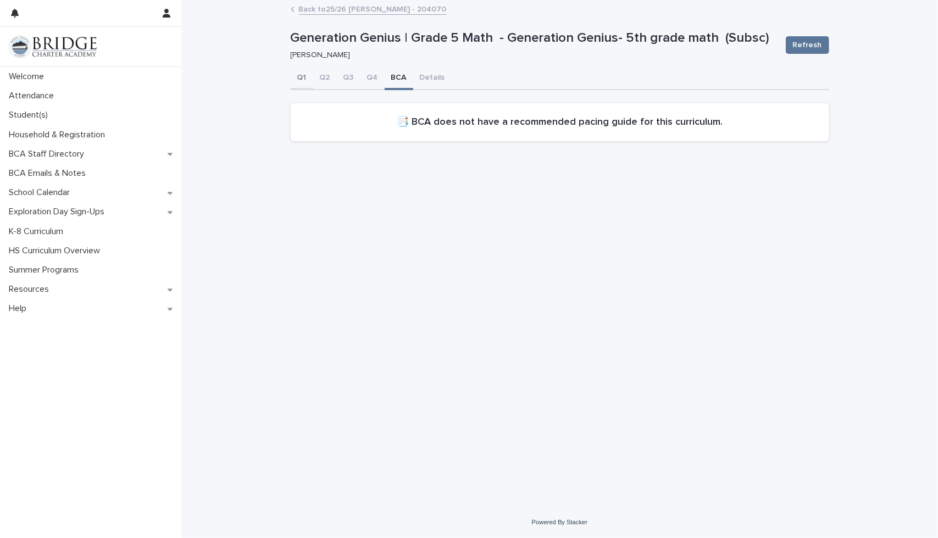
click at [301, 78] on button "Q1" at bounding box center [302, 78] width 23 height 23
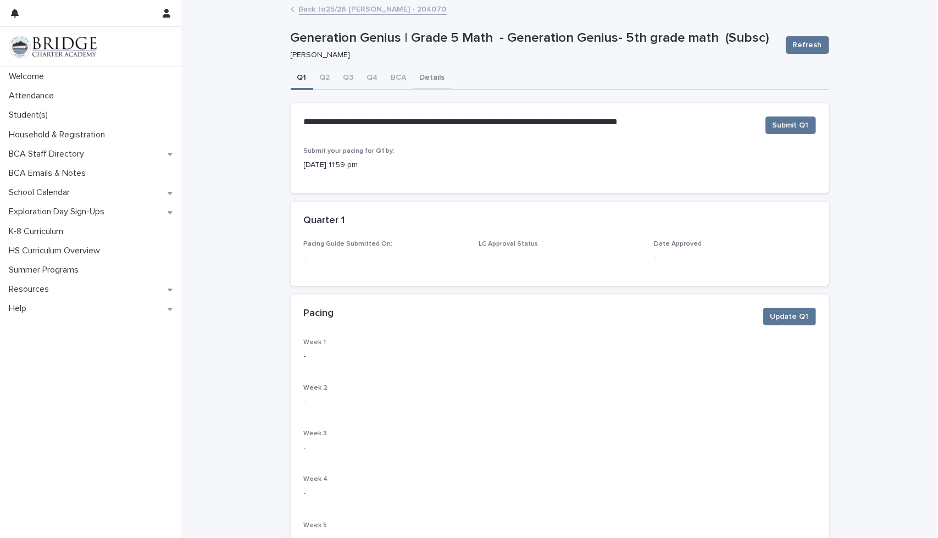
click at [427, 74] on button "Details" at bounding box center [432, 78] width 38 height 23
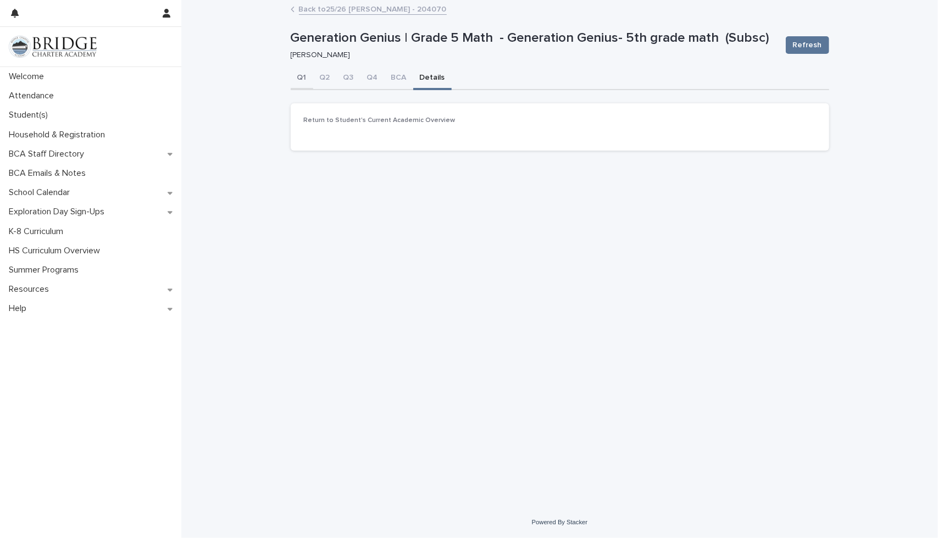
click at [302, 74] on button "Q1" at bounding box center [302, 78] width 23 height 23
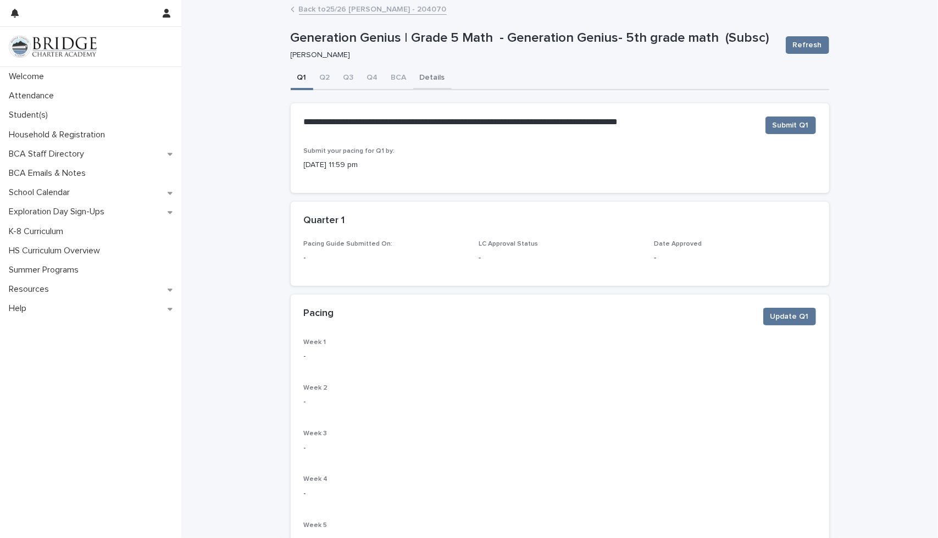
click at [421, 74] on button "Details" at bounding box center [432, 78] width 38 height 23
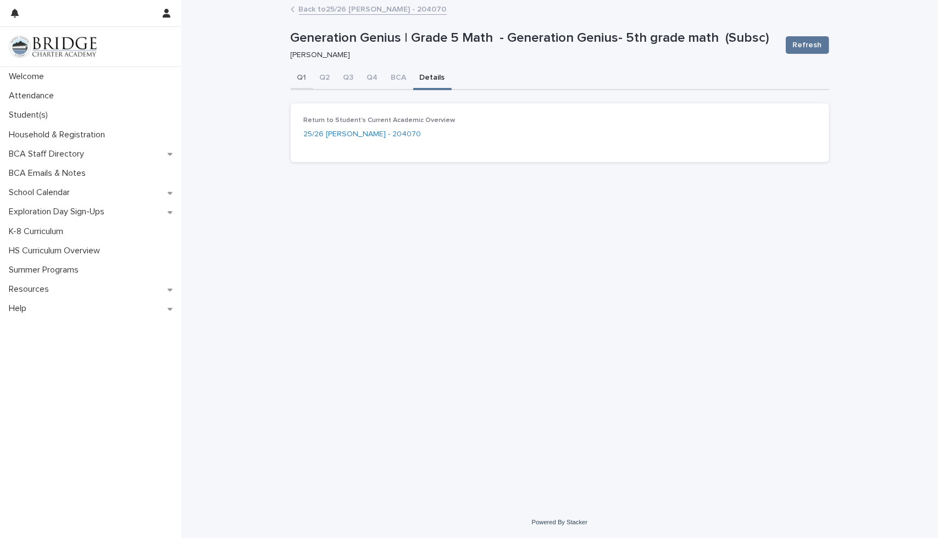
click at [299, 76] on button "Q1" at bounding box center [302, 78] width 23 height 23
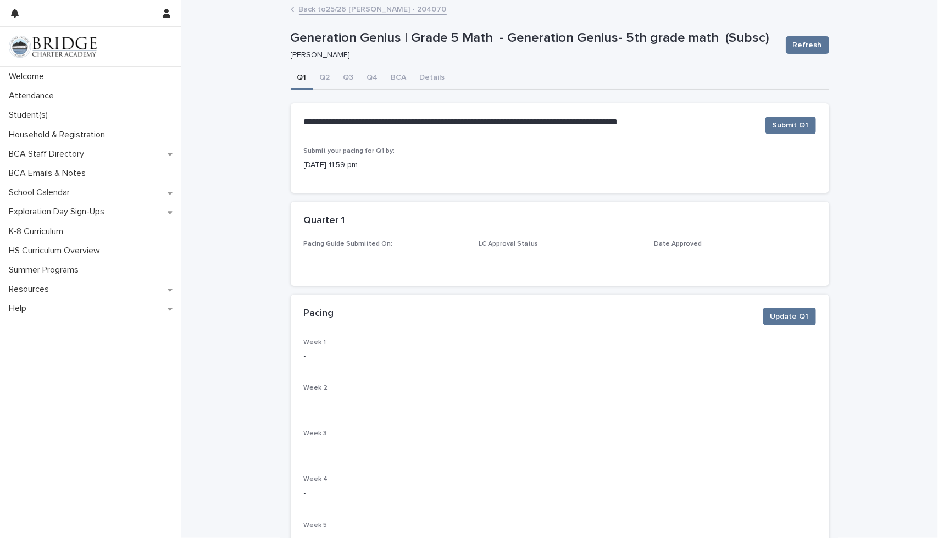
click at [327, 12] on link "Back to 25/26 [PERSON_NAME] - 204070" at bounding box center [373, 8] width 148 height 13
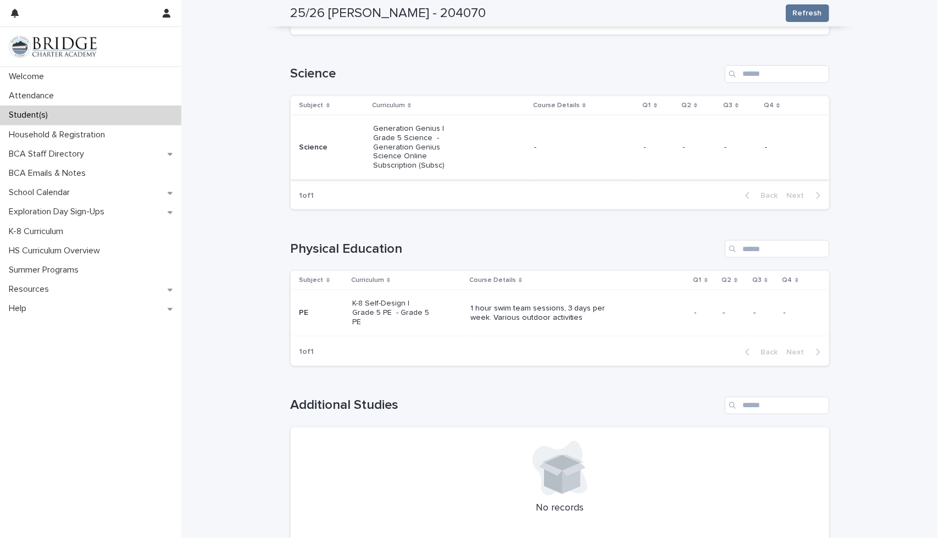
scroll to position [714, 0]
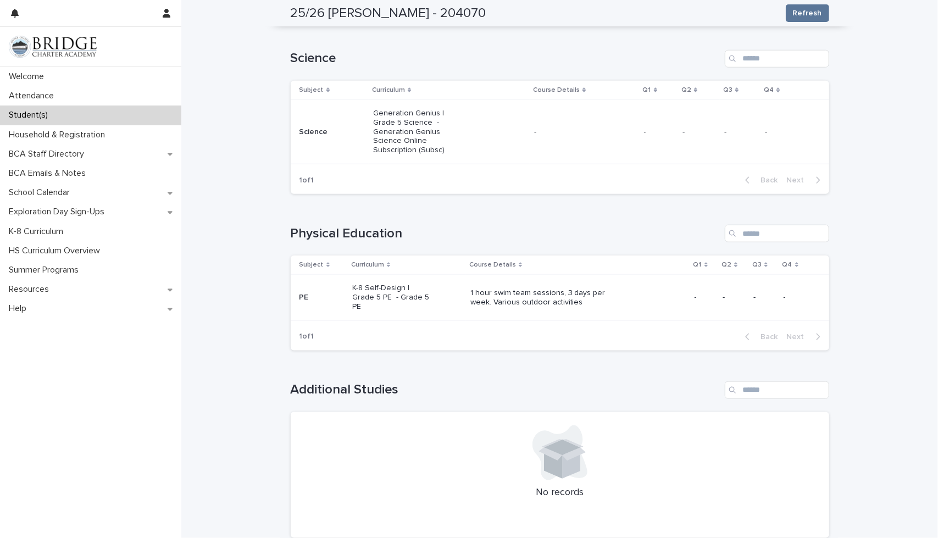
click at [437, 315] on div "K-8 Self-Design | Grade 5 PE - Grade 5 PE" at bounding box center [406, 297] width 109 height 36
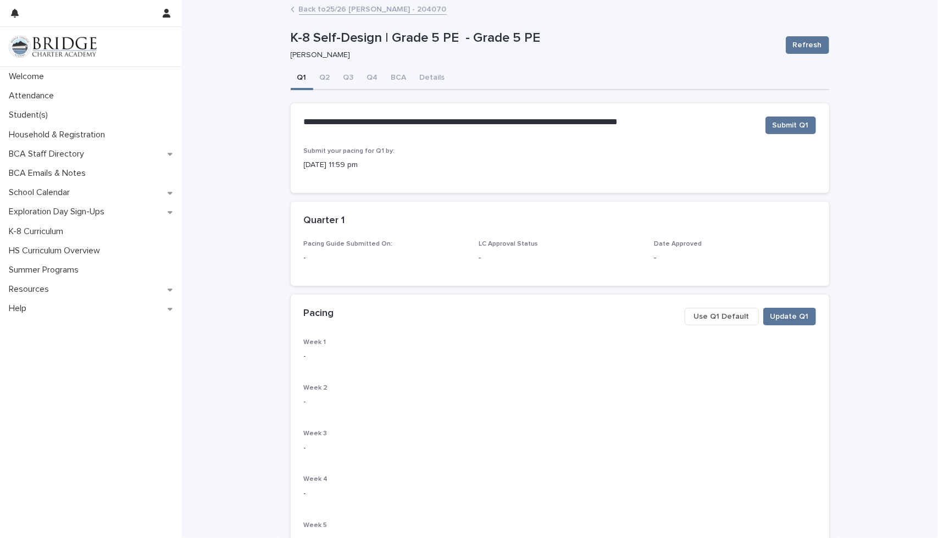
click at [730, 317] on span "Use Q1 Default" at bounding box center [721, 316] width 55 height 11
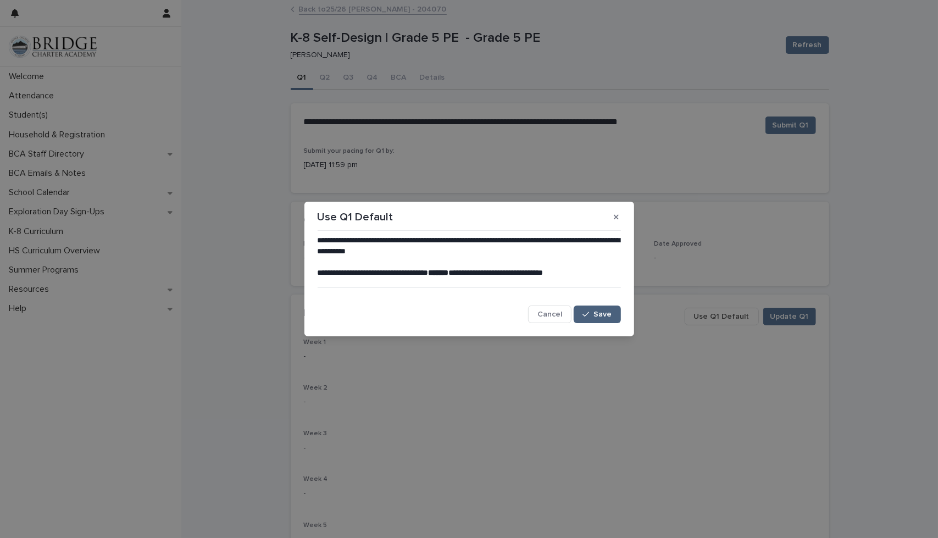
click at [595, 313] on span "Save" at bounding box center [603, 314] width 18 height 8
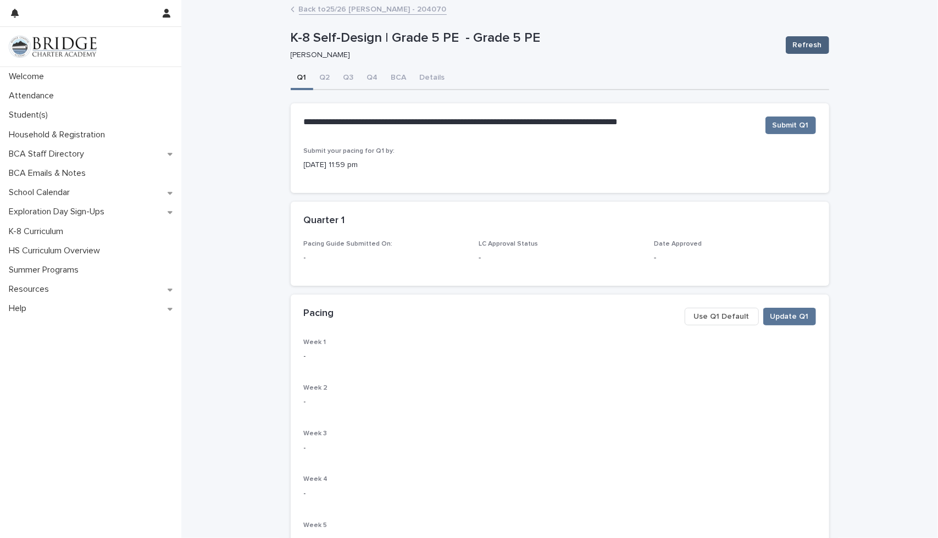
click at [805, 46] on span "Refresh" at bounding box center [807, 45] width 29 height 11
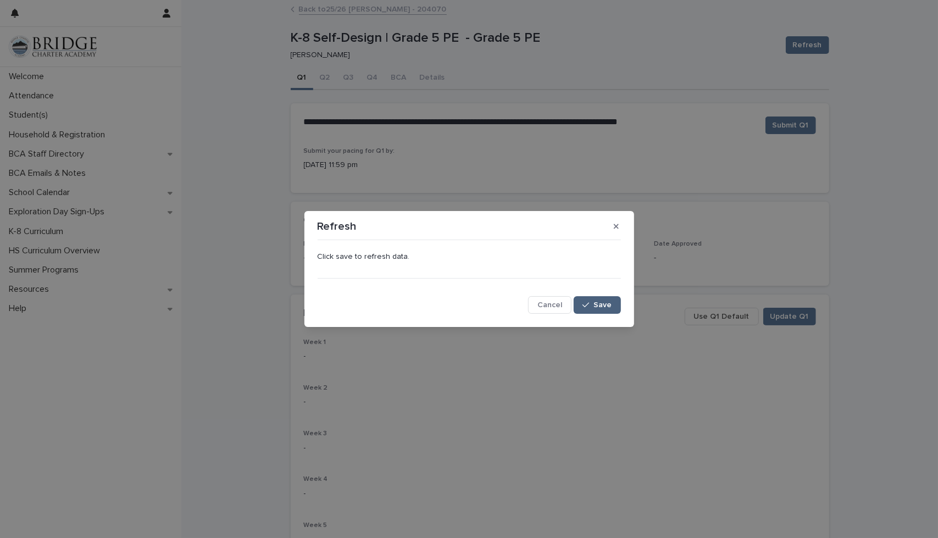
click at [589, 303] on icon "button" at bounding box center [585, 305] width 7 height 5
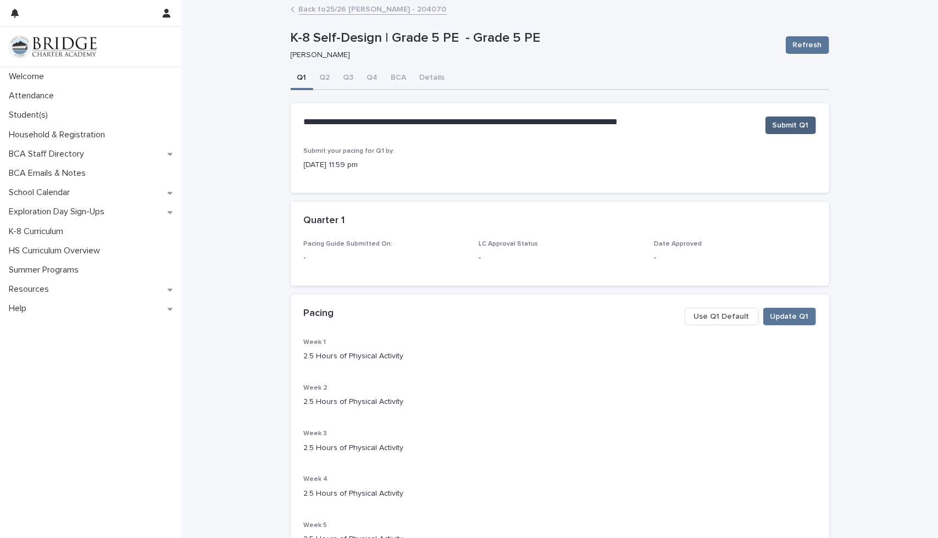
click at [793, 125] on span "Submit Q1" at bounding box center [790, 125] width 36 height 11
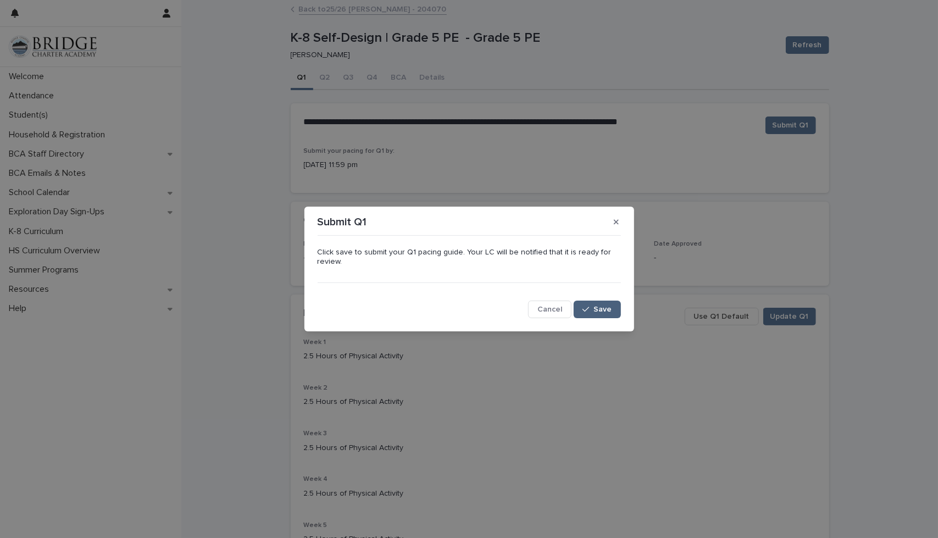
click at [589, 306] on icon "button" at bounding box center [585, 309] width 7 height 8
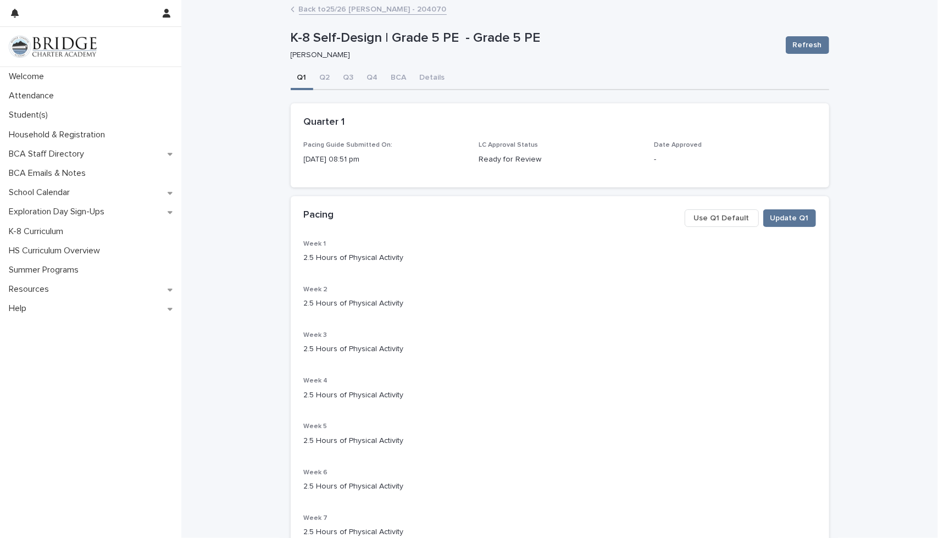
click at [347, 9] on link "Back to 25/26 [PERSON_NAME] - 204070" at bounding box center [373, 8] width 148 height 13
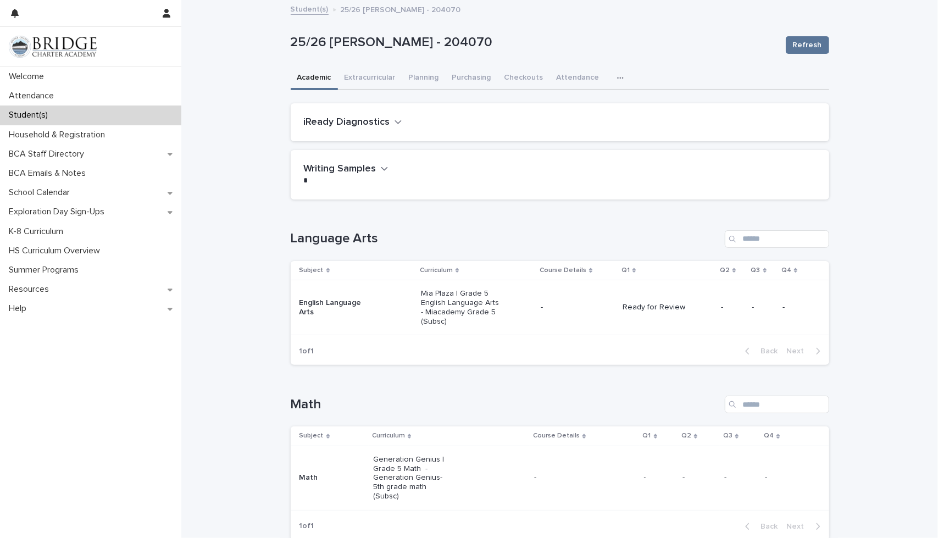
click at [307, 10] on link "Student(s)" at bounding box center [310, 8] width 38 height 13
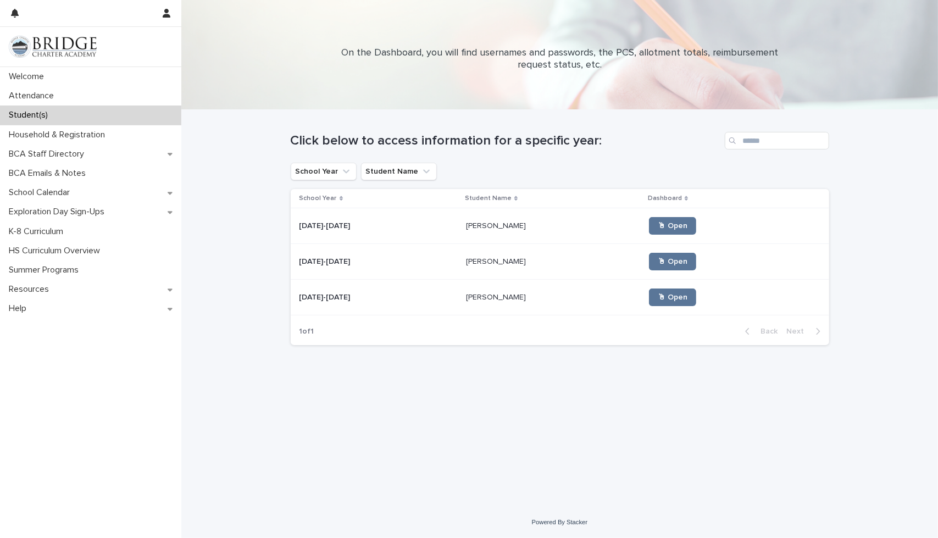
click at [466, 302] on div "[PERSON_NAME] [PERSON_NAME]" at bounding box center [553, 297] width 174 height 18
